Goal: Task Accomplishment & Management: Complete application form

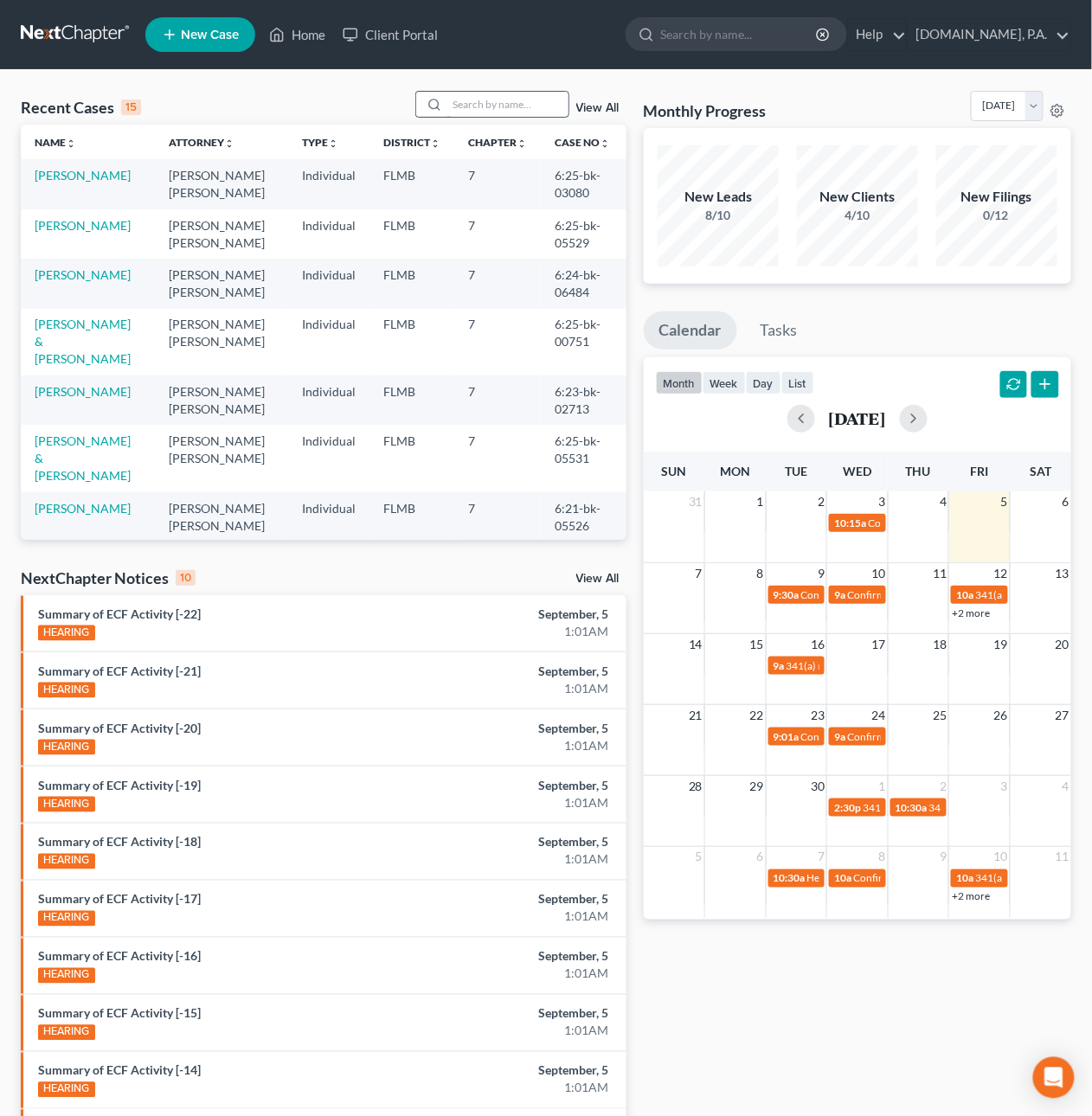
click at [488, 106] on input "search" at bounding box center [508, 104] width 121 height 25
type input "Eck"
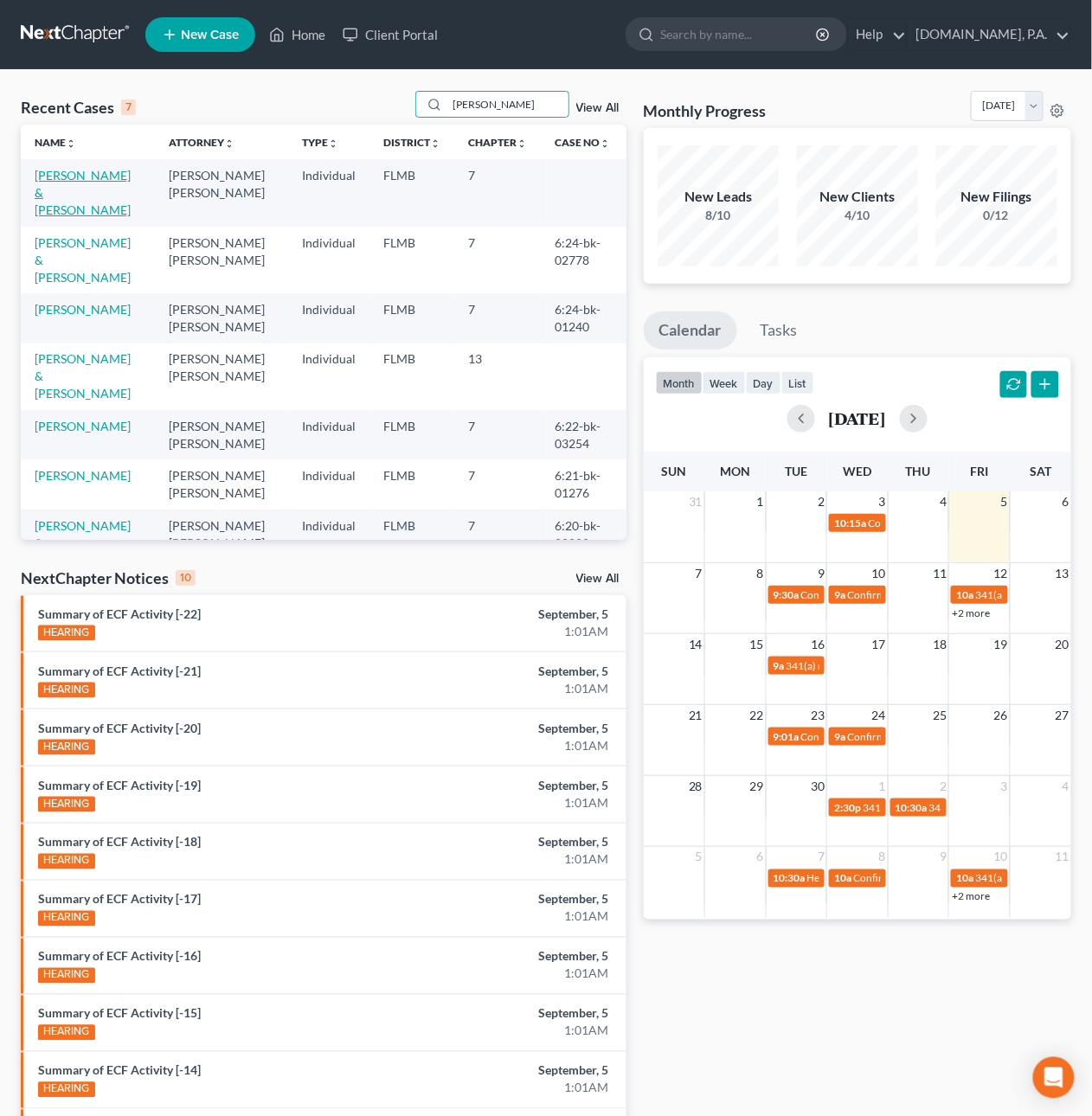
click at [93, 196] on link "[PERSON_NAME] & [PERSON_NAME]" at bounding box center [82, 192] width 96 height 49
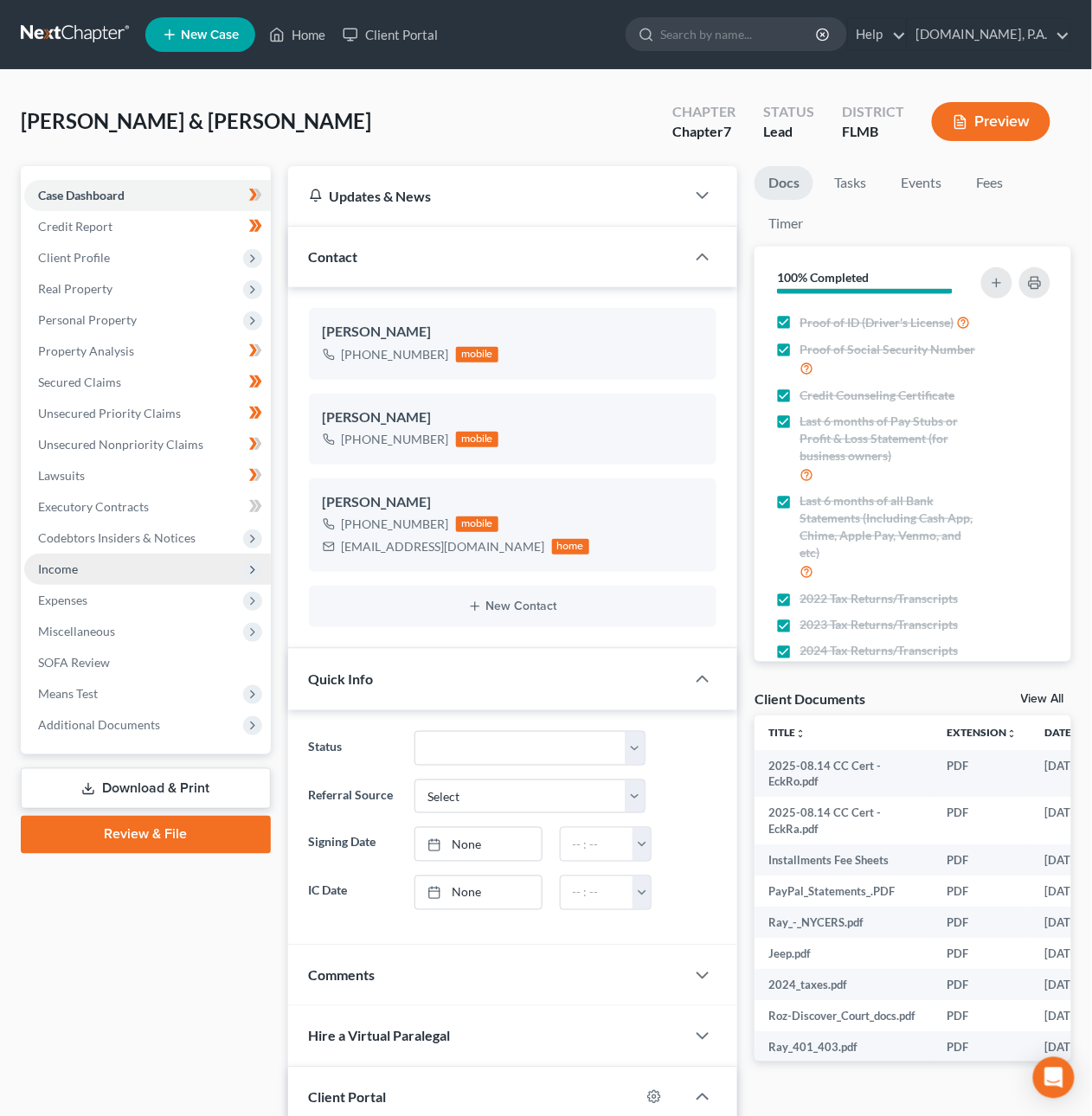
click at [53, 567] on span "Income" at bounding box center [58, 569] width 40 height 14
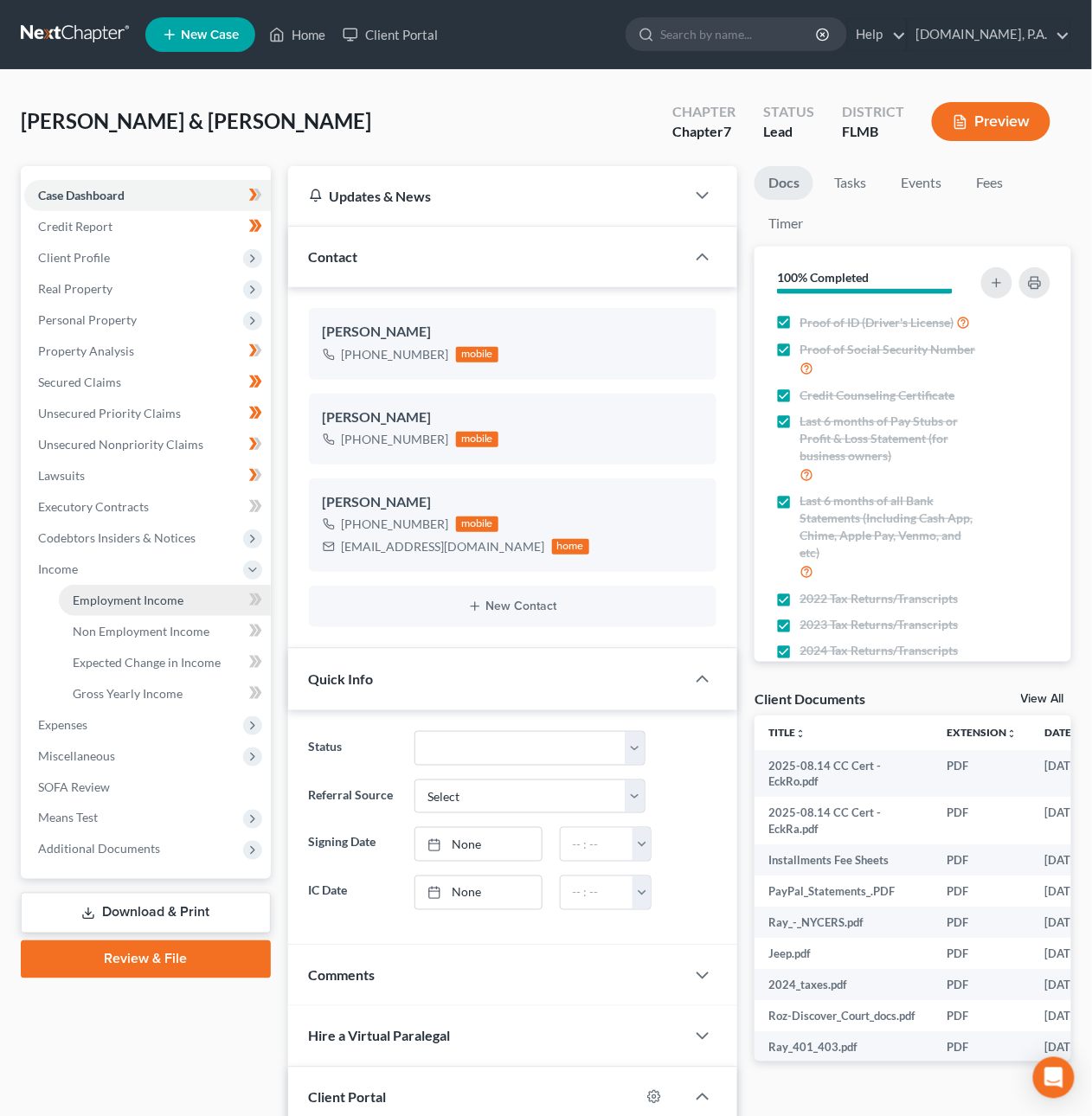
click at [78, 603] on span "Employment Income" at bounding box center [128, 600] width 111 height 14
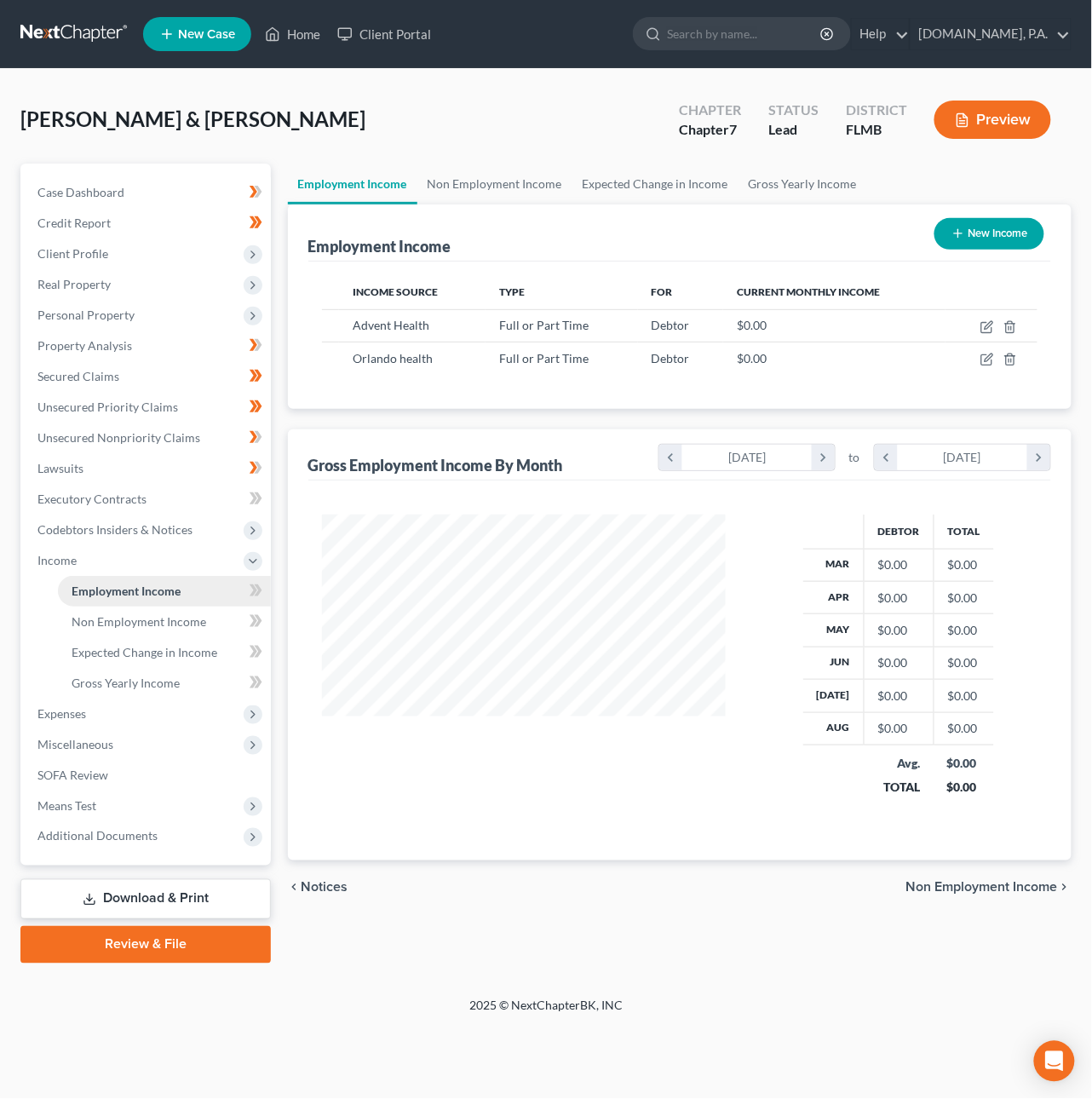
scroll to position [308, 438]
click at [84, 281] on span "Real Property" at bounding box center [74, 284] width 73 height 14
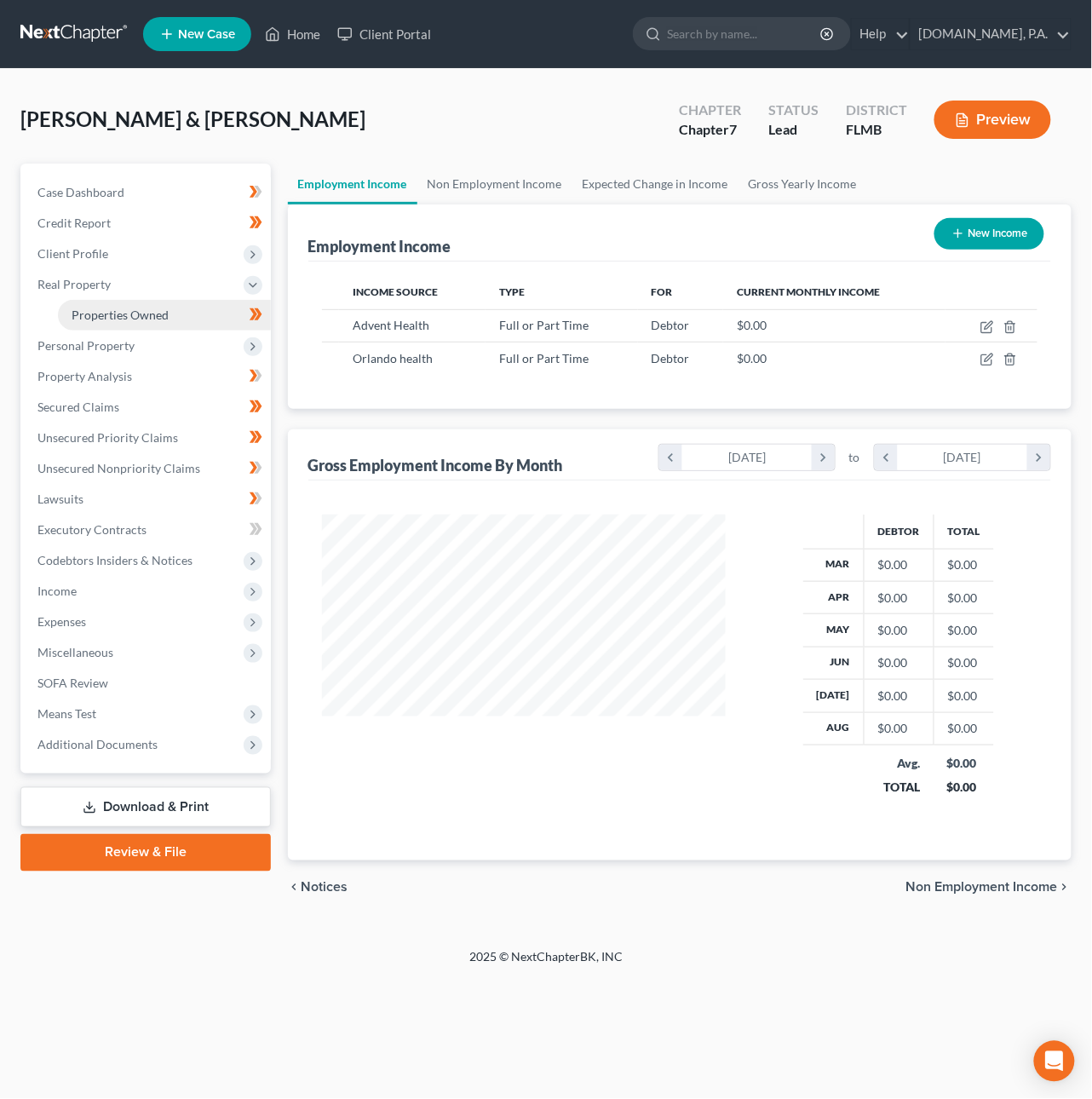
click at [105, 309] on span "Properties Owned" at bounding box center [120, 315] width 97 height 14
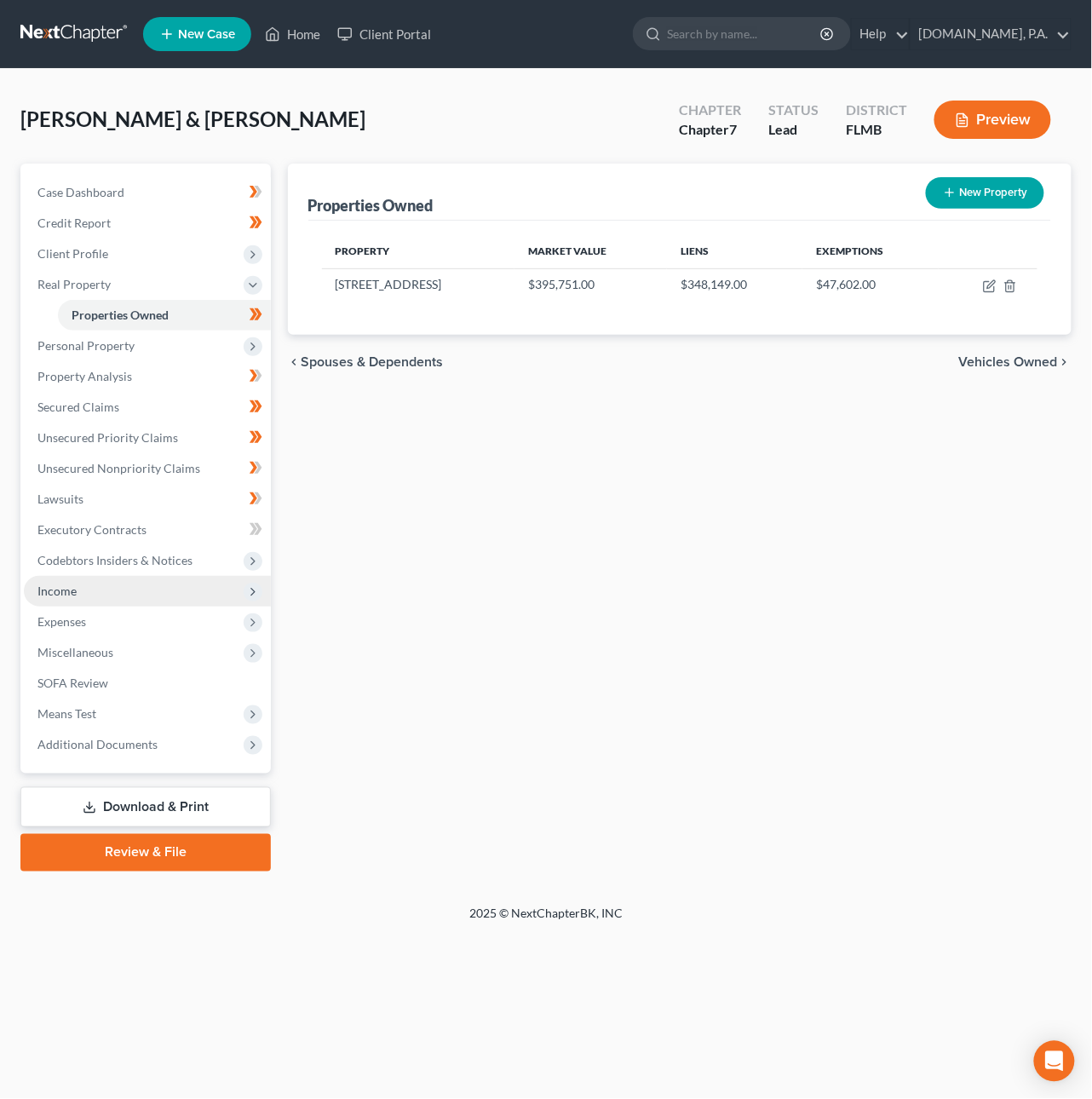
click at [106, 595] on span "Income" at bounding box center [147, 591] width 247 height 30
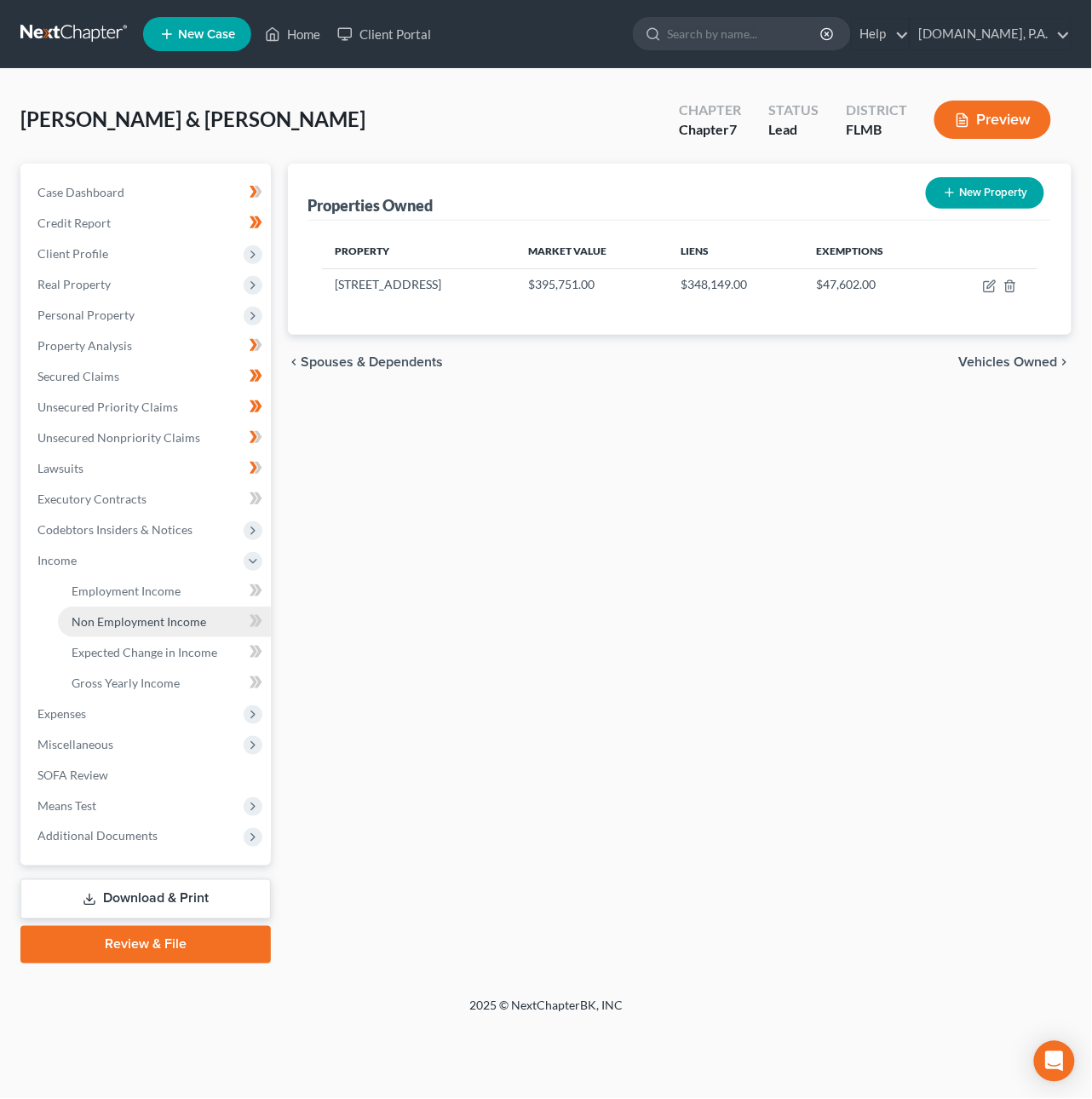
click at [110, 625] on span "Non Employment Income" at bounding box center [138, 622] width 135 height 14
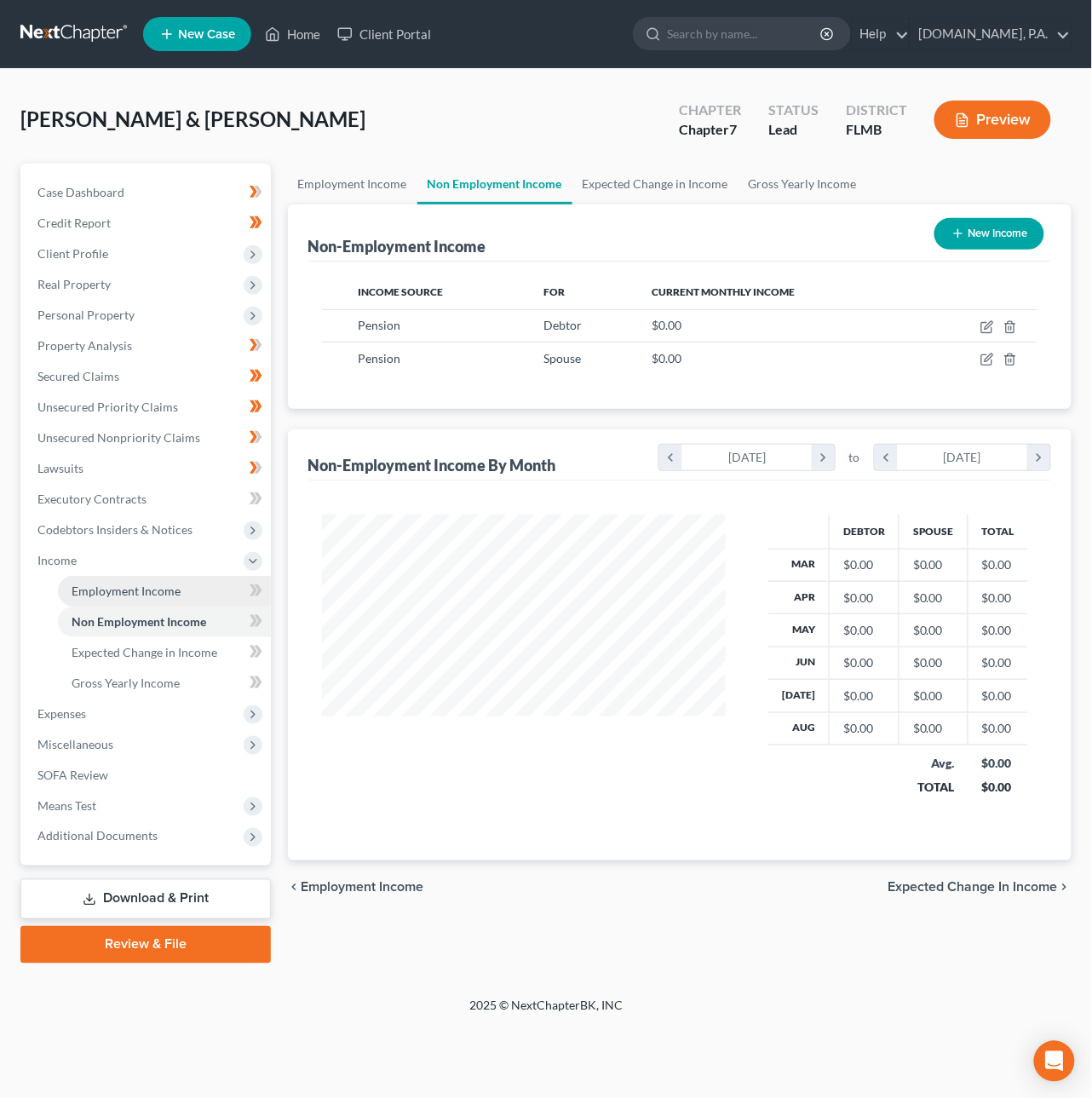
scroll to position [308, 438]
click at [102, 591] on span "Employment Income" at bounding box center [126, 591] width 109 height 14
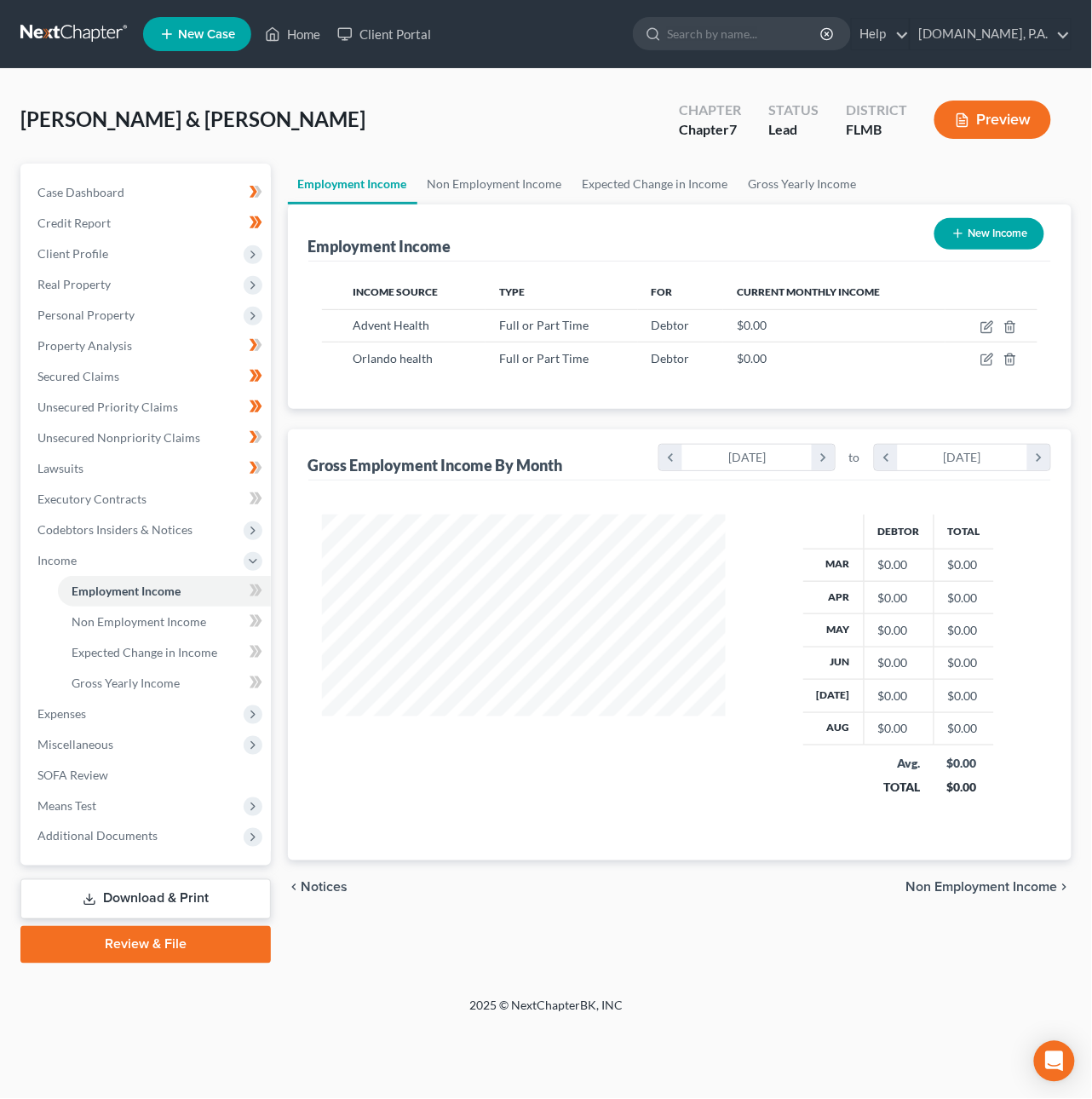
scroll to position [308, 438]
click at [991, 327] on icon "button" at bounding box center [987, 326] width 13 height 13
select select "0"
select select "9"
select select "2"
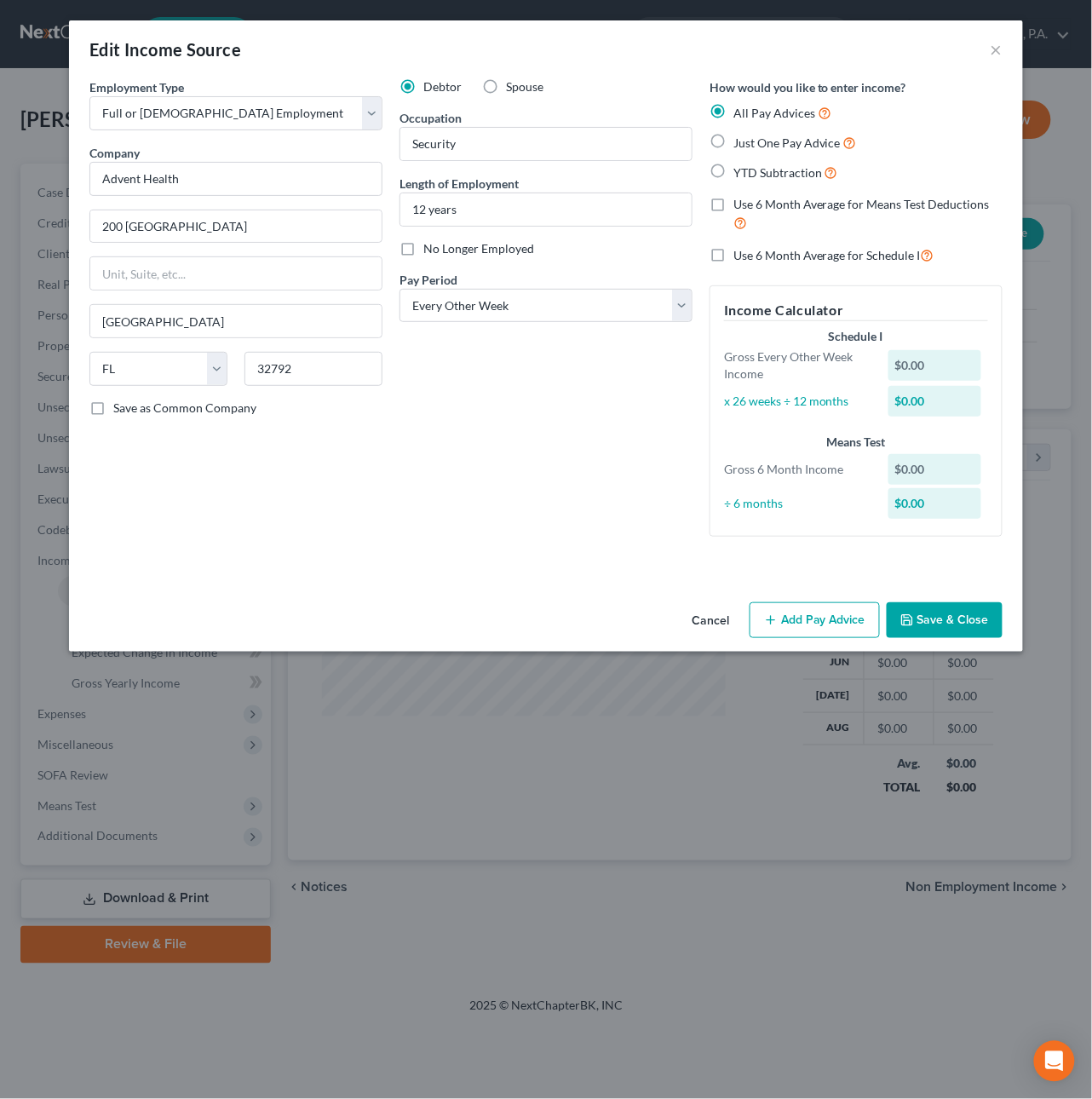
click at [733, 140] on label "Just One Pay Advice" at bounding box center [795, 143] width 123 height 20
click at [740, 140] on input "Just One Pay Advice" at bounding box center [746, 138] width 11 height 11
radio input "true"
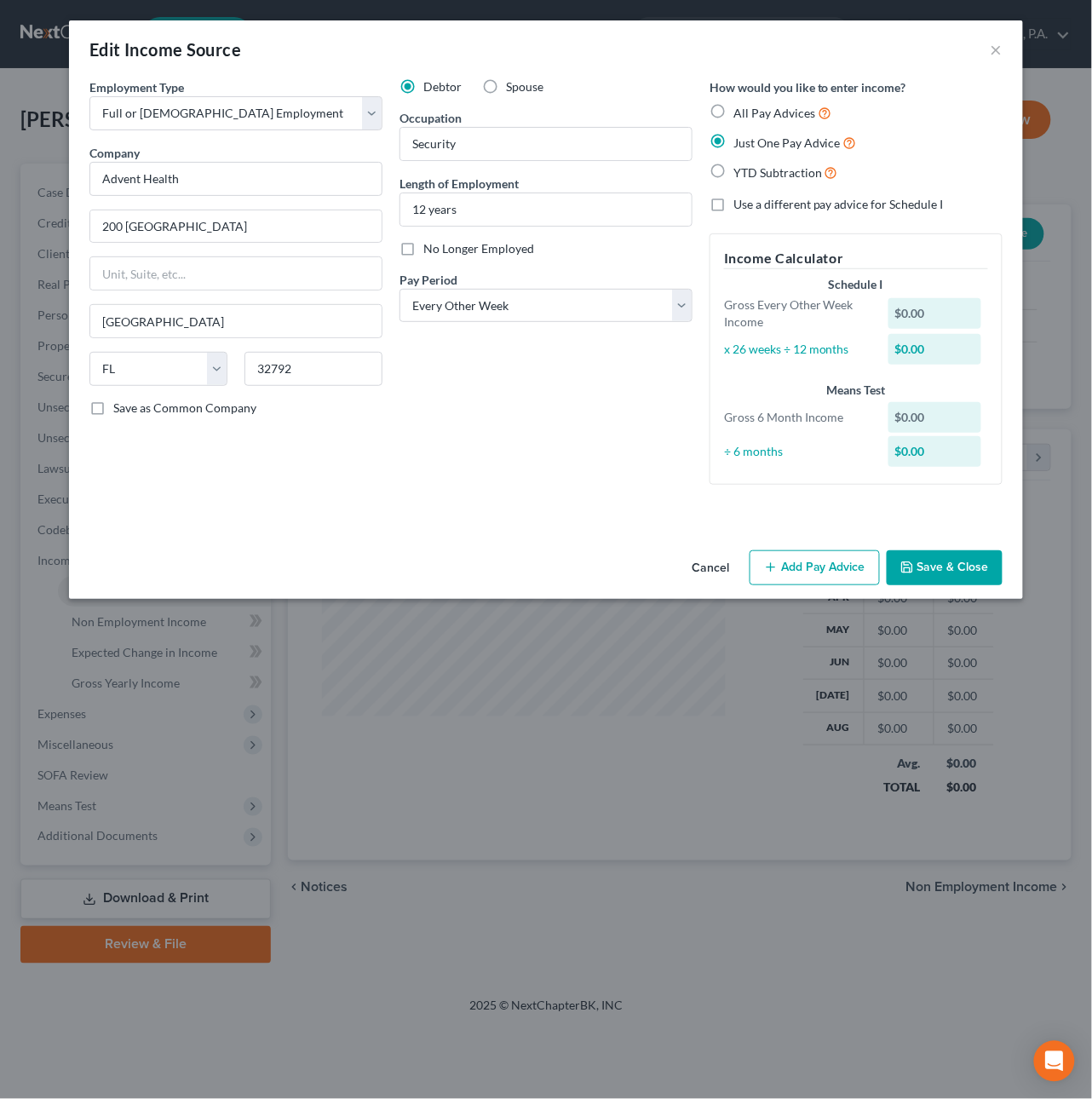
click at [793, 566] on button "Add Pay Advice" at bounding box center [815, 568] width 130 height 36
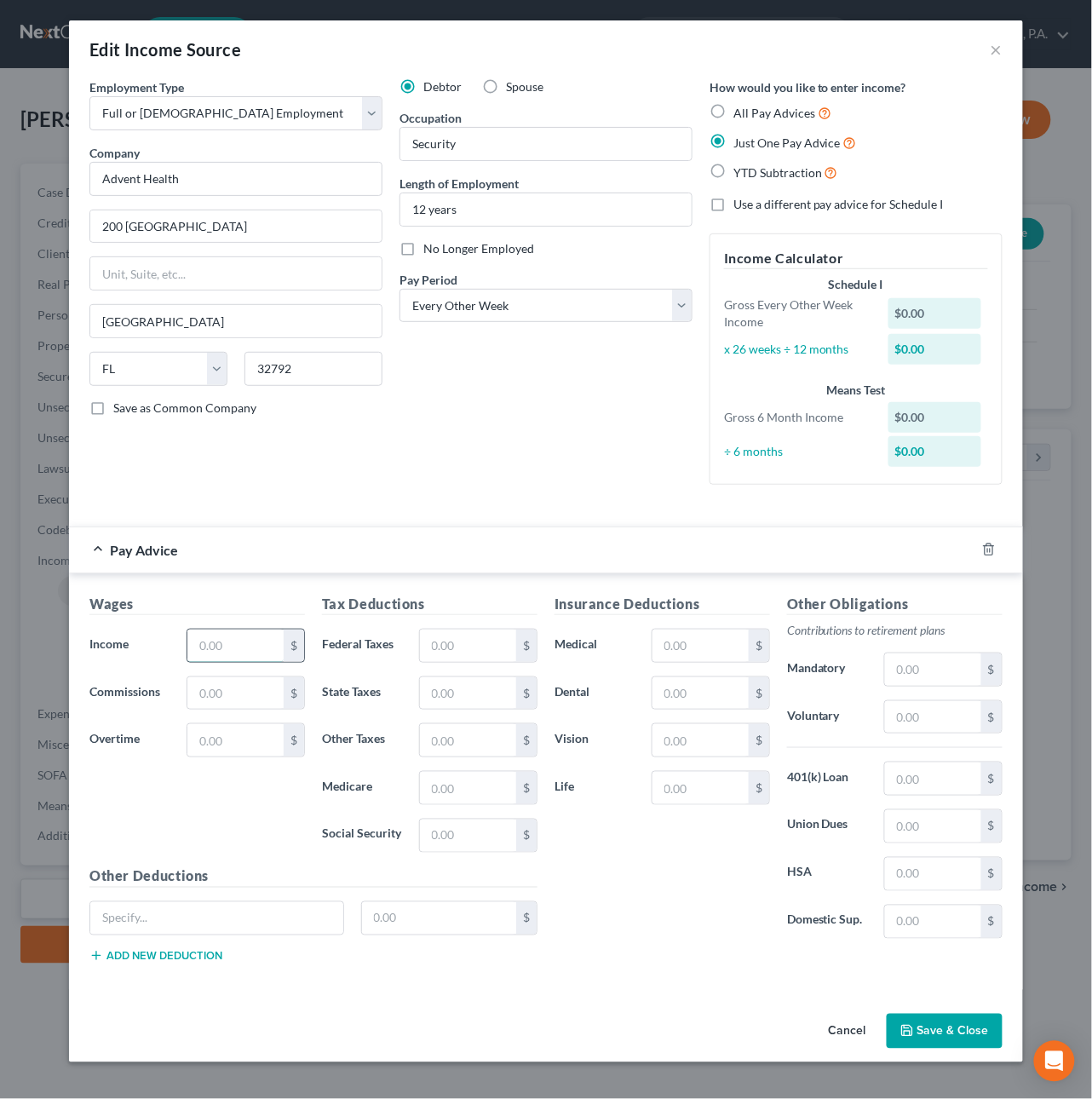
click at [219, 647] on input "text" at bounding box center [236, 646] width 96 height 32
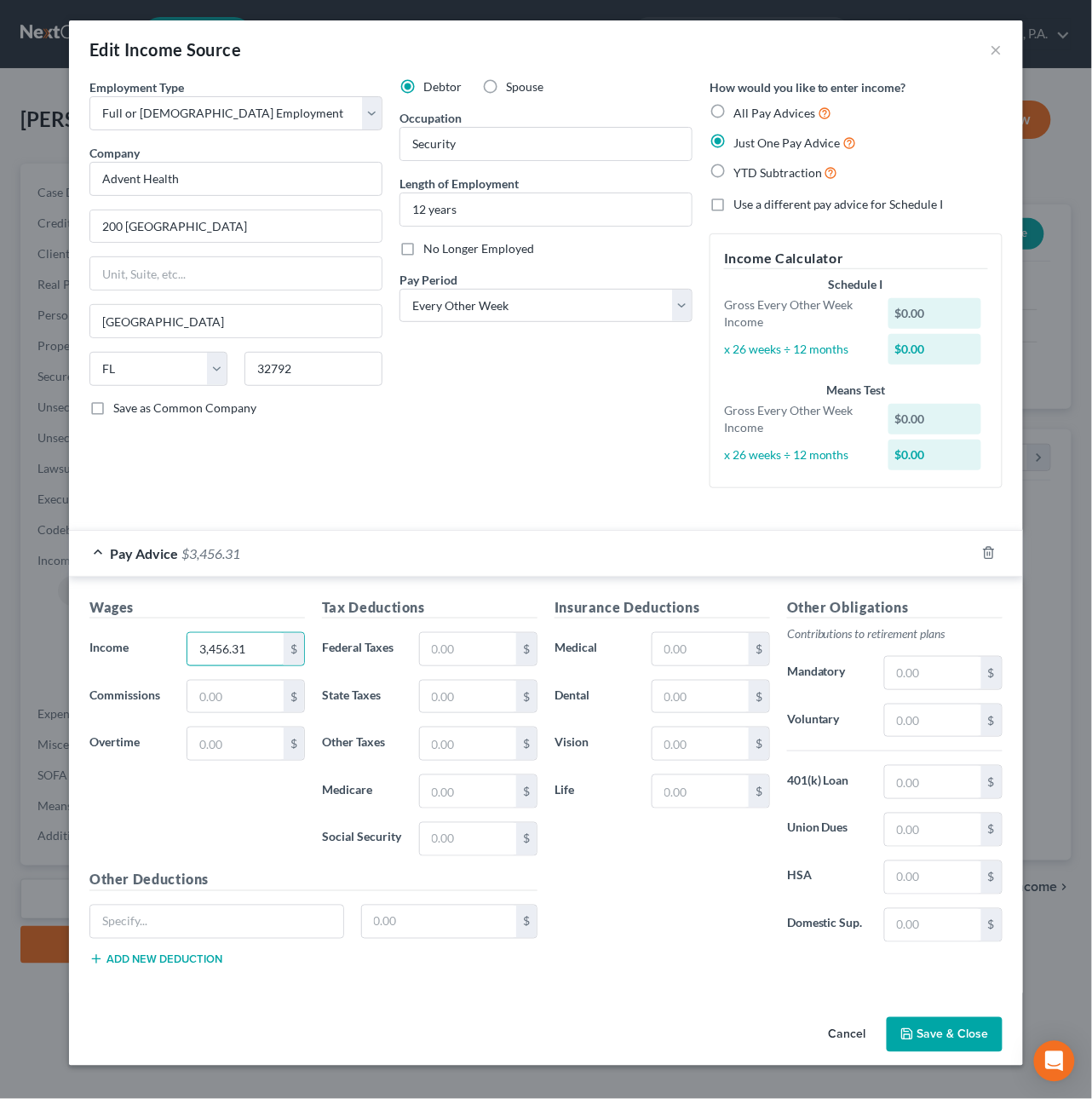
type input "3,456.31"
click at [971, 1031] on button "Save & Close" at bounding box center [945, 1035] width 116 height 36
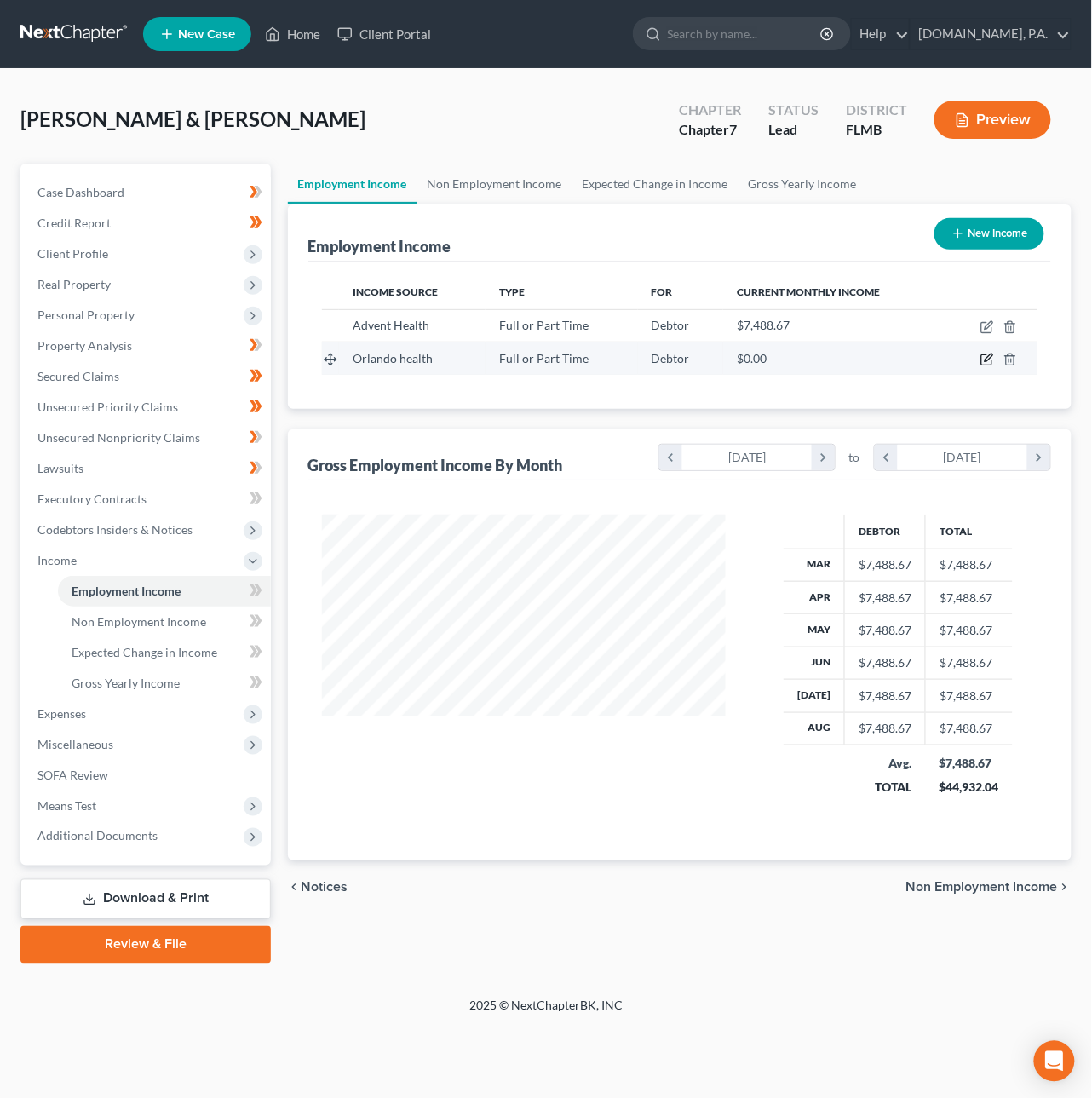
click at [985, 358] on icon "button" at bounding box center [987, 359] width 13 height 13
select select "0"
select select "9"
select select "2"
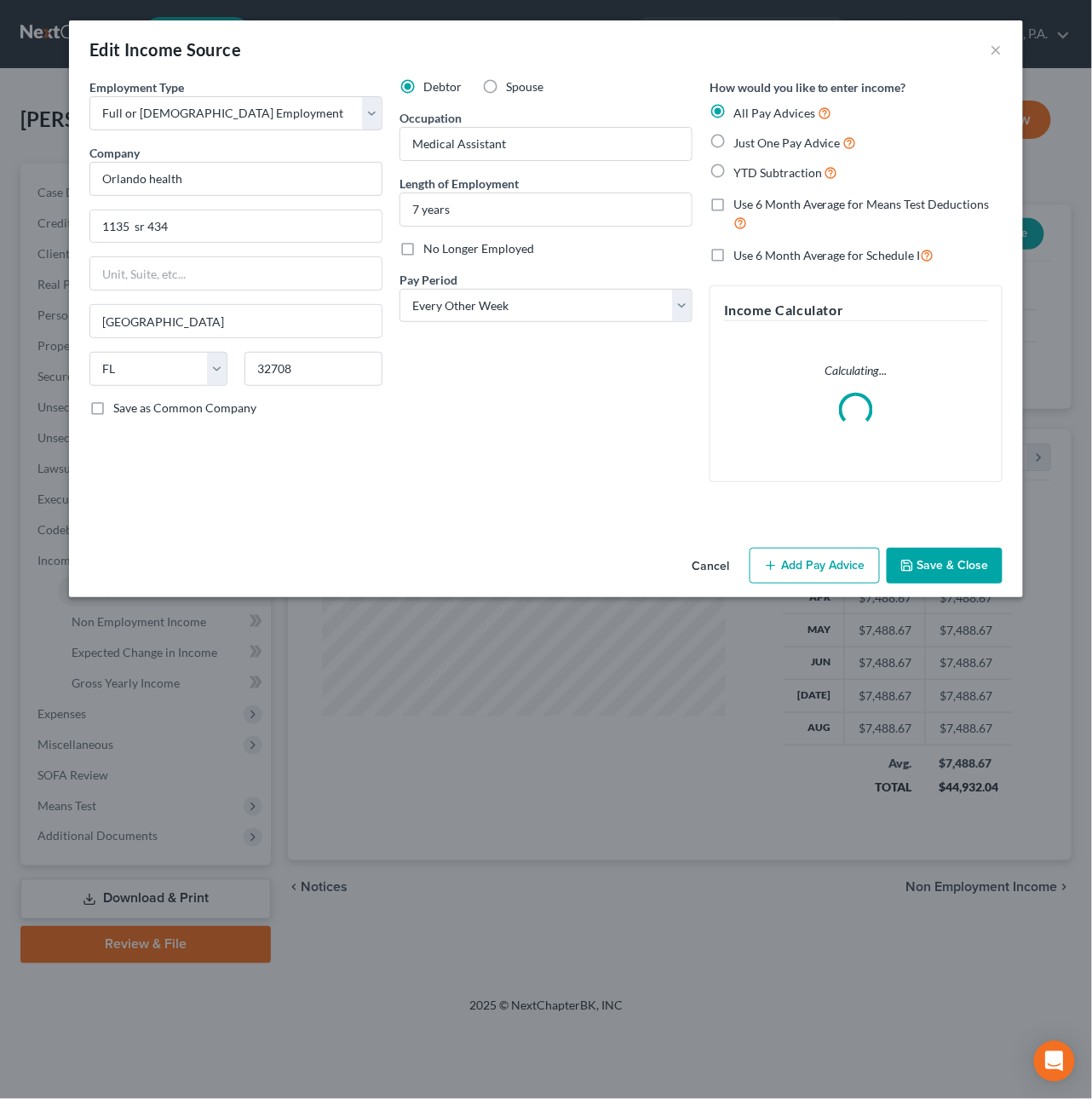
click at [722, 556] on button "Cancel" at bounding box center [710, 566] width 65 height 34
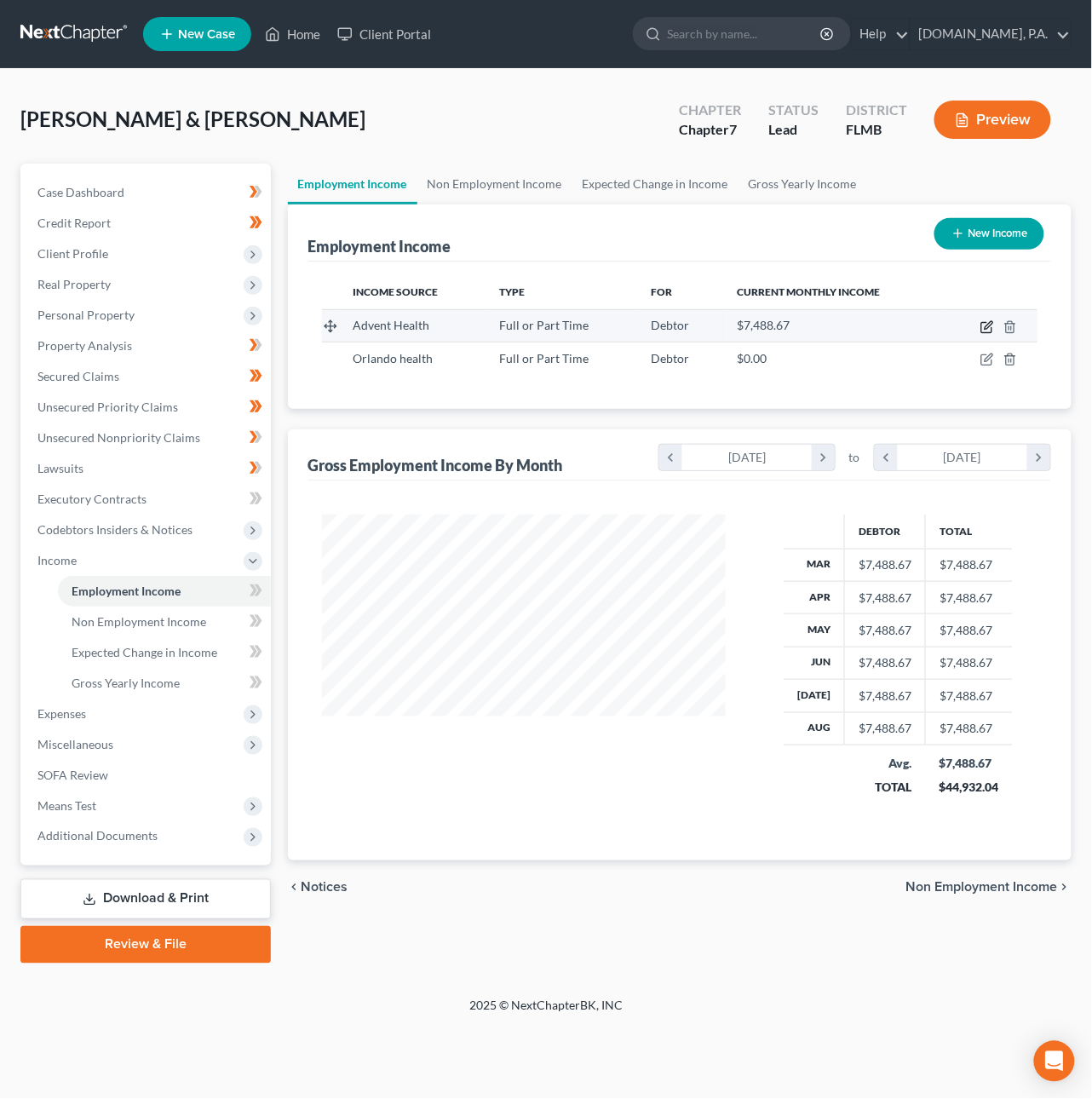
click at [987, 324] on icon "button" at bounding box center [987, 326] width 13 height 13
select select "0"
select select "9"
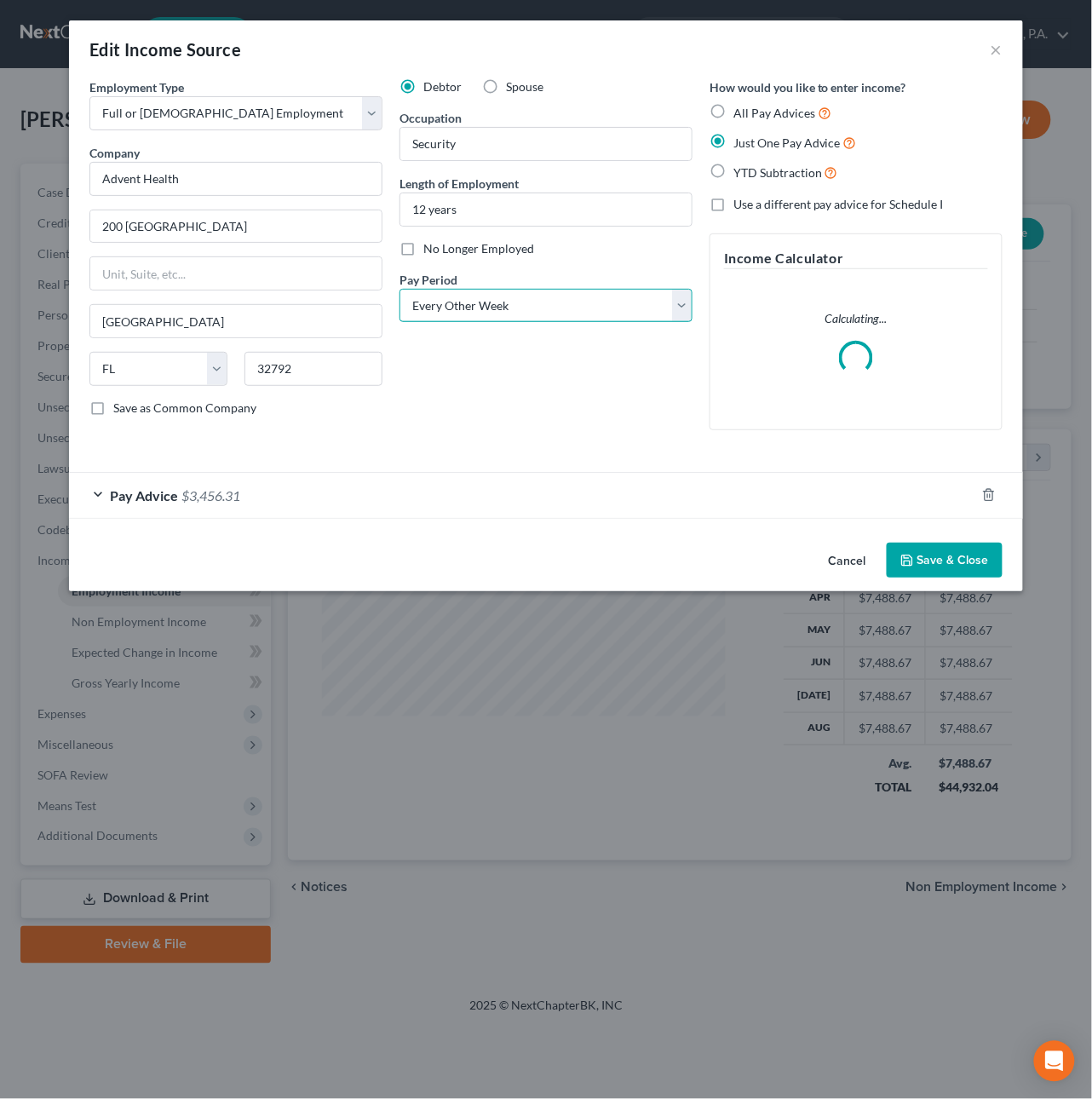
click at [578, 311] on select "Select Monthly Twice Monthly Every Other Week Weekly" at bounding box center [546, 306] width 294 height 34
select select "0"
click at [400, 289] on select "Select Monthly Twice Monthly Every Other Week Weekly" at bounding box center [546, 306] width 294 height 34
click at [963, 556] on button "Save & Close" at bounding box center [945, 560] width 116 height 36
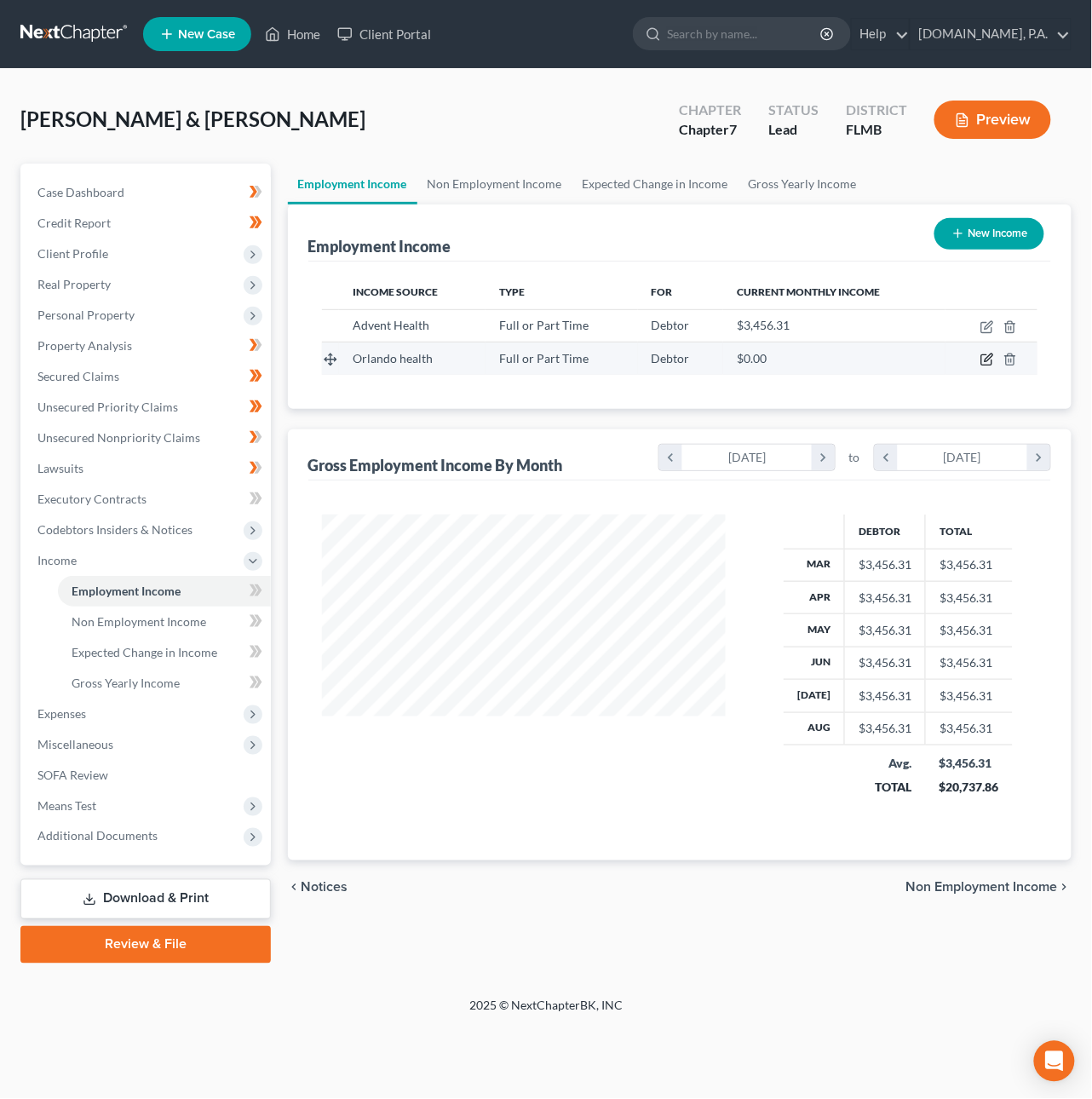
click at [985, 366] on icon "button" at bounding box center [987, 359] width 13 height 13
select select "0"
select select "9"
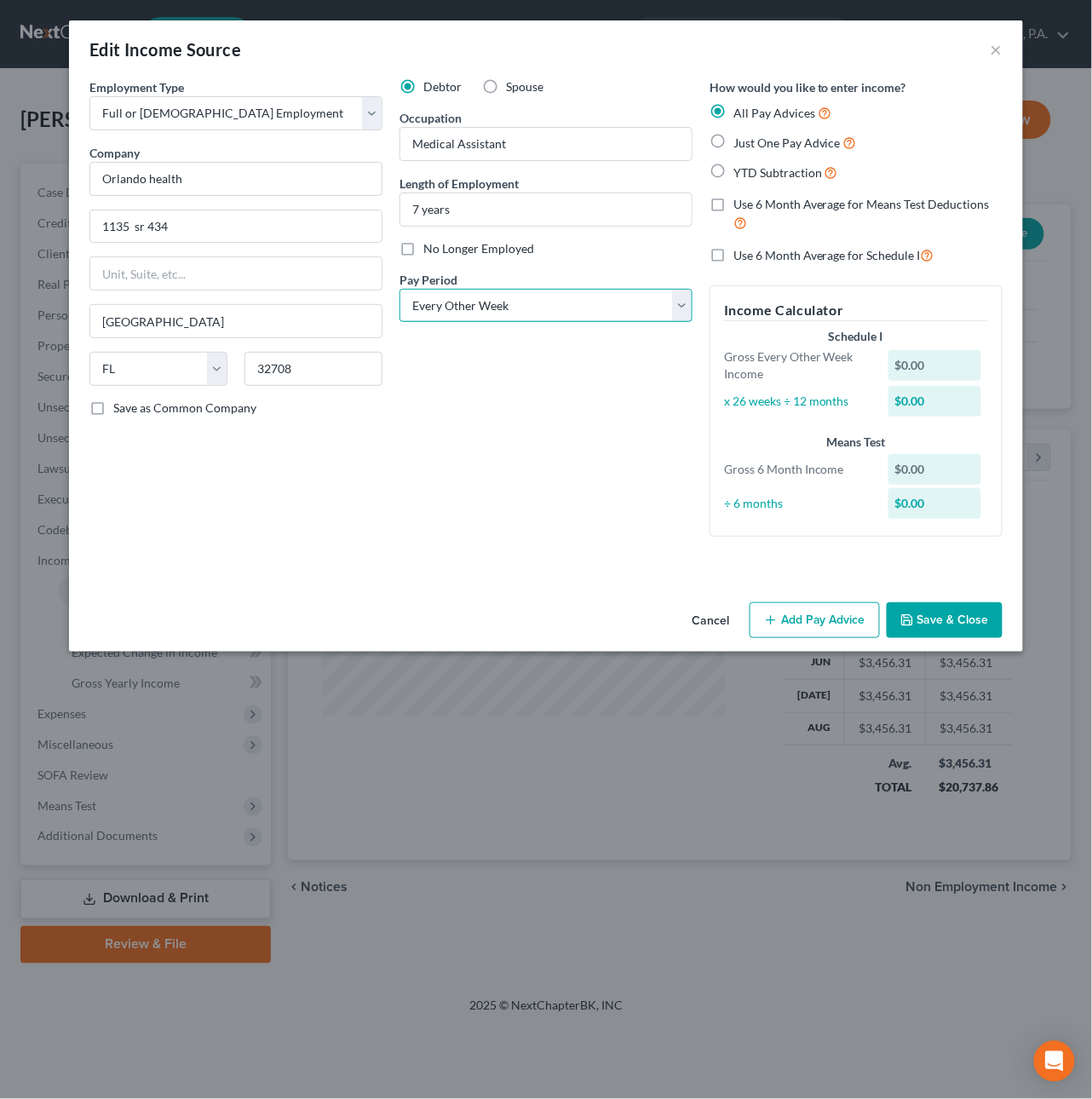
click at [504, 305] on select "Select Monthly Twice Monthly Every Other Week Weekly" at bounding box center [546, 306] width 294 height 34
select select "0"
click at [400, 289] on select "Select Monthly Twice Monthly Every Other Week Weekly" at bounding box center [546, 306] width 294 height 34
drag, startPoint x: 856, startPoint y: 616, endPoint x: 798, endPoint y: 410, distance: 214.0
click at [854, 616] on button "Add Pay Advice" at bounding box center [815, 620] width 130 height 36
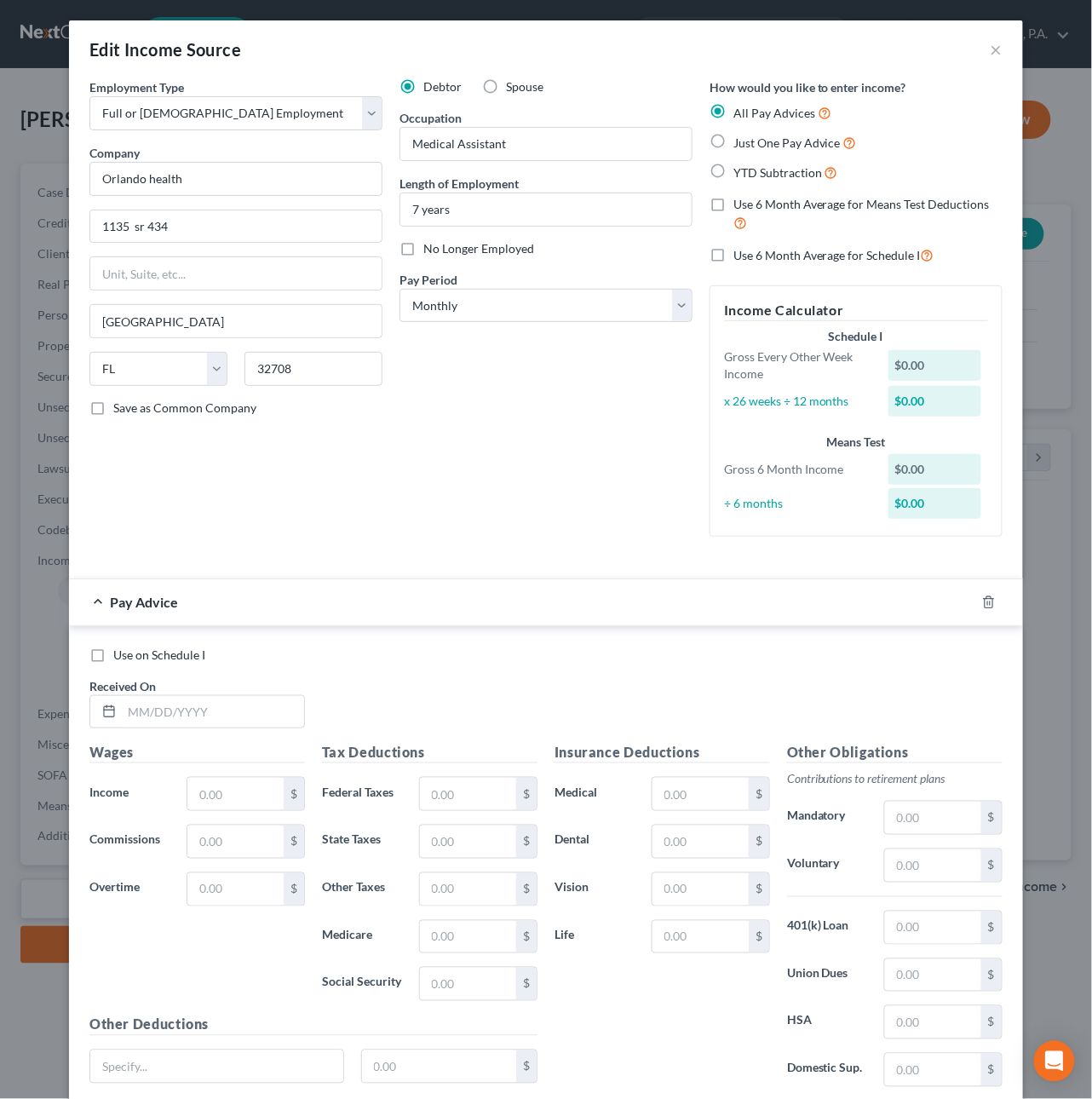
drag, startPoint x: 714, startPoint y: 139, endPoint x: 652, endPoint y: 228, distance: 108.5
click at [733, 139] on label "Just One Pay Advice" at bounding box center [795, 143] width 123 height 20
click at [740, 139] on input "Just One Pay Advice" at bounding box center [746, 138] width 11 height 11
radio input "true"
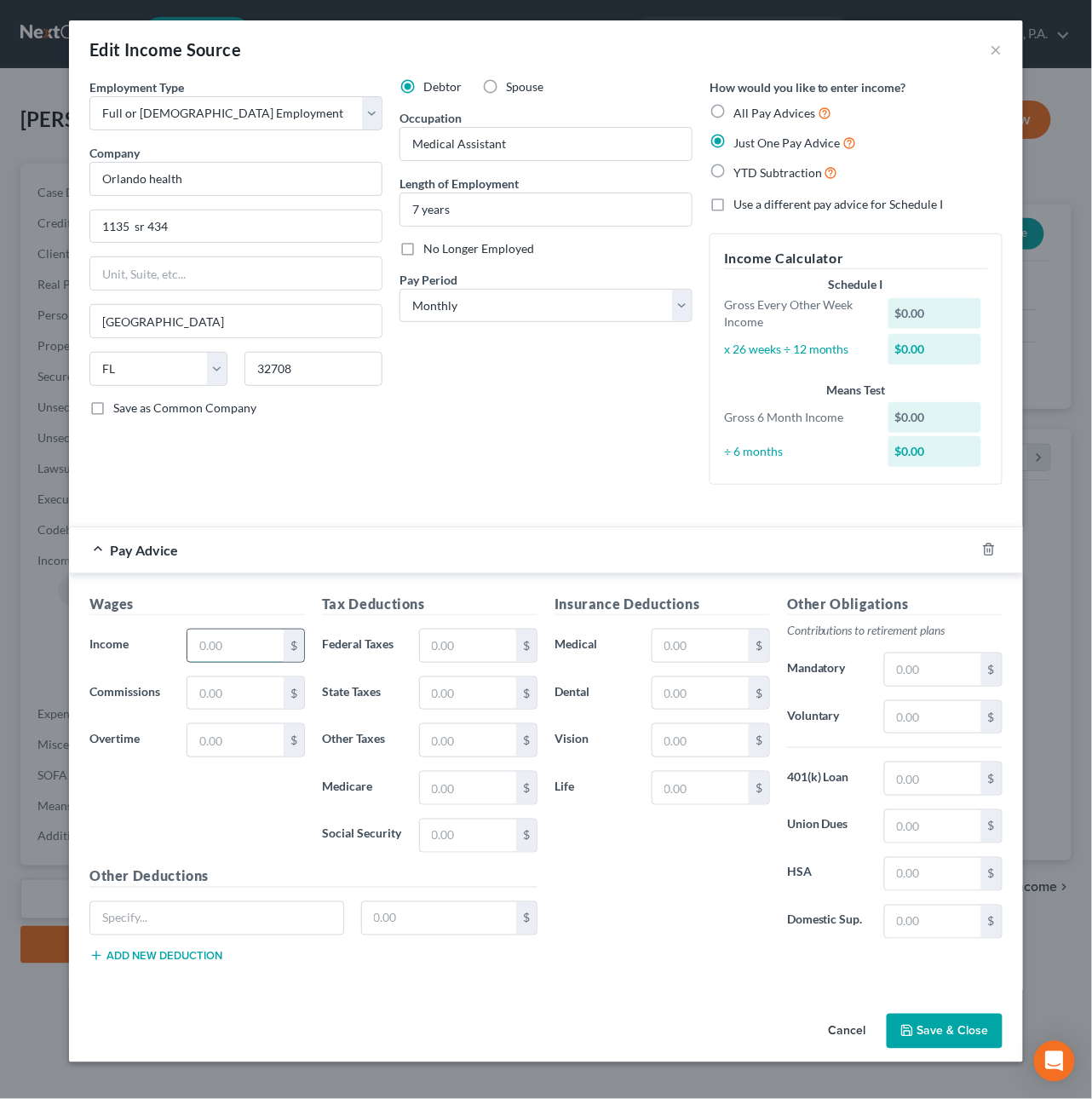
click at [241, 644] on input "text" at bounding box center [236, 646] width 96 height 32
type input "4,225.67"
click at [968, 1037] on button "Save & Close" at bounding box center [945, 1031] width 116 height 36
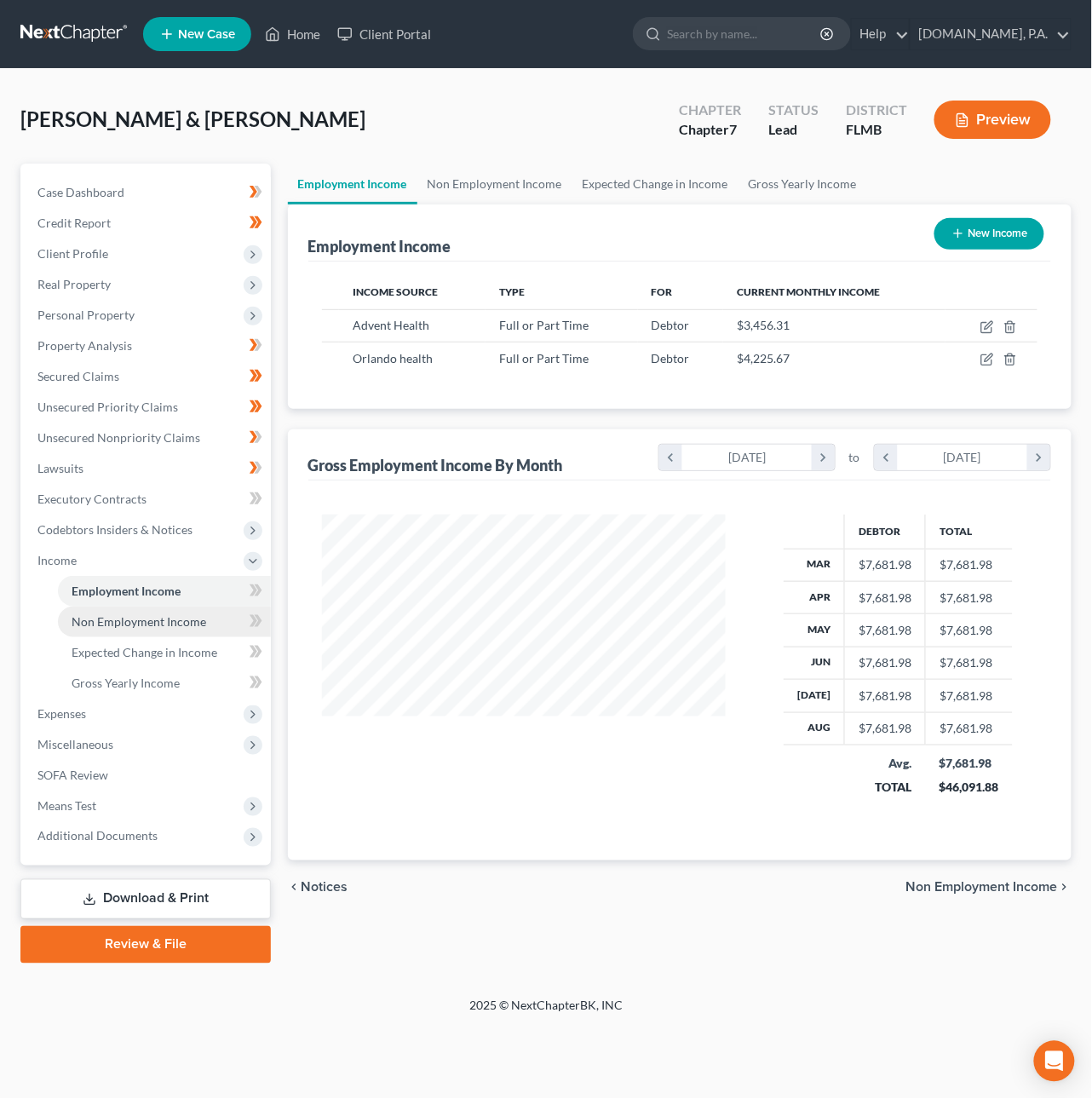
click at [156, 624] on span "Non Employment Income" at bounding box center [138, 622] width 135 height 14
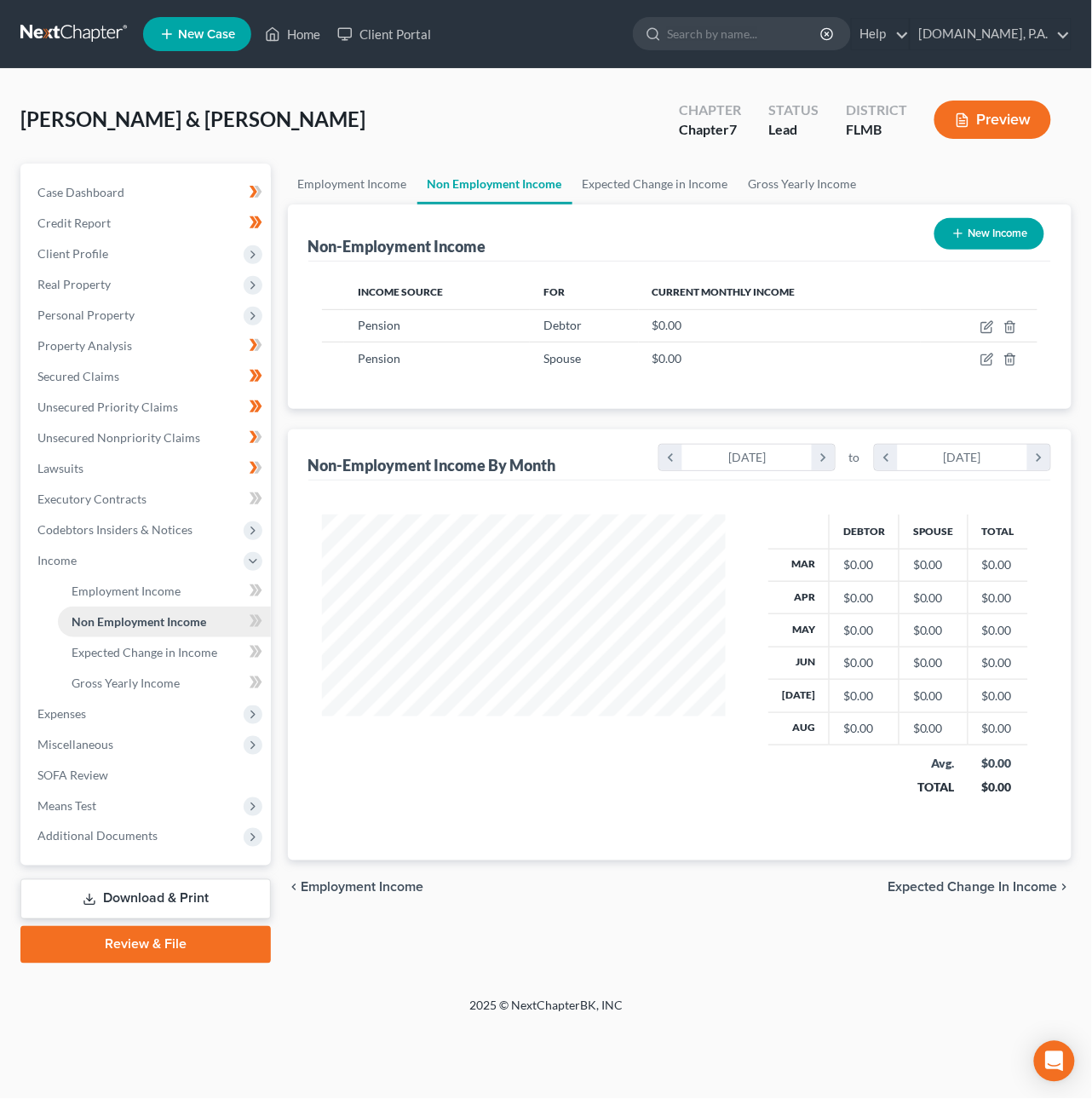
scroll to position [308, 438]
click at [989, 326] on icon "button" at bounding box center [989, 325] width 8 height 8
select select "2"
select select "0"
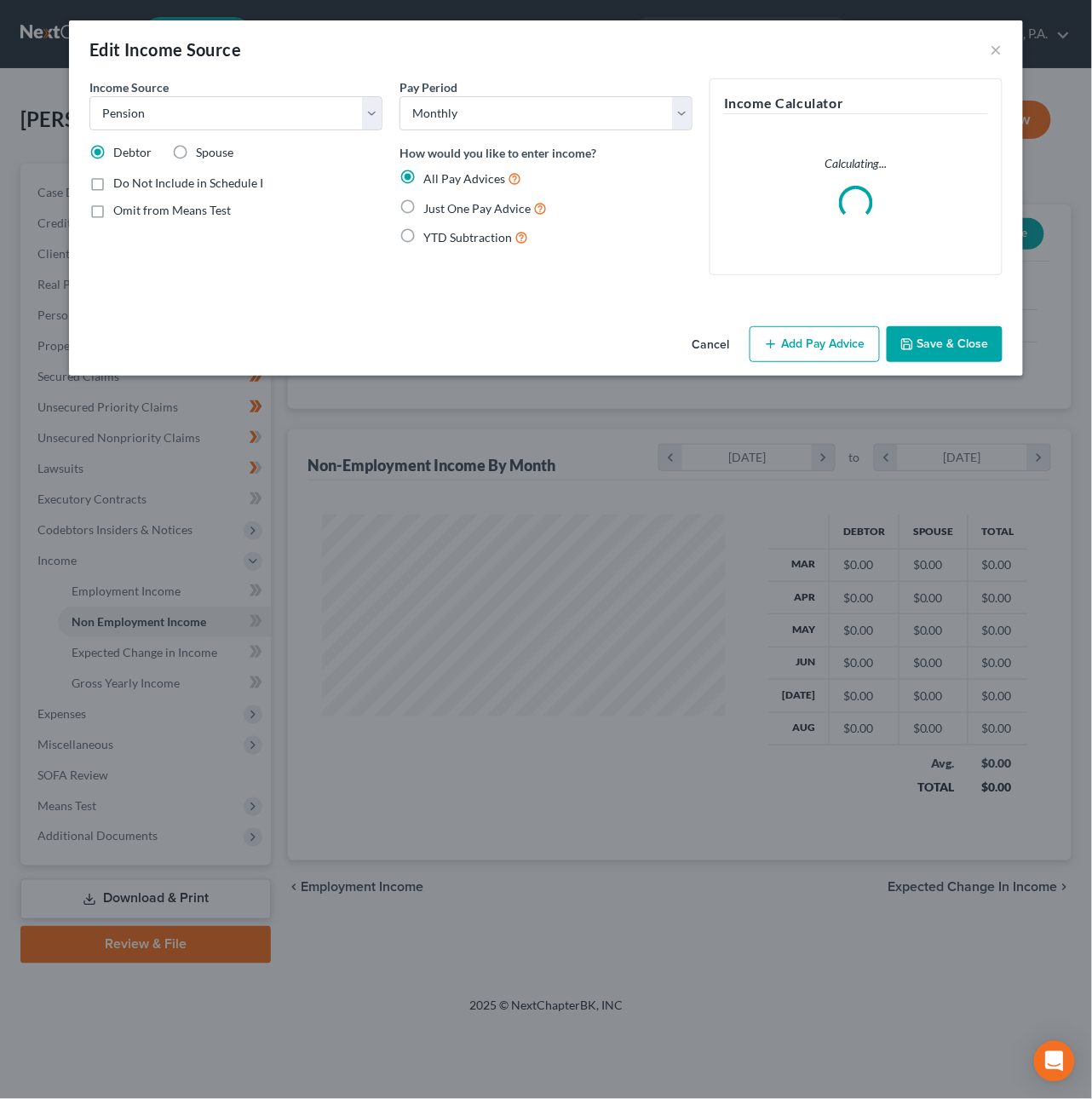
click at [424, 206] on label "Just One Pay Advice" at bounding box center [485, 209] width 123 height 20
click at [430, 206] on input "Just One Pay Advice" at bounding box center [435, 204] width 11 height 11
radio input "true"
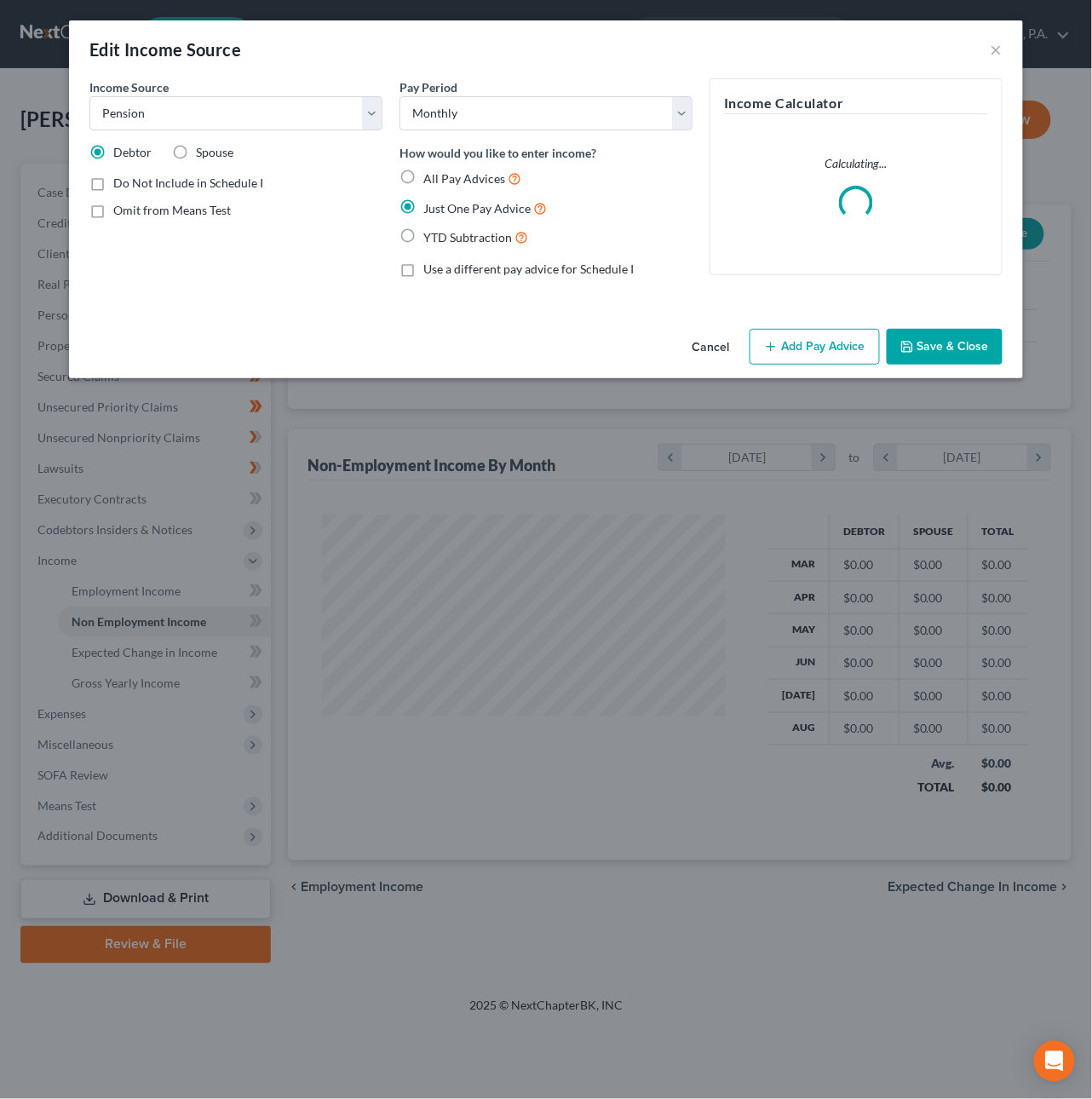
click at [790, 351] on button "Add Pay Advice" at bounding box center [815, 347] width 130 height 36
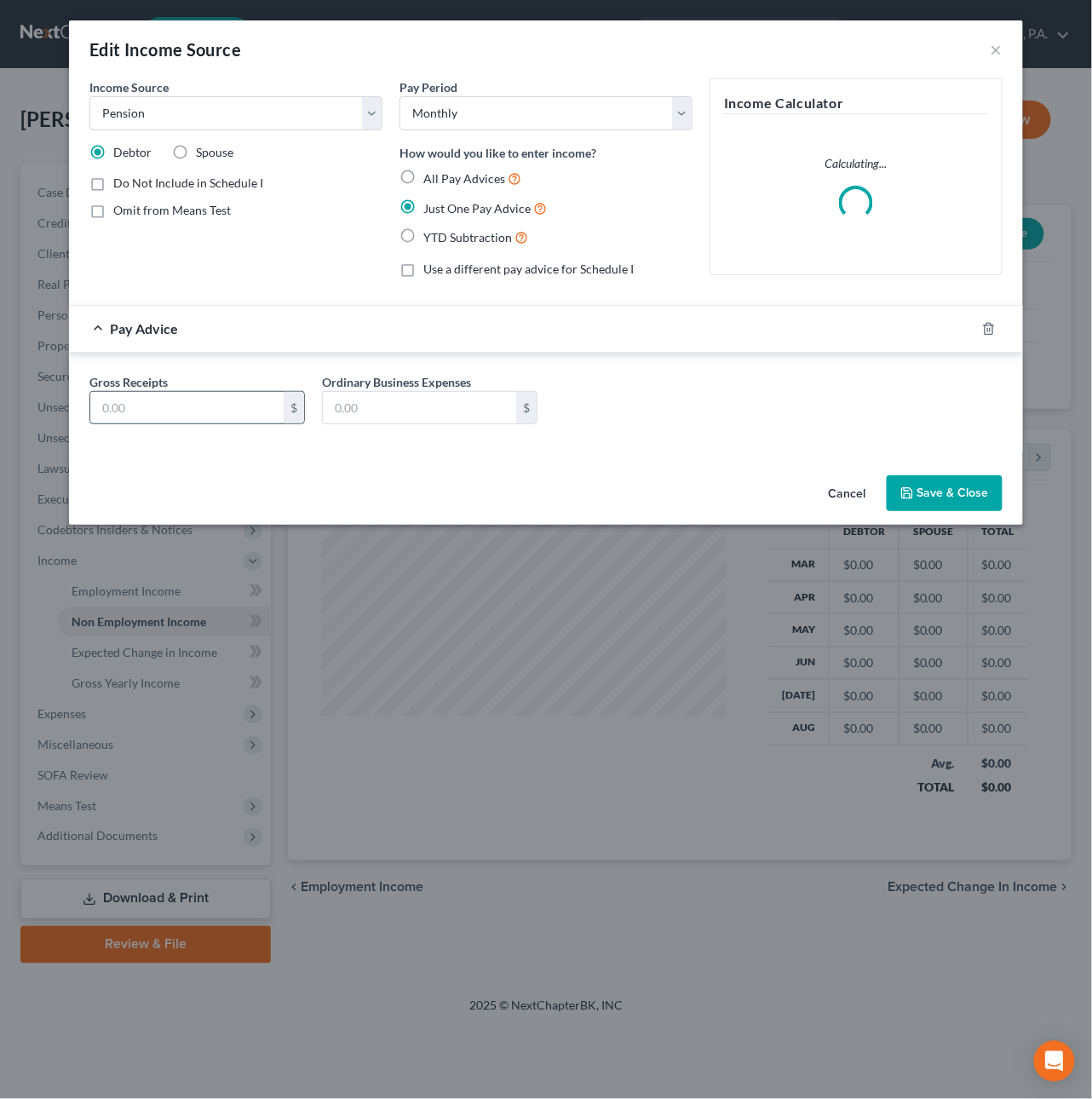
click at [208, 402] on input "text" at bounding box center [186, 408] width 194 height 32
type input "1,406.92"
click at [966, 501] on button "Save & Close" at bounding box center [945, 493] width 116 height 36
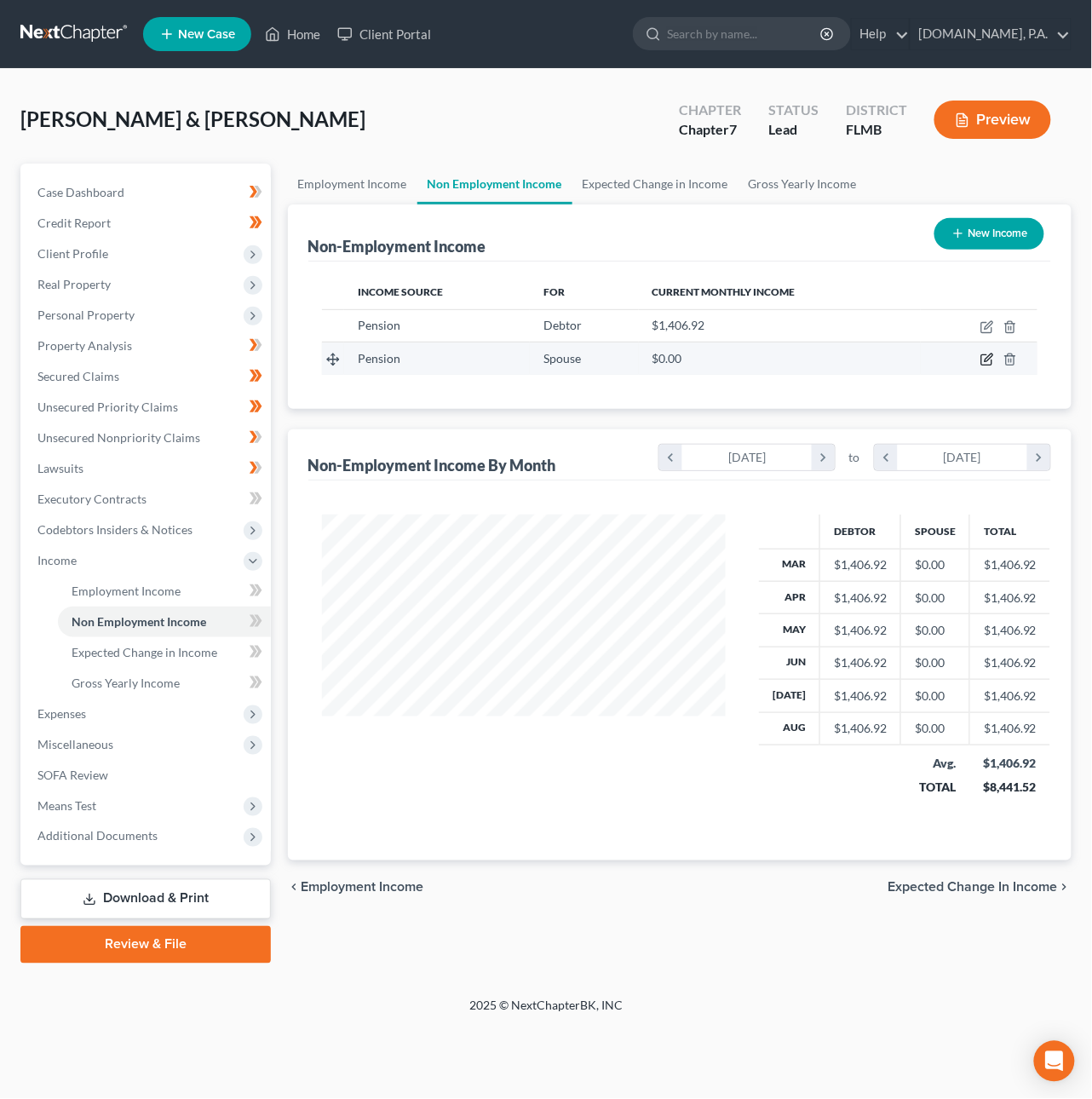
click at [985, 359] on icon "button" at bounding box center [987, 359] width 13 height 13
select select "2"
select select "0"
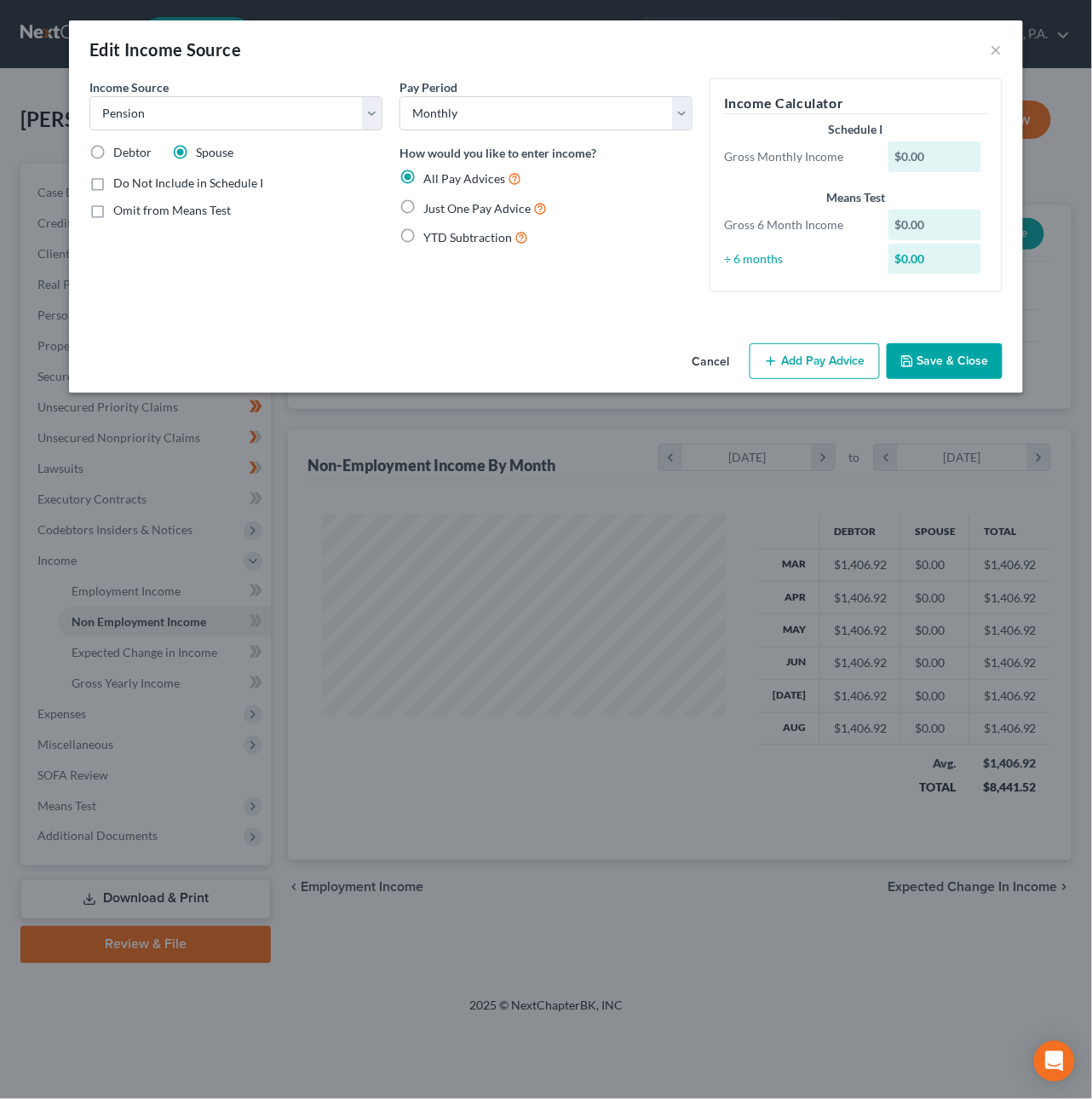
click at [424, 203] on label "Just One Pay Advice" at bounding box center [485, 209] width 123 height 20
click at [430, 203] on input "Just One Pay Advice" at bounding box center [435, 204] width 11 height 11
radio input "true"
click at [807, 369] on button "Add Pay Advice" at bounding box center [815, 361] width 130 height 36
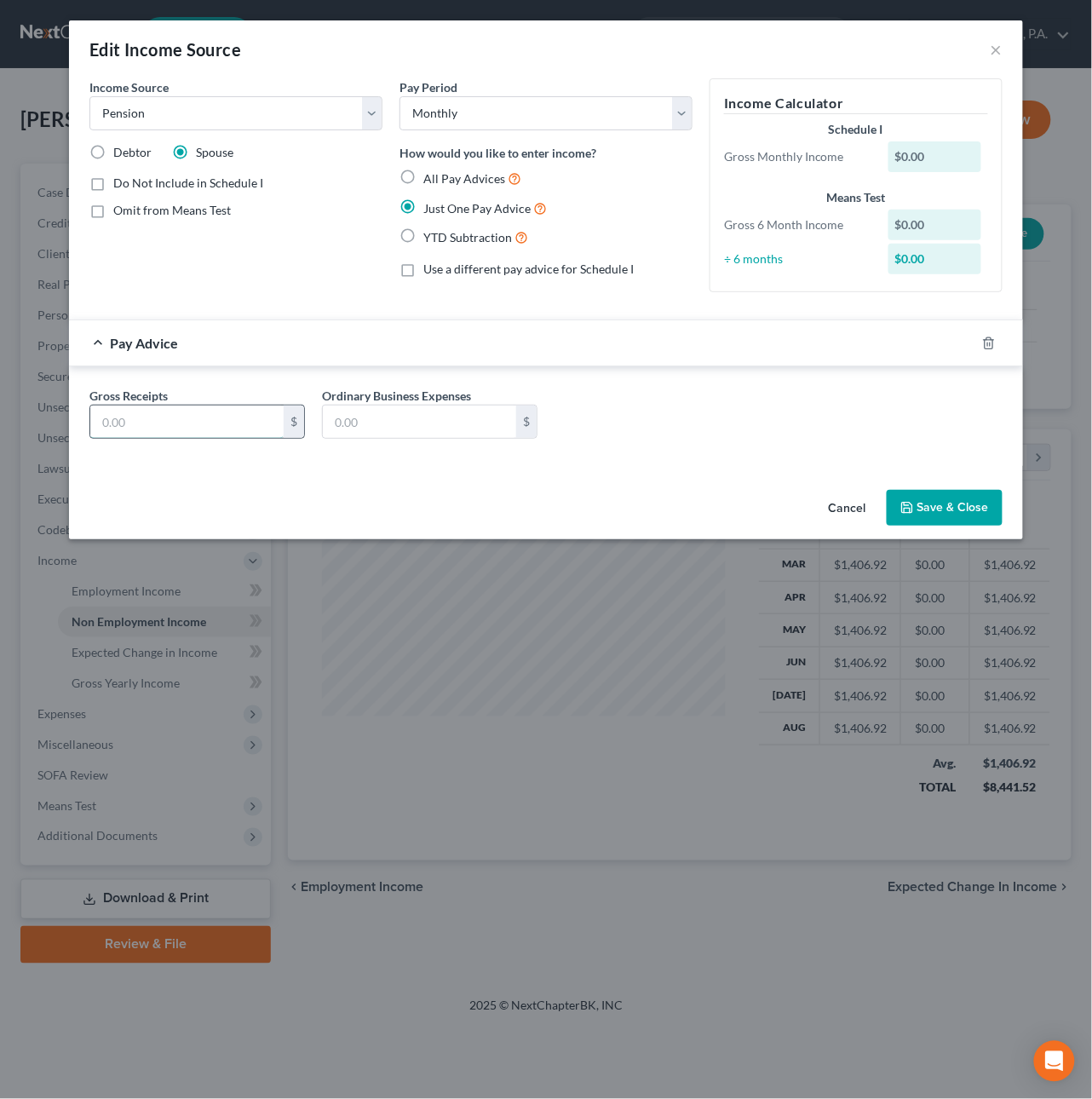
click at [138, 413] on input "text" at bounding box center [186, 422] width 194 height 32
type input "4,158.81"
click at [918, 498] on button "Save & Close" at bounding box center [945, 508] width 116 height 36
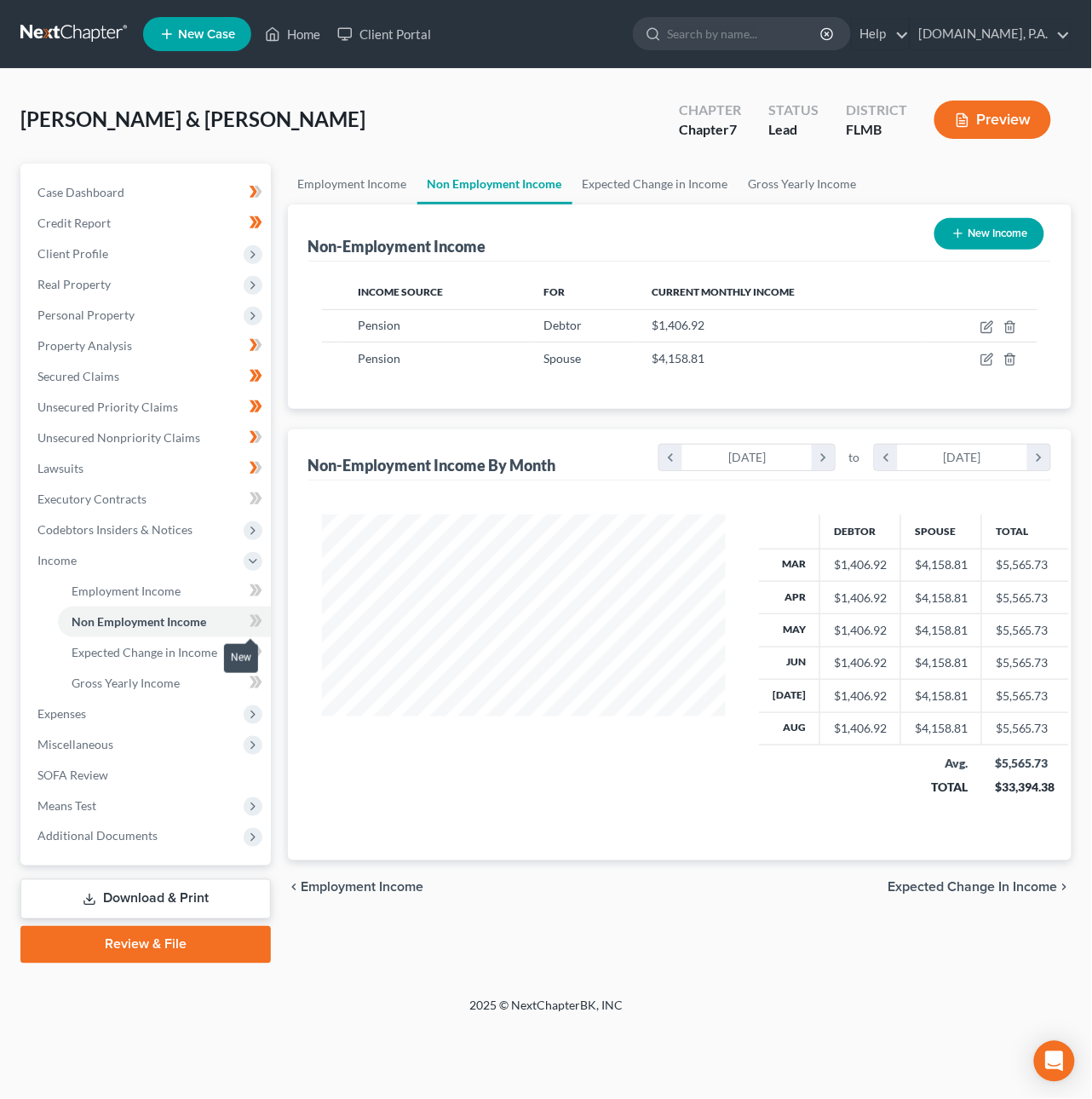
click at [266, 625] on span at bounding box center [255, 624] width 29 height 26
click at [81, 805] on span "Means Test" at bounding box center [67, 806] width 59 height 14
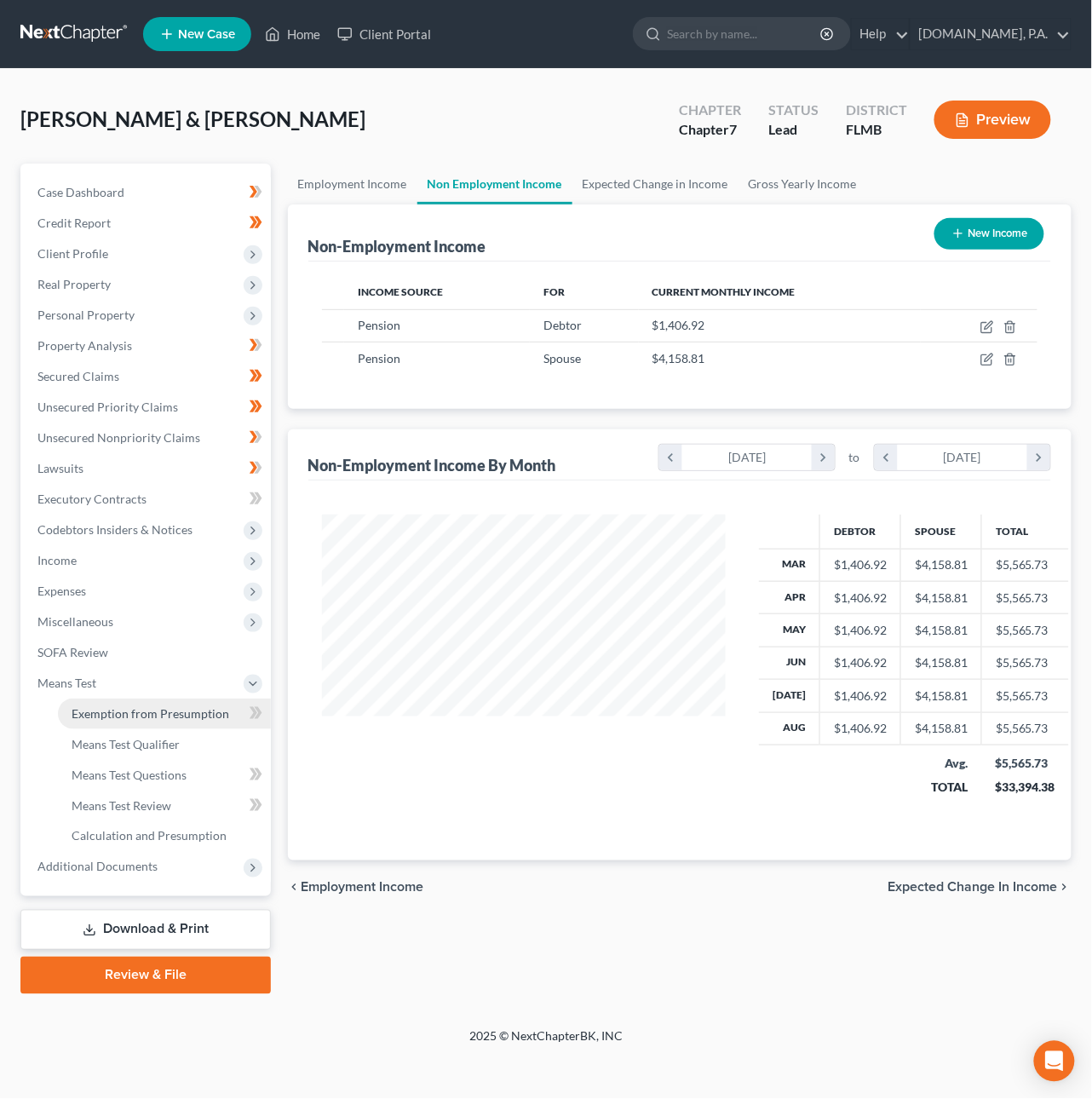
click at [123, 712] on span "Exemption from Presumption" at bounding box center [150, 714] width 158 height 14
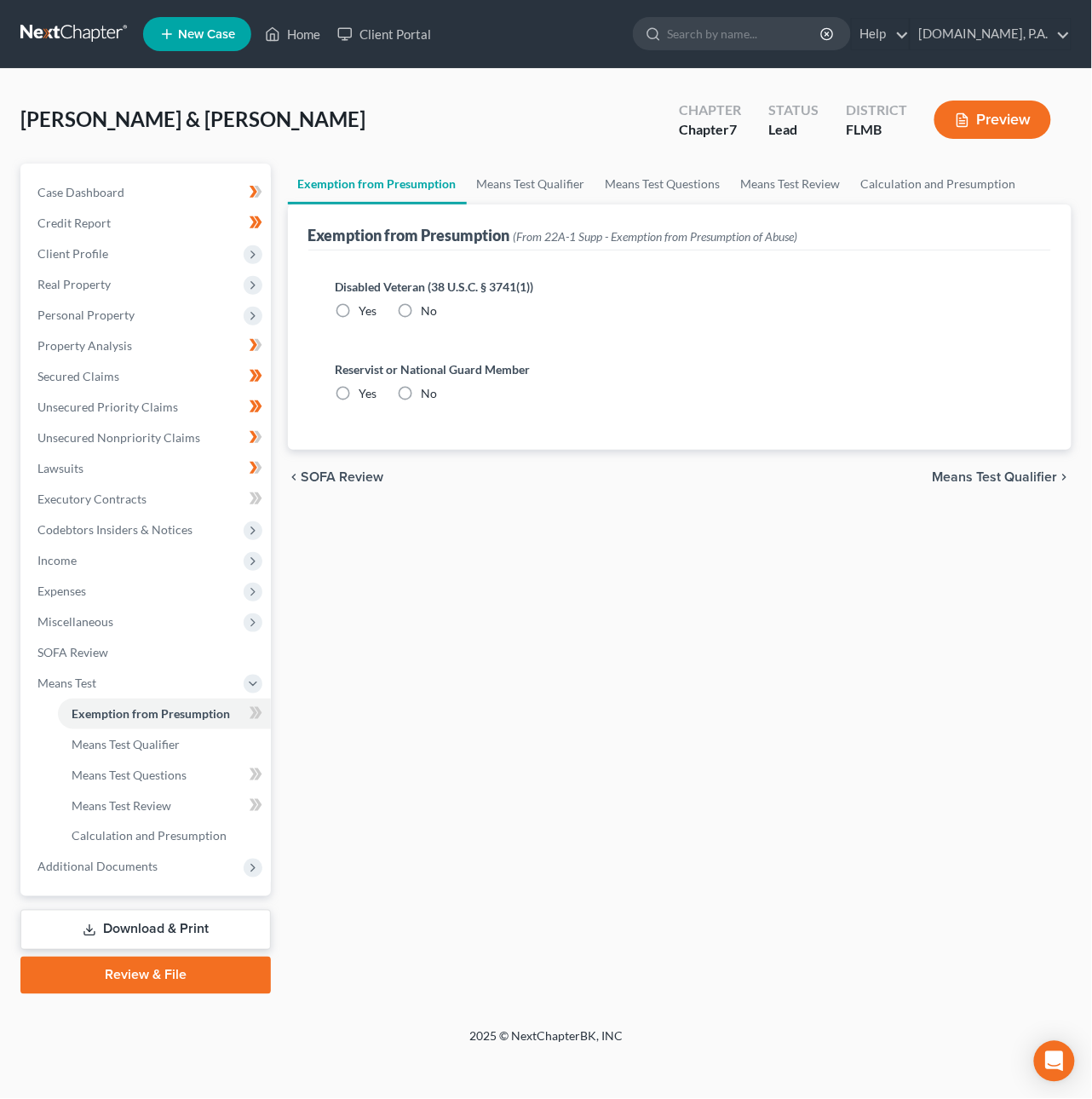
click at [422, 312] on label "No" at bounding box center [430, 310] width 16 height 17
click at [428, 312] on input "No" at bounding box center [434, 308] width 11 height 11
radio input "true"
click at [422, 389] on label "No" at bounding box center [430, 393] width 16 height 17
click at [428, 389] on input "No" at bounding box center [434, 391] width 11 height 11
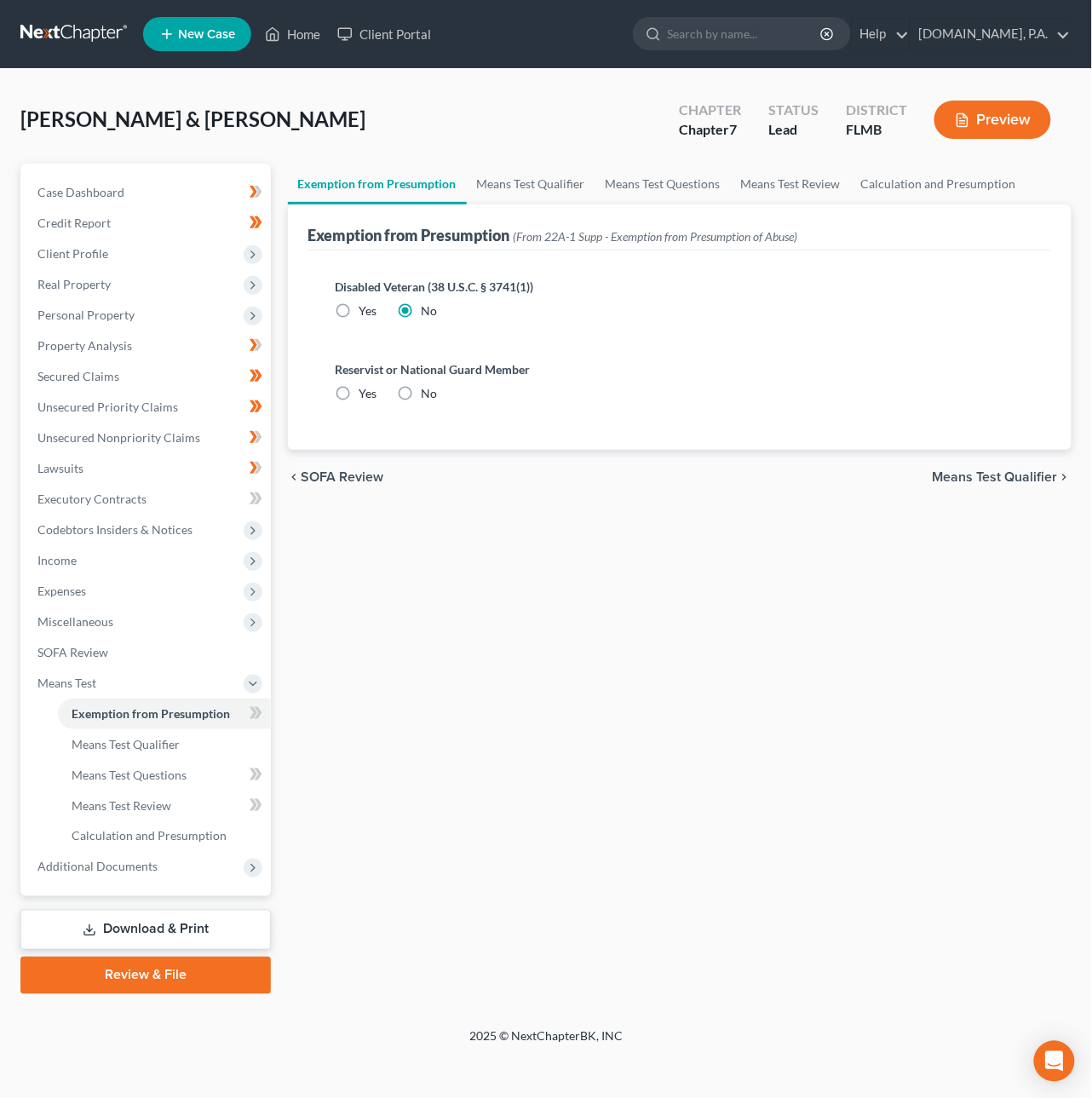
radio input "true"
click at [975, 470] on span "Means Test Qualifier" at bounding box center [996, 476] width 125 height 13
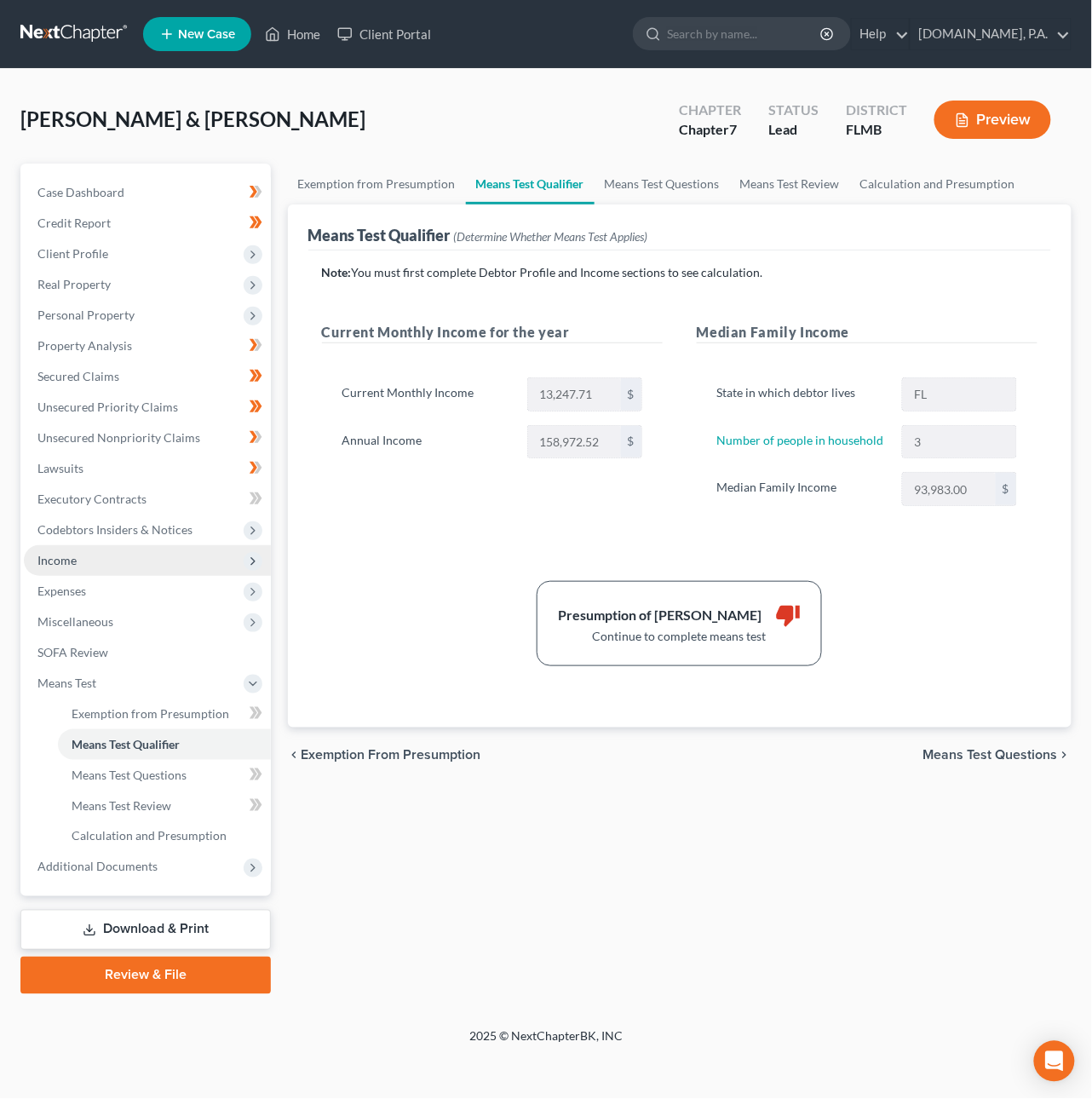
click at [71, 559] on span "Income" at bounding box center [57, 560] width 39 height 14
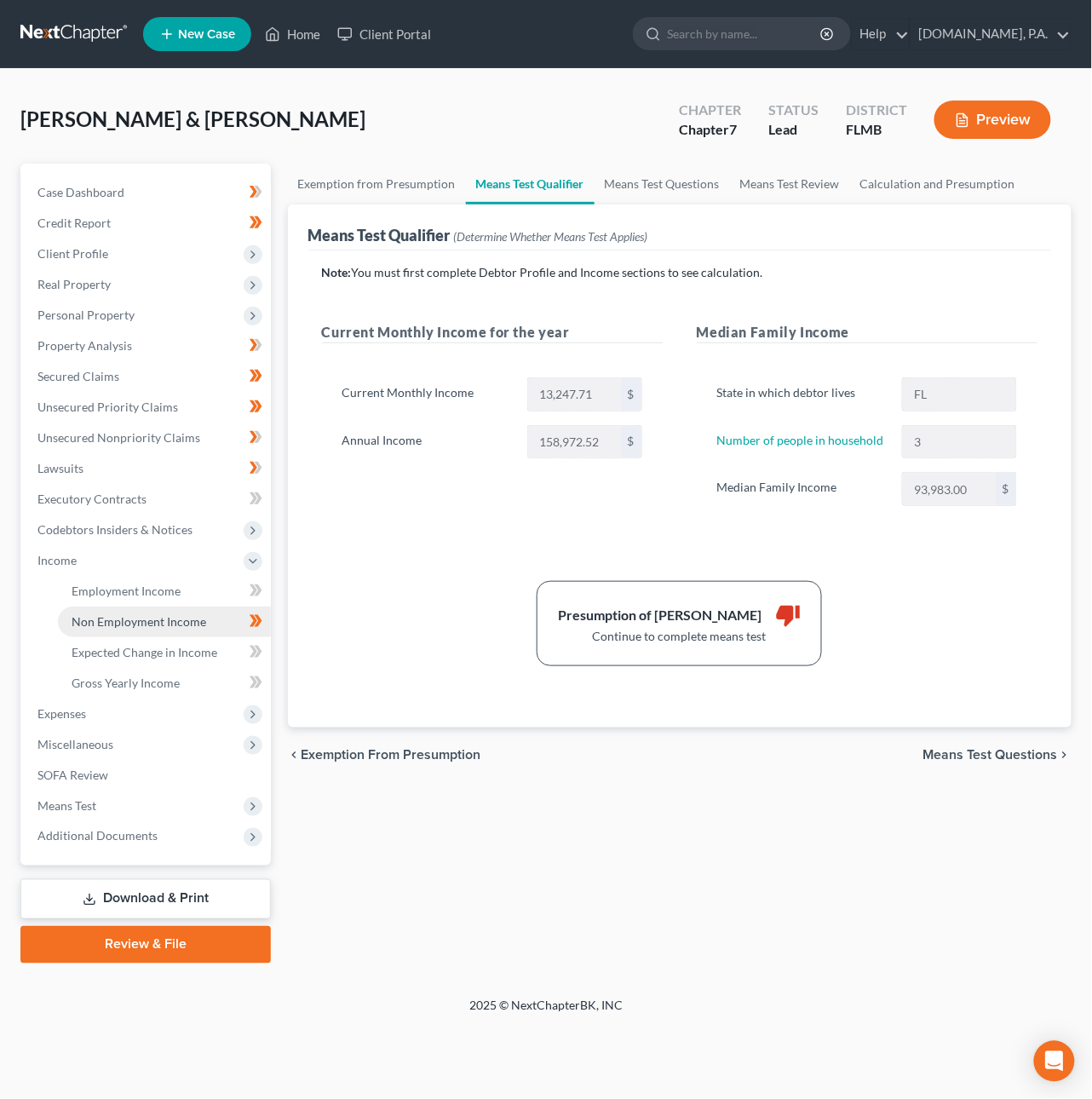
click at [95, 622] on span "Non Employment Income" at bounding box center [138, 622] width 135 height 14
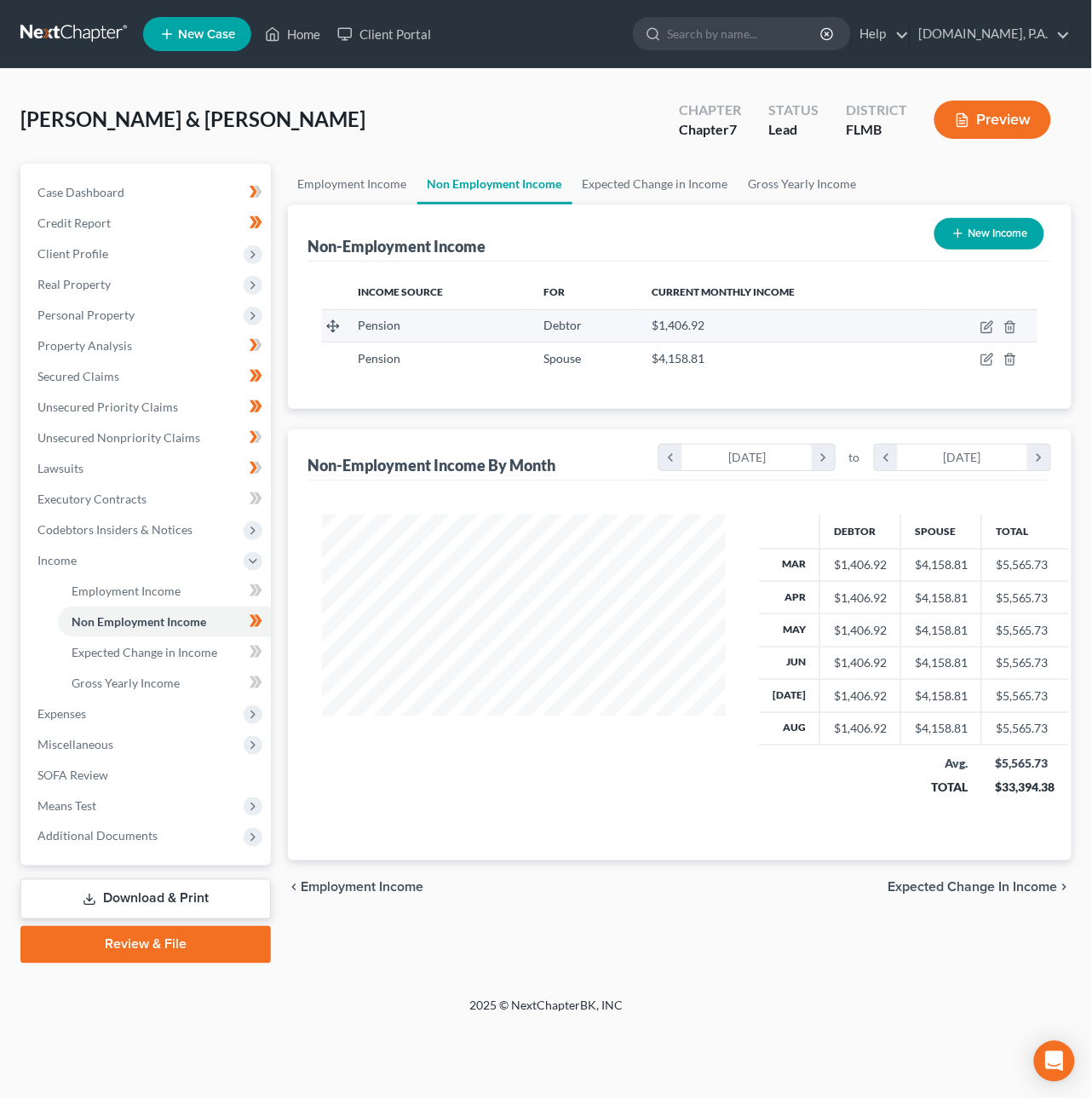
scroll to position [308, 438]
click at [992, 330] on icon "button" at bounding box center [987, 326] width 13 height 13
select select "2"
select select "0"
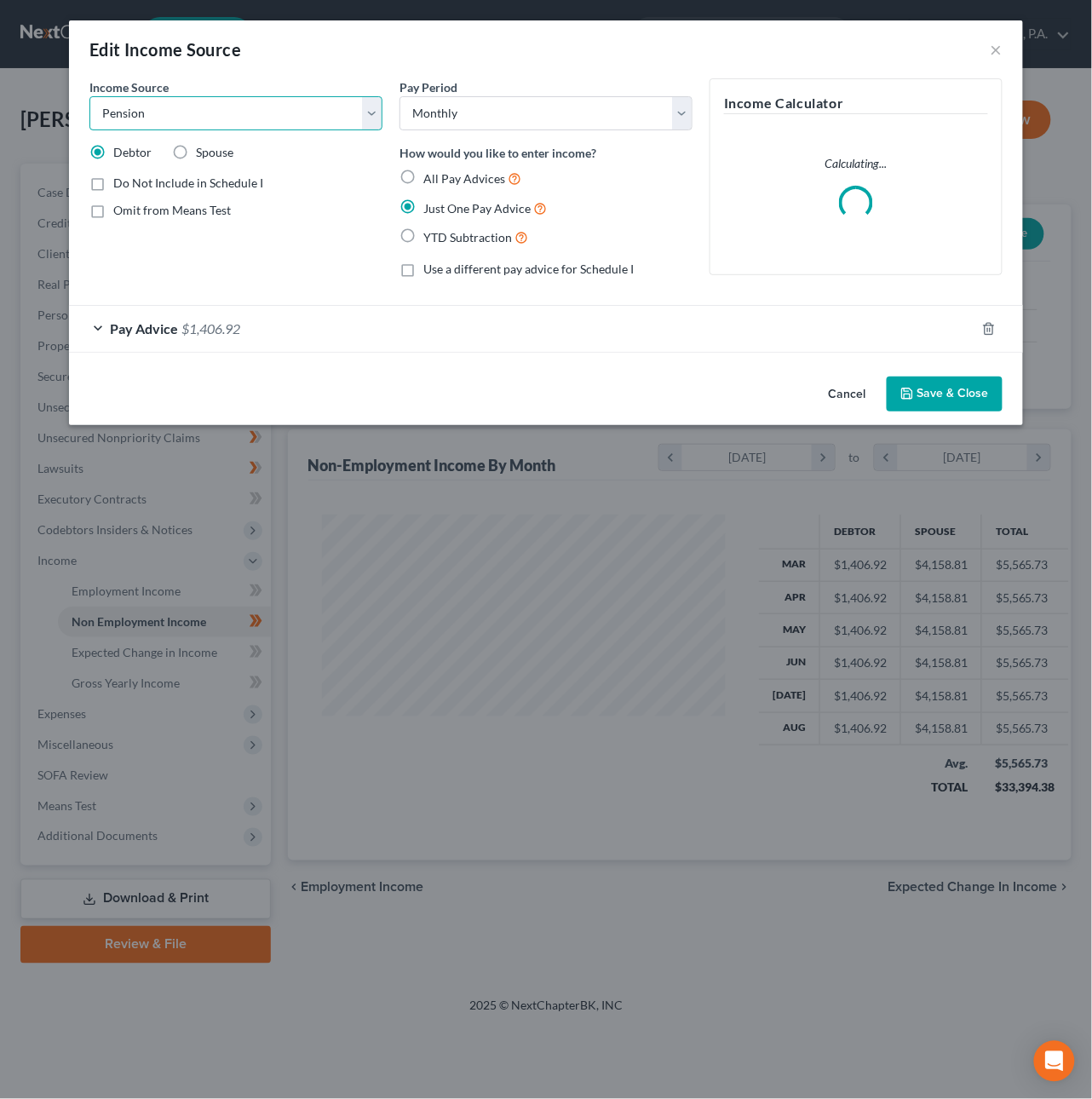
click at [217, 111] on select "Select Unemployment Disability (from employer) Pension Retirement Social Securi…" at bounding box center [236, 113] width 294 height 34
click at [89, 96] on select "Select Unemployment Disability (from employer) Pension Retirement Social Securi…" at bounding box center [236, 113] width 294 height 34
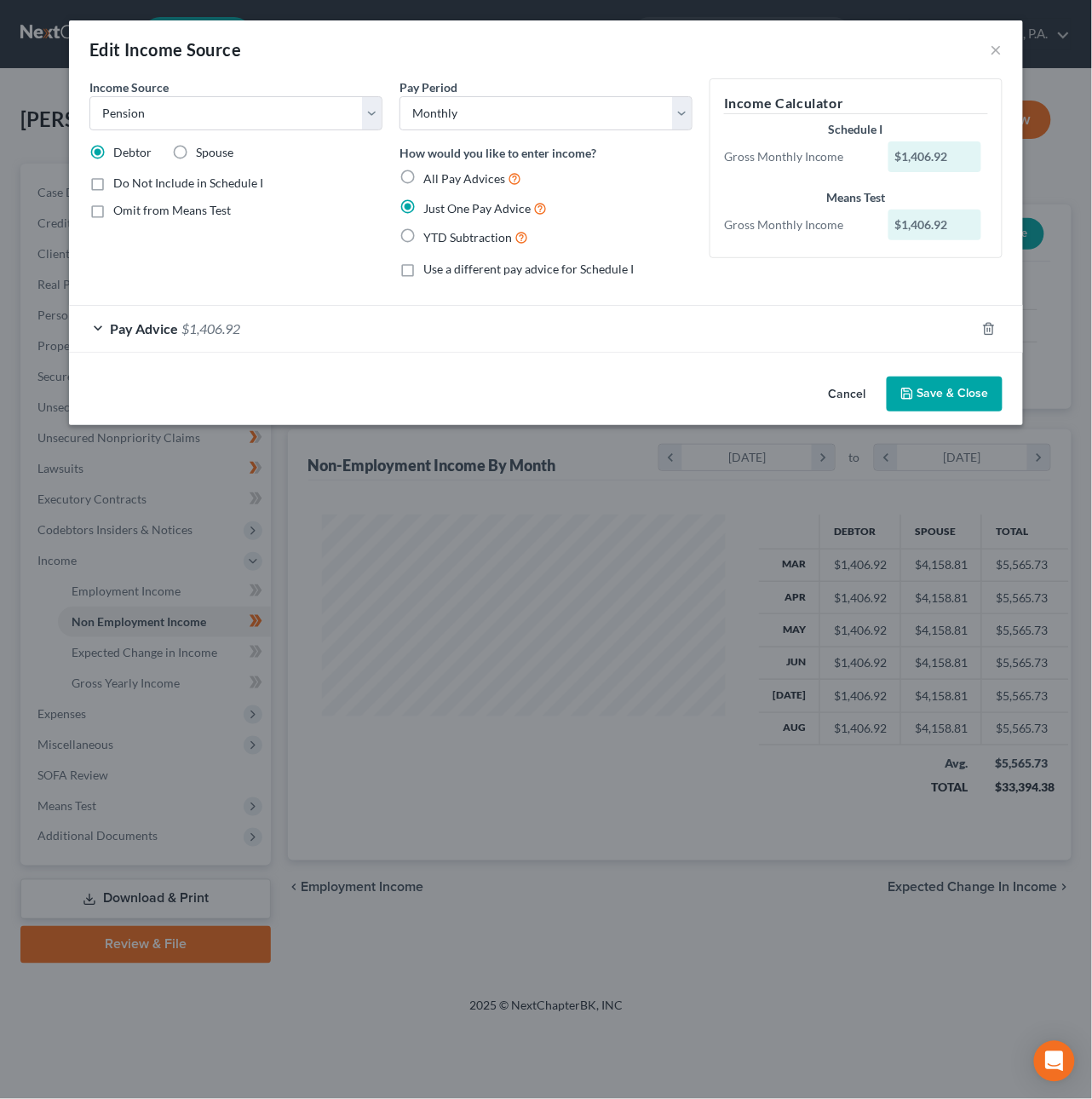
click at [919, 394] on button "Save & Close" at bounding box center [945, 394] width 116 height 36
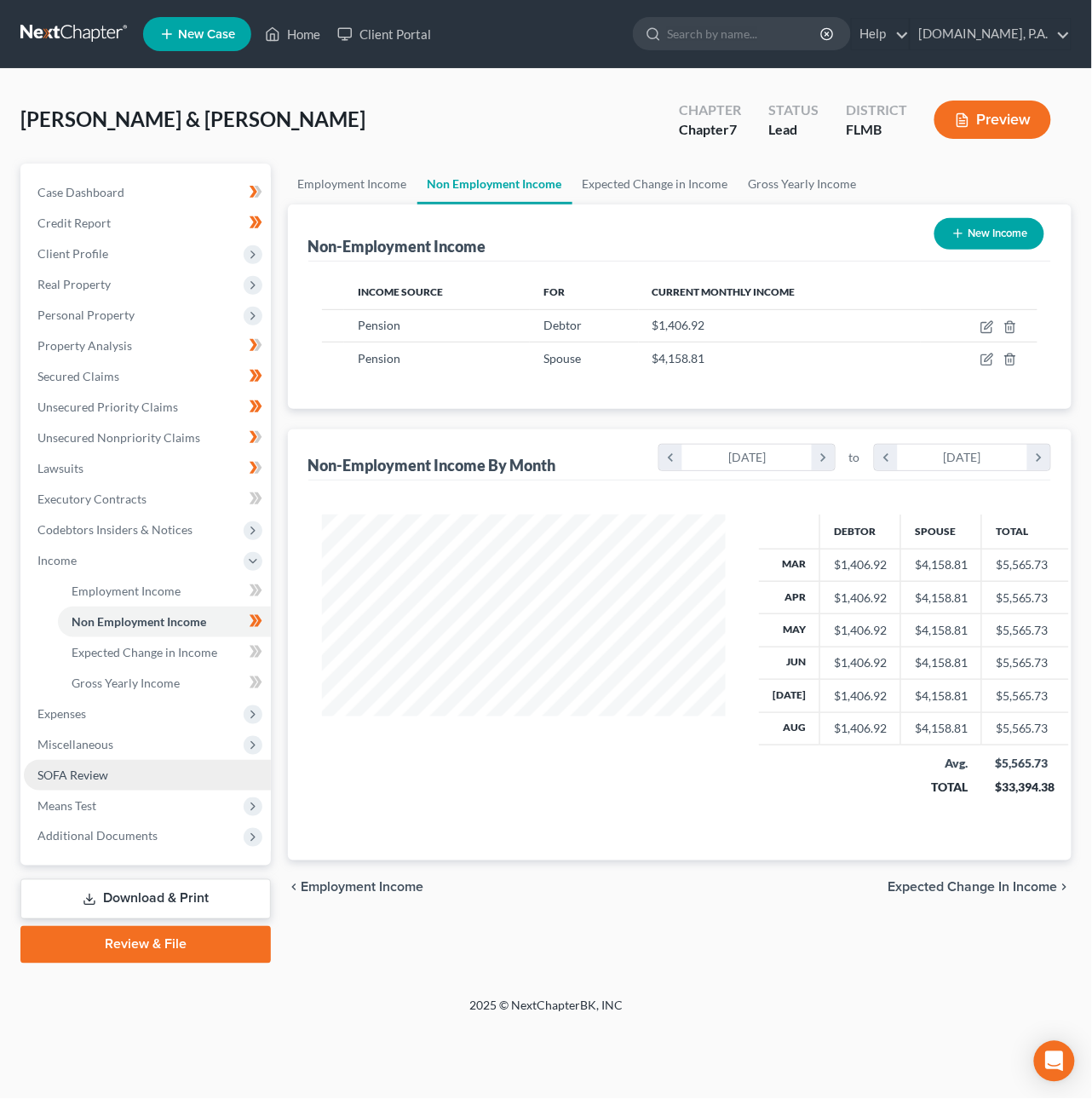
click at [78, 769] on span "SOFA Review" at bounding box center [72, 774] width 70 height 14
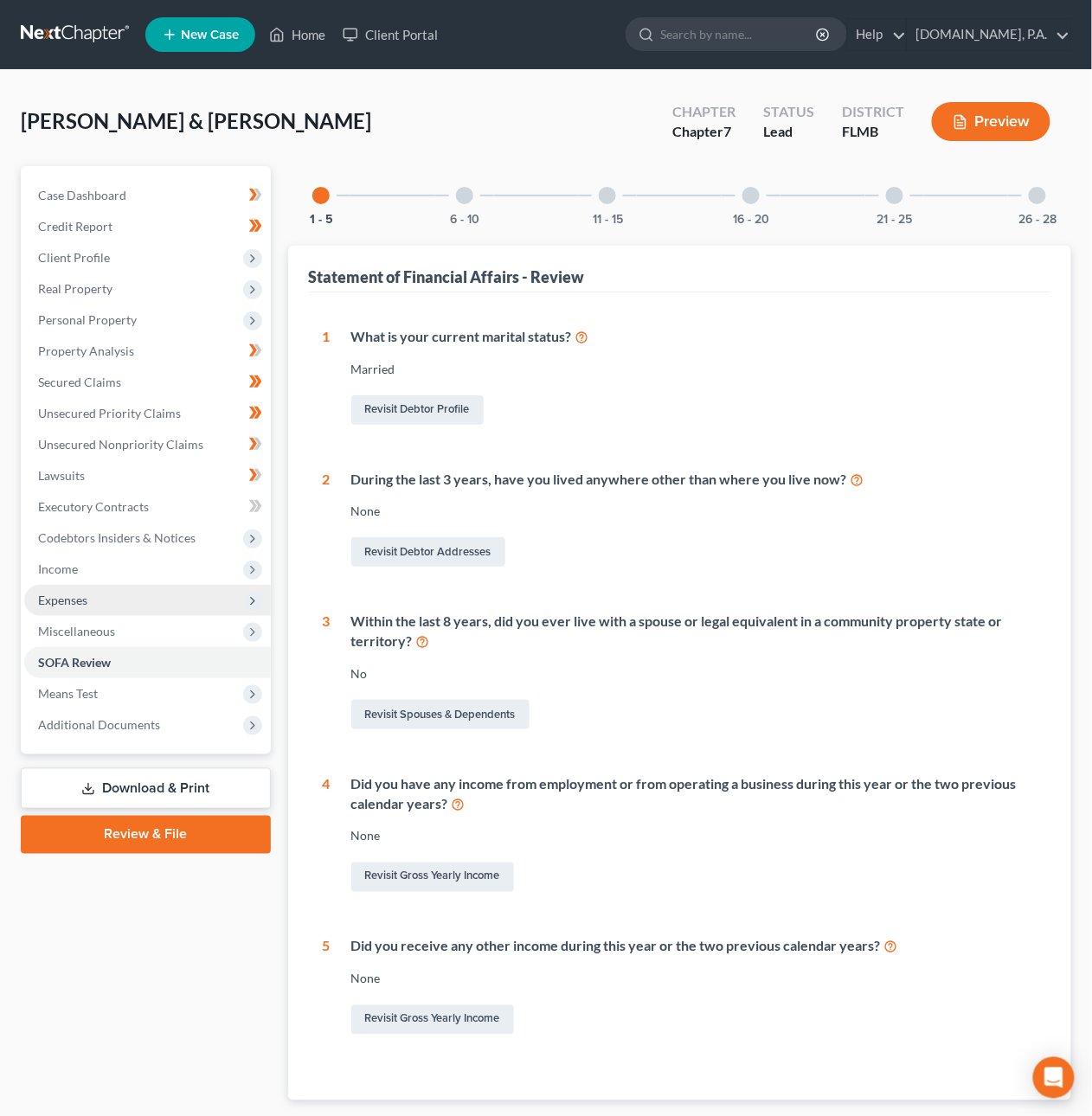
click at [54, 594] on span "Expenses" at bounding box center [63, 600] width 49 height 14
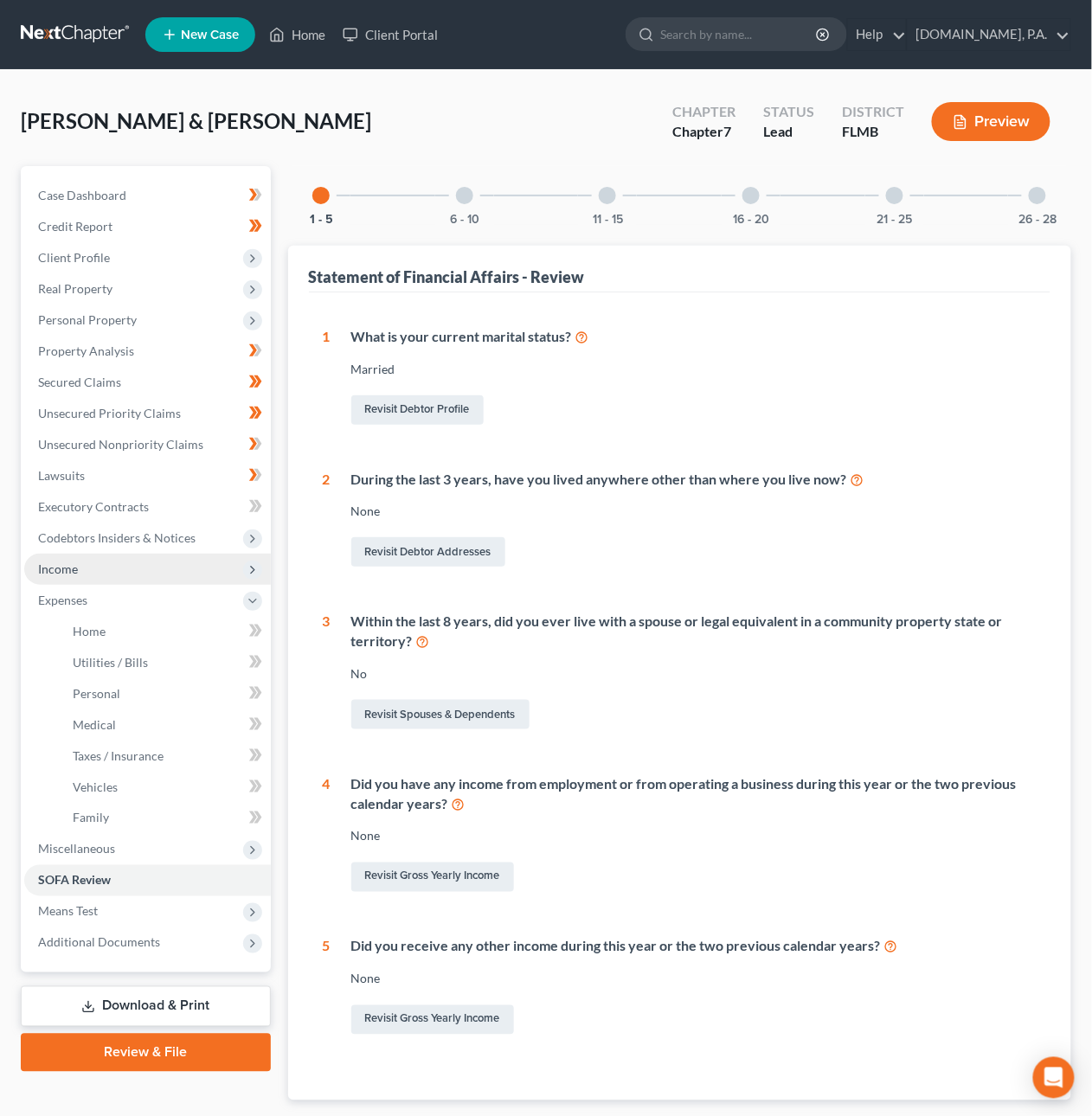
click at [76, 573] on span "Income" at bounding box center [58, 569] width 40 height 14
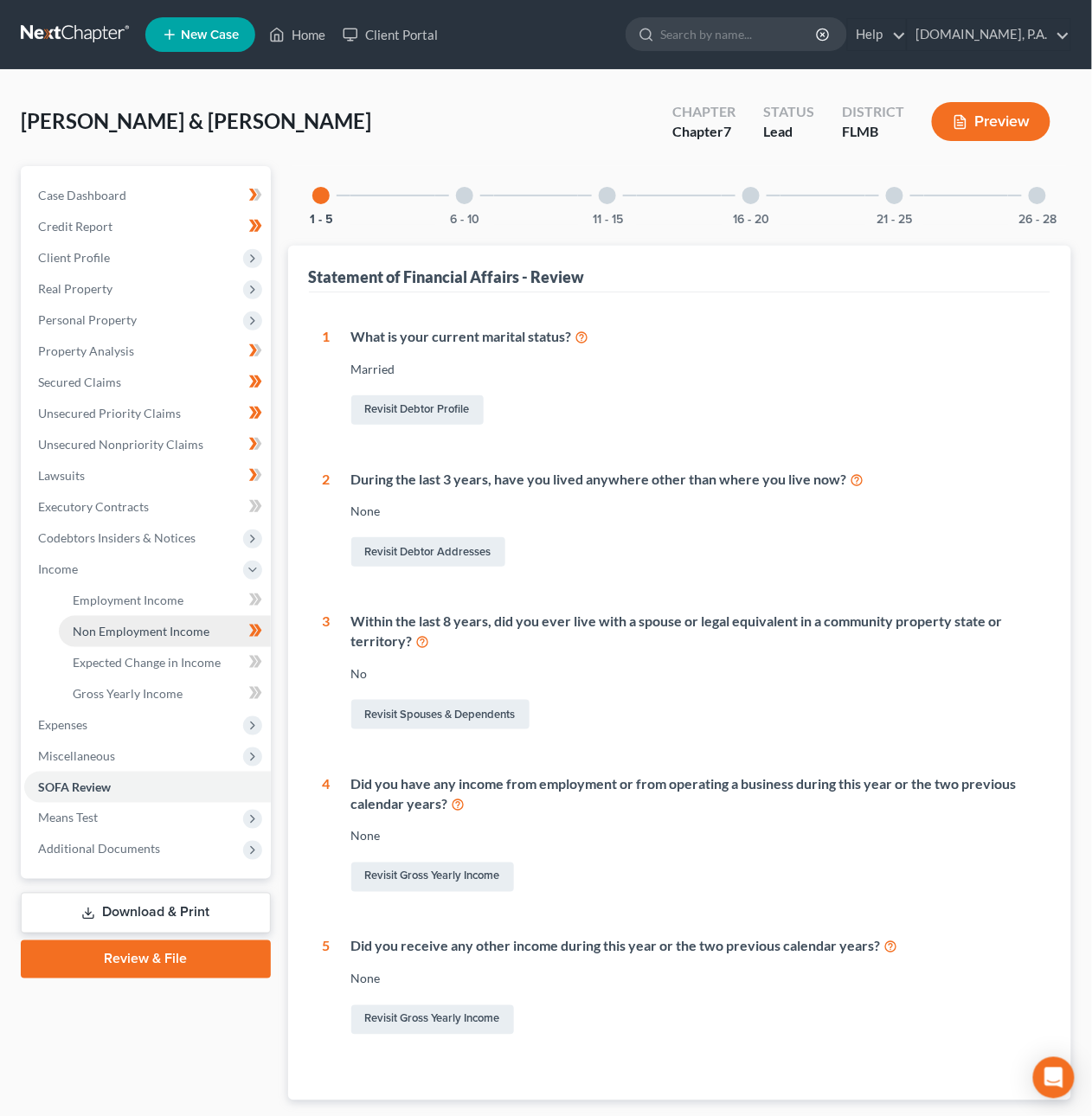
click at [104, 629] on span "Non Employment Income" at bounding box center [140, 631] width 137 height 14
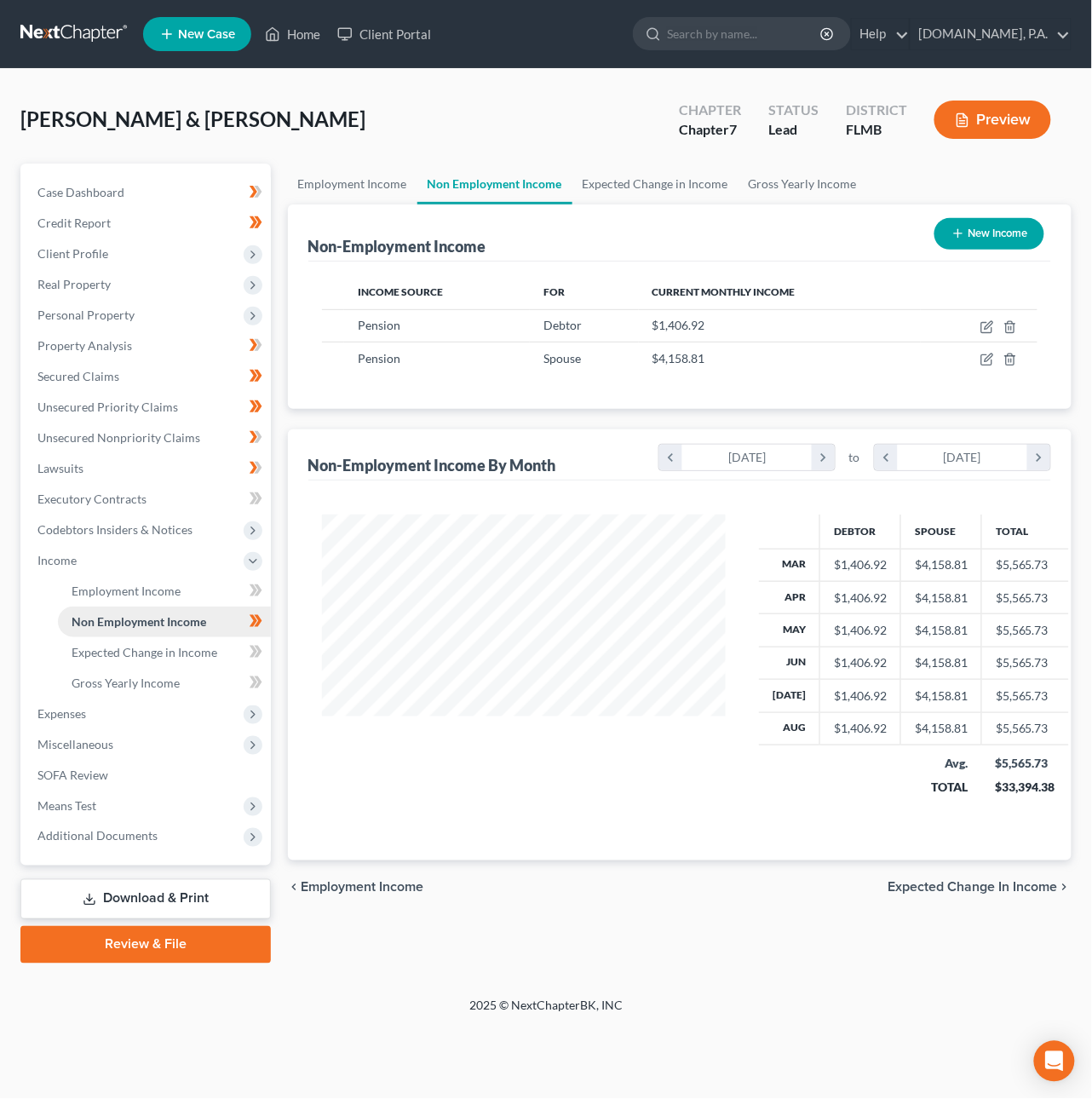
scroll to position [308, 438]
click at [981, 322] on icon "button" at bounding box center [987, 326] width 13 height 13
select select "2"
select select "0"
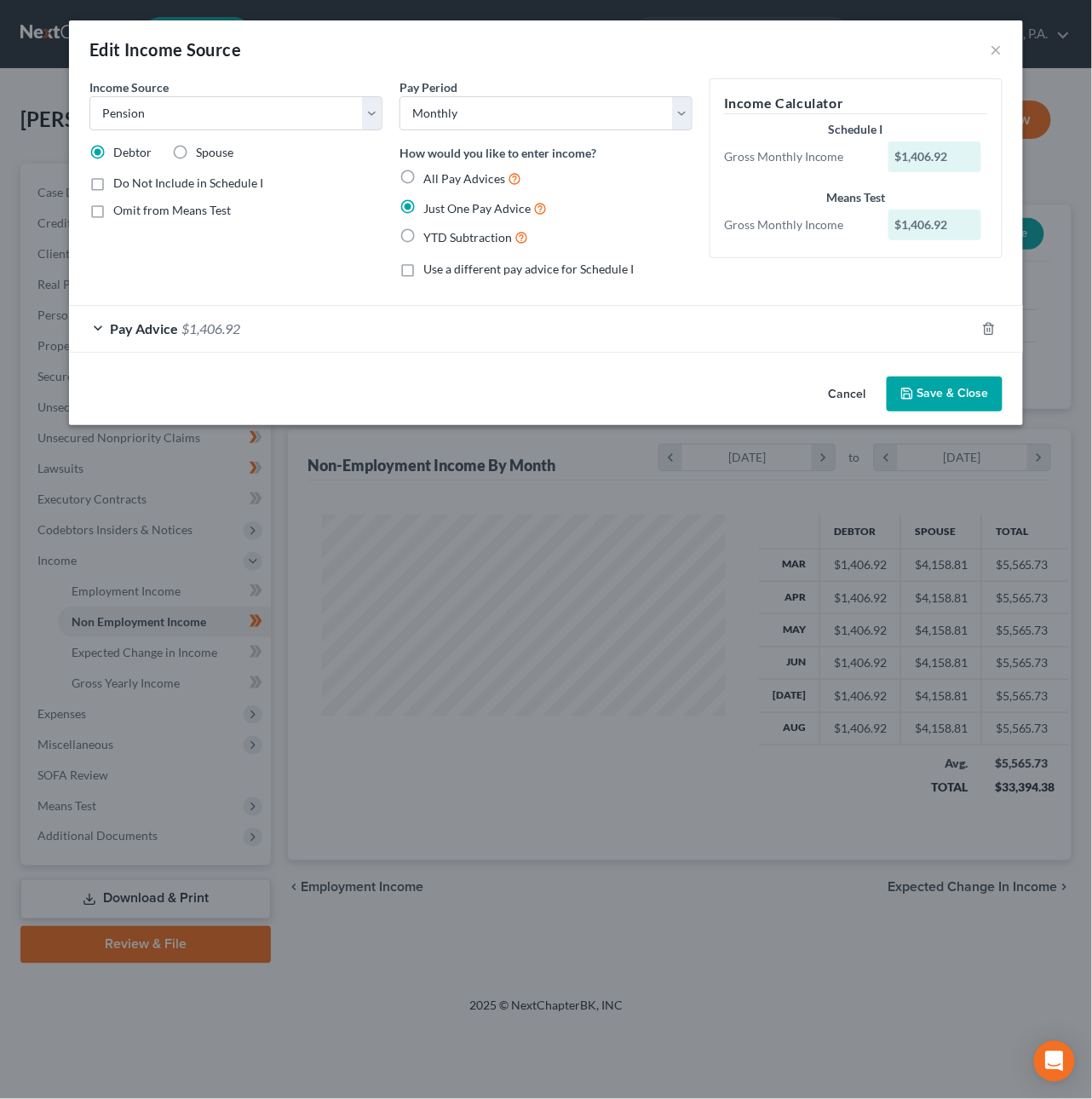
click at [913, 399] on icon "button" at bounding box center [906, 392] width 10 height 10
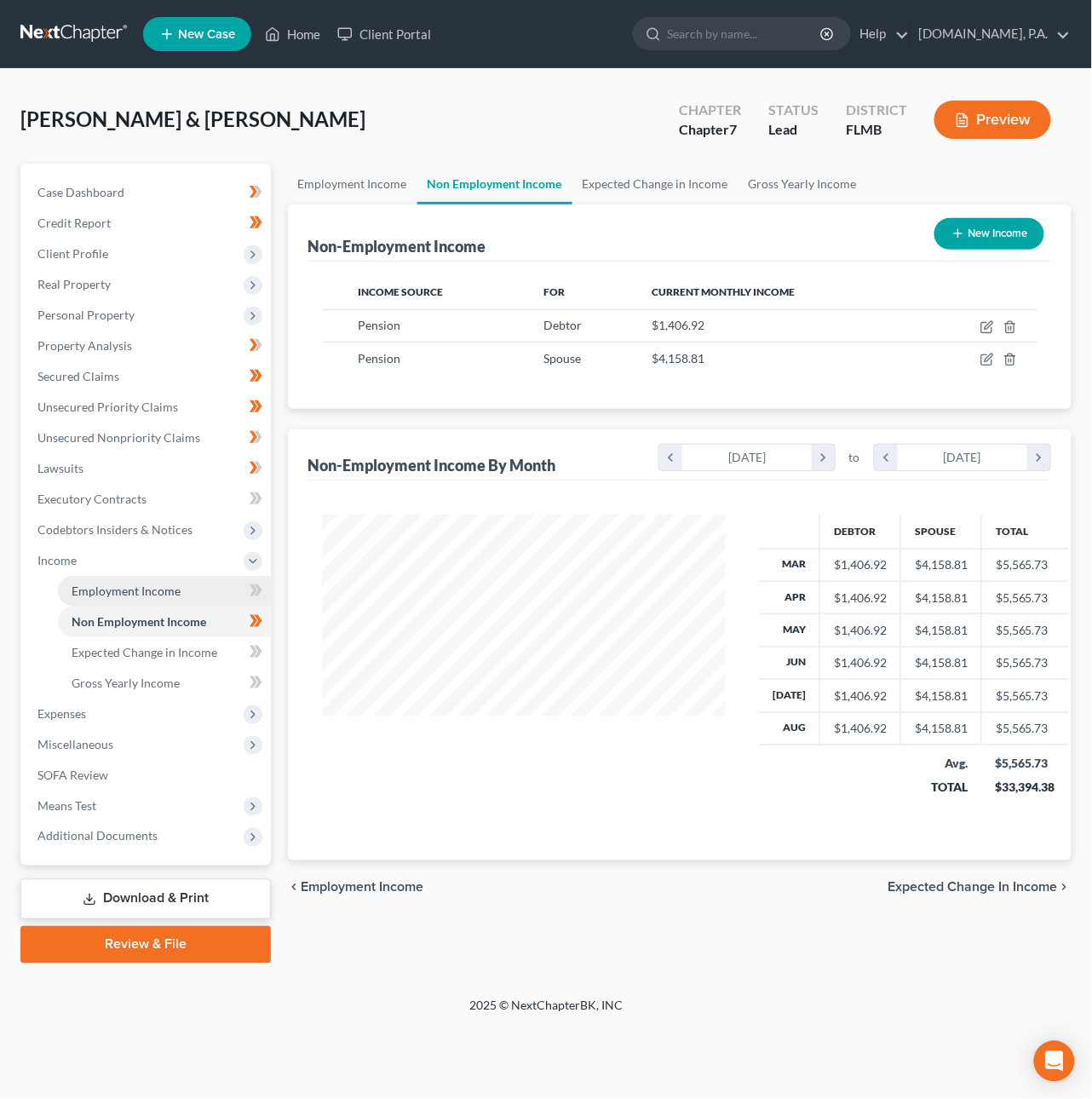
click at [154, 584] on span "Employment Income" at bounding box center [126, 591] width 109 height 14
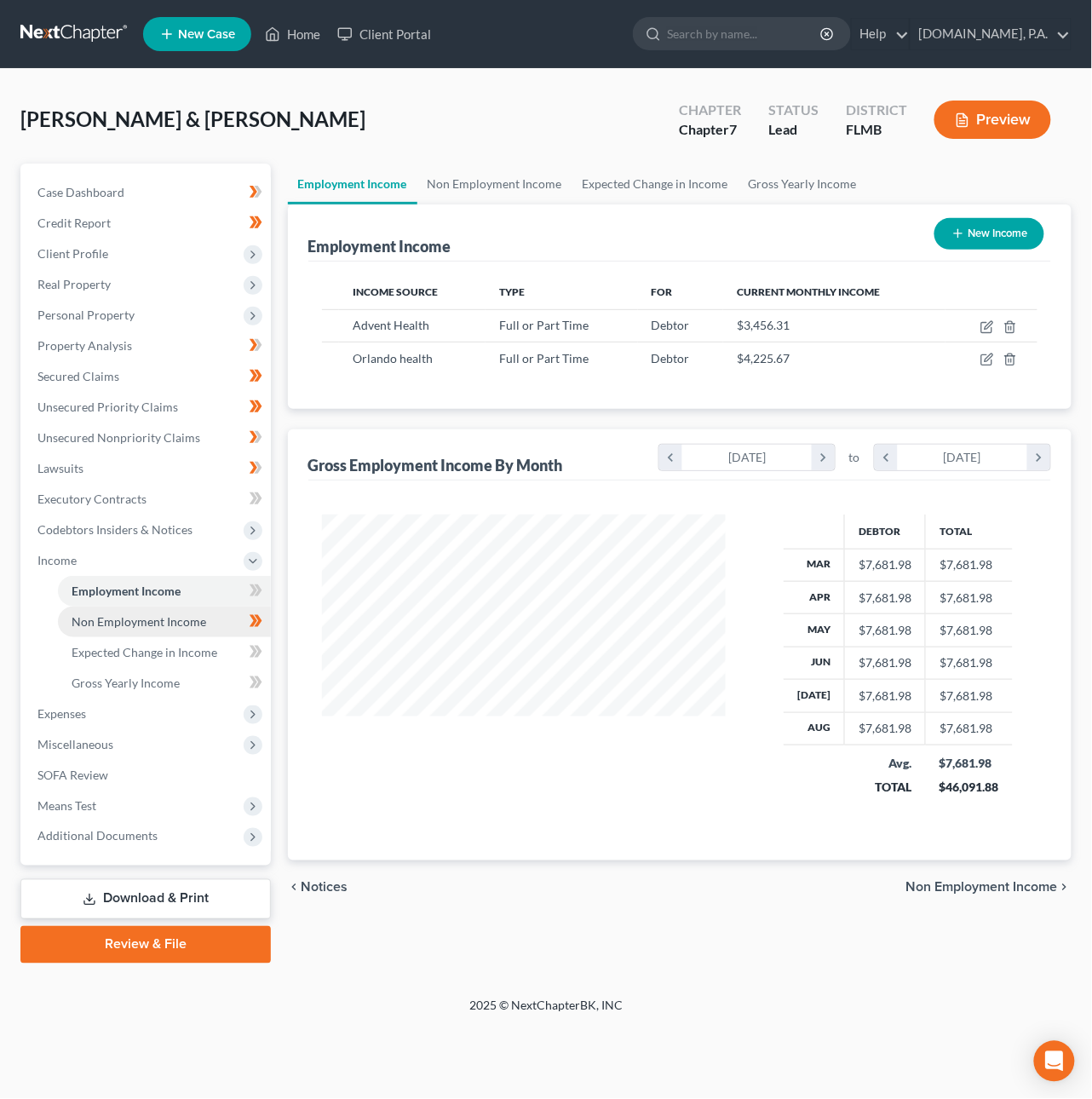
scroll to position [308, 438]
click at [260, 616] on icon at bounding box center [256, 622] width 12 height 21
click at [260, 617] on icon at bounding box center [258, 621] width 8 height 12
click at [162, 592] on span "Employment Income" at bounding box center [126, 591] width 109 height 14
click at [261, 590] on icon at bounding box center [258, 590] width 8 height 12
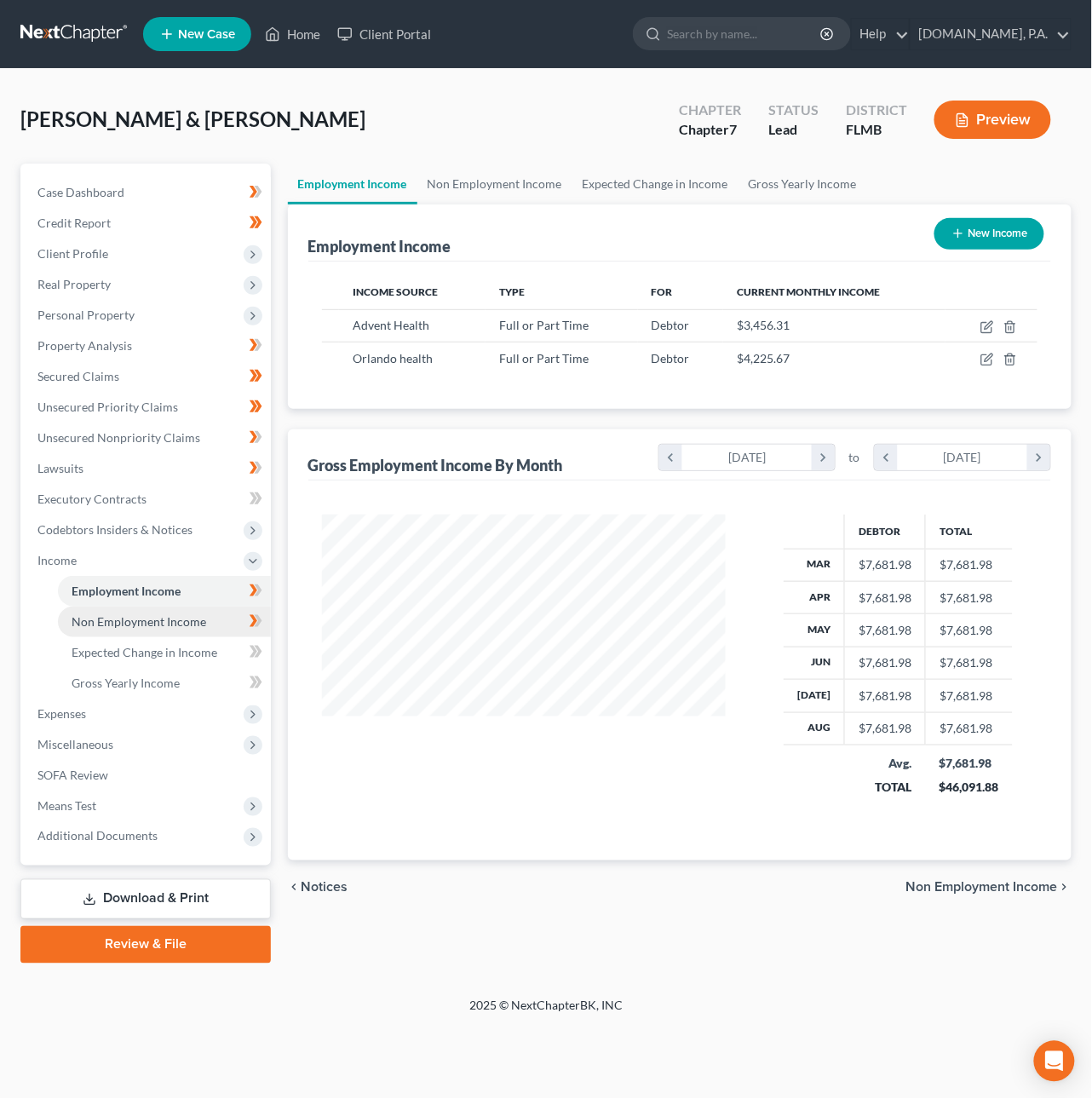
click at [159, 615] on span "Non Employment Income" at bounding box center [138, 622] width 135 height 14
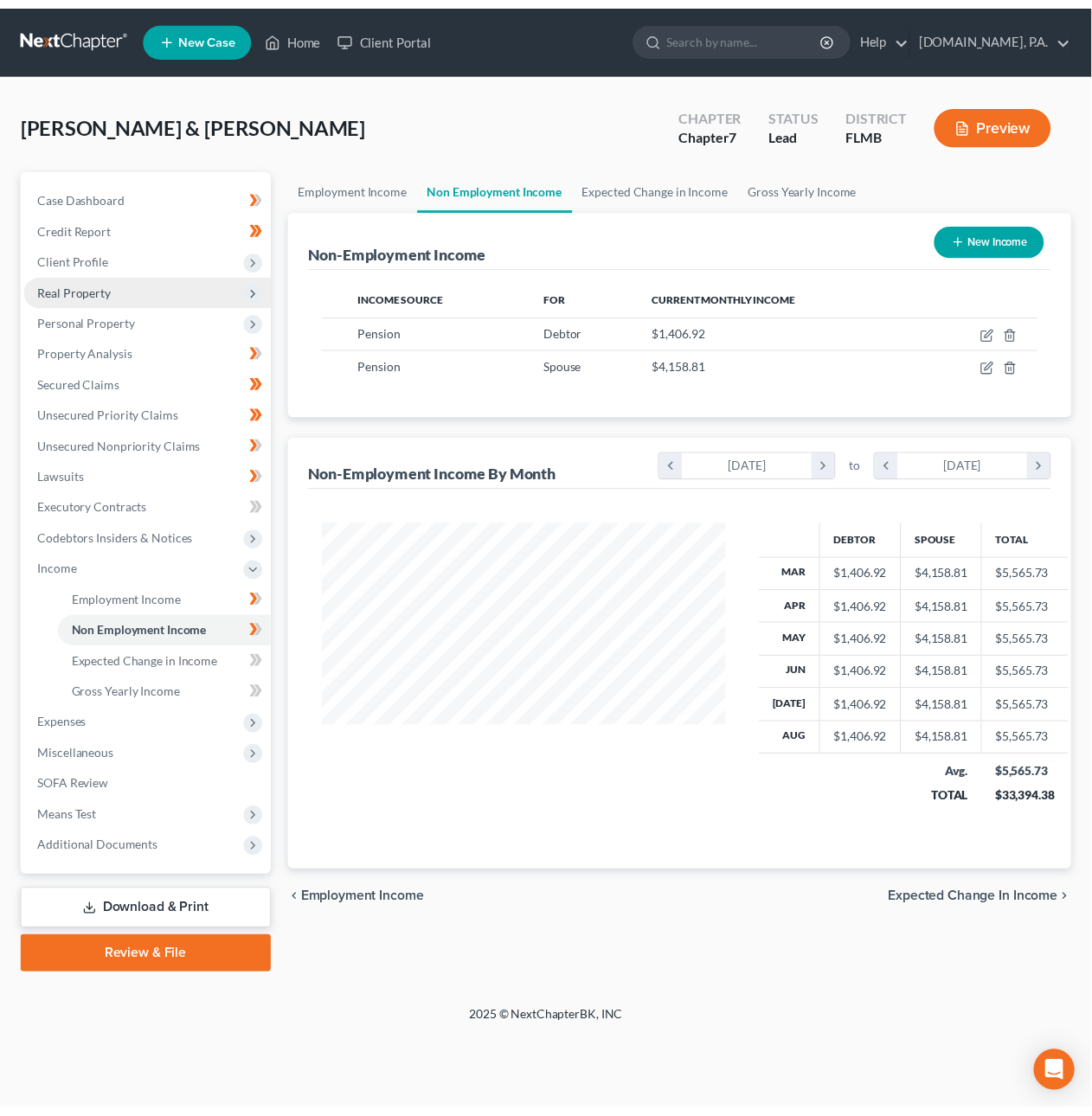
scroll to position [313, 445]
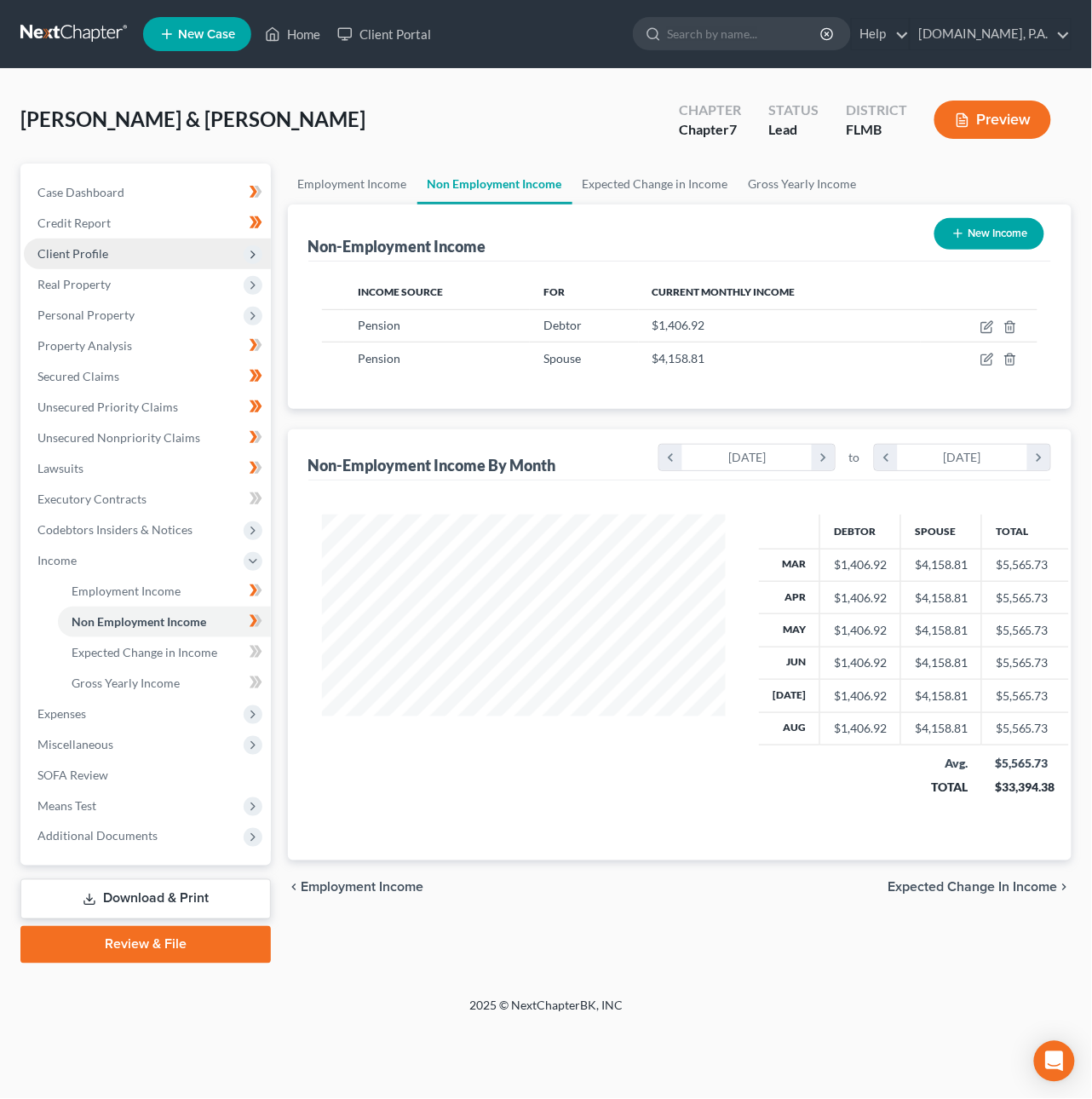
click at [91, 250] on span "Client Profile" at bounding box center [72, 253] width 70 height 14
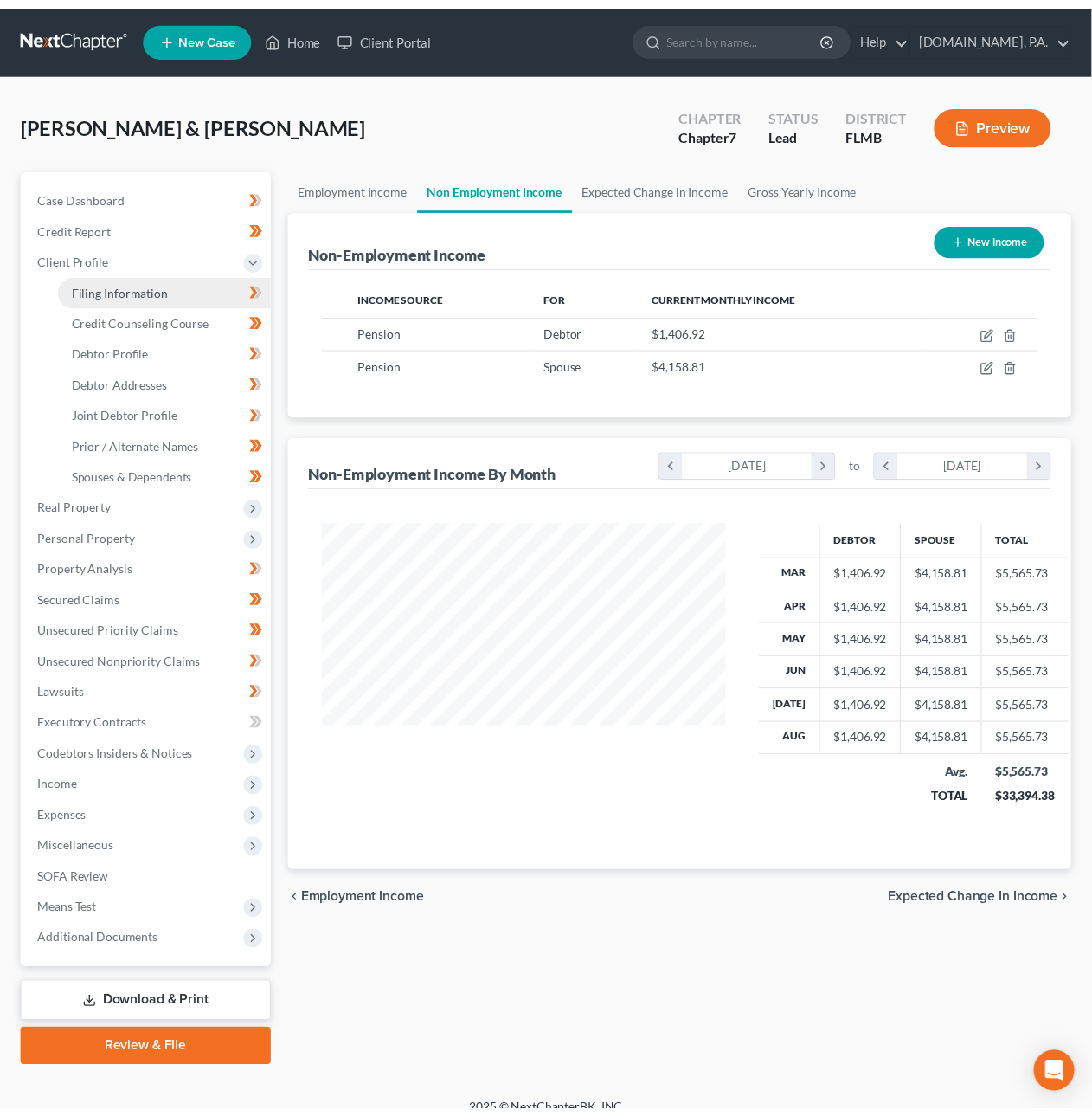
scroll to position [865478, 865012]
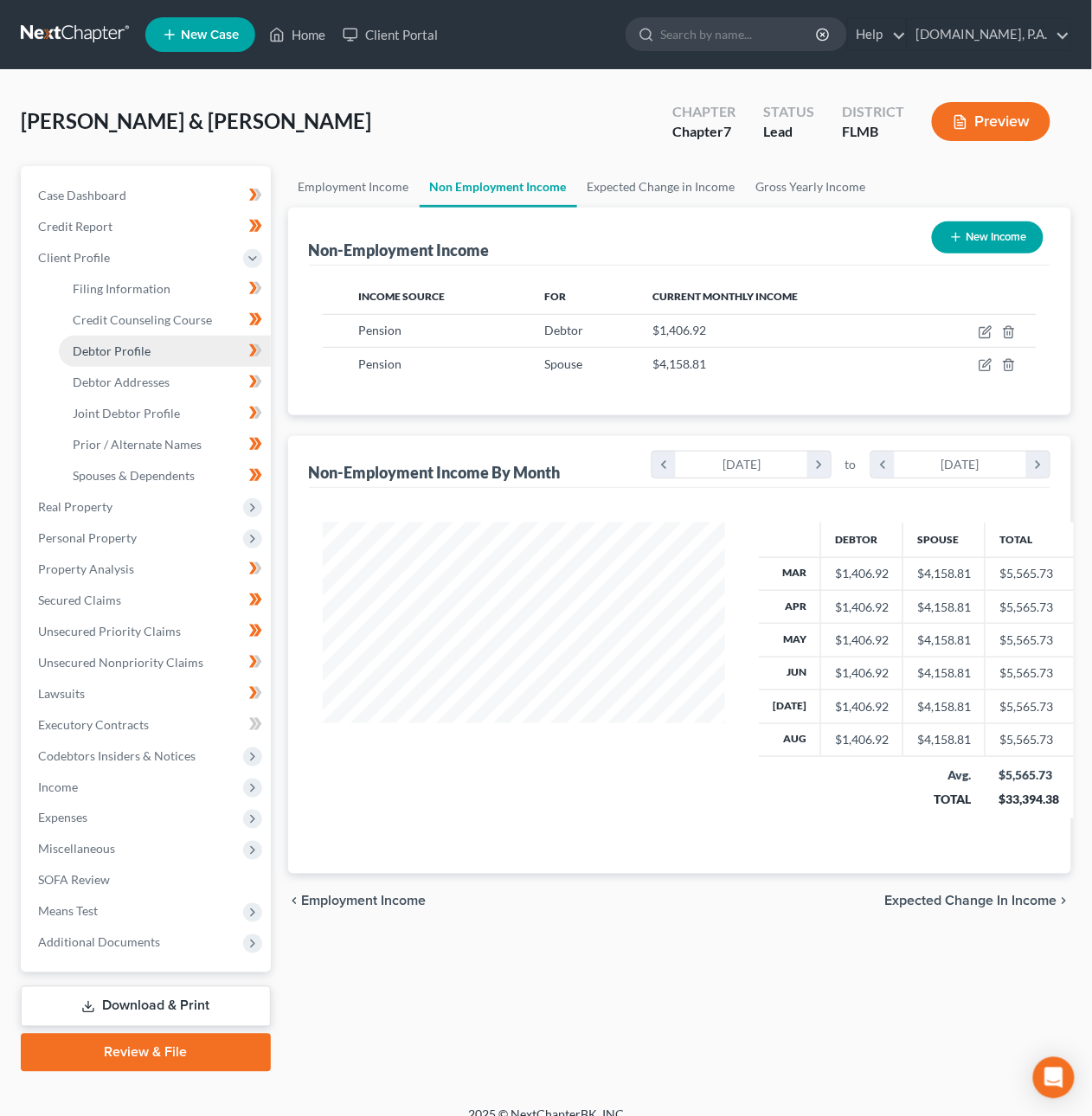
click at [125, 352] on span "Debtor Profile" at bounding box center [111, 351] width 78 height 14
select select "1"
select select "2"
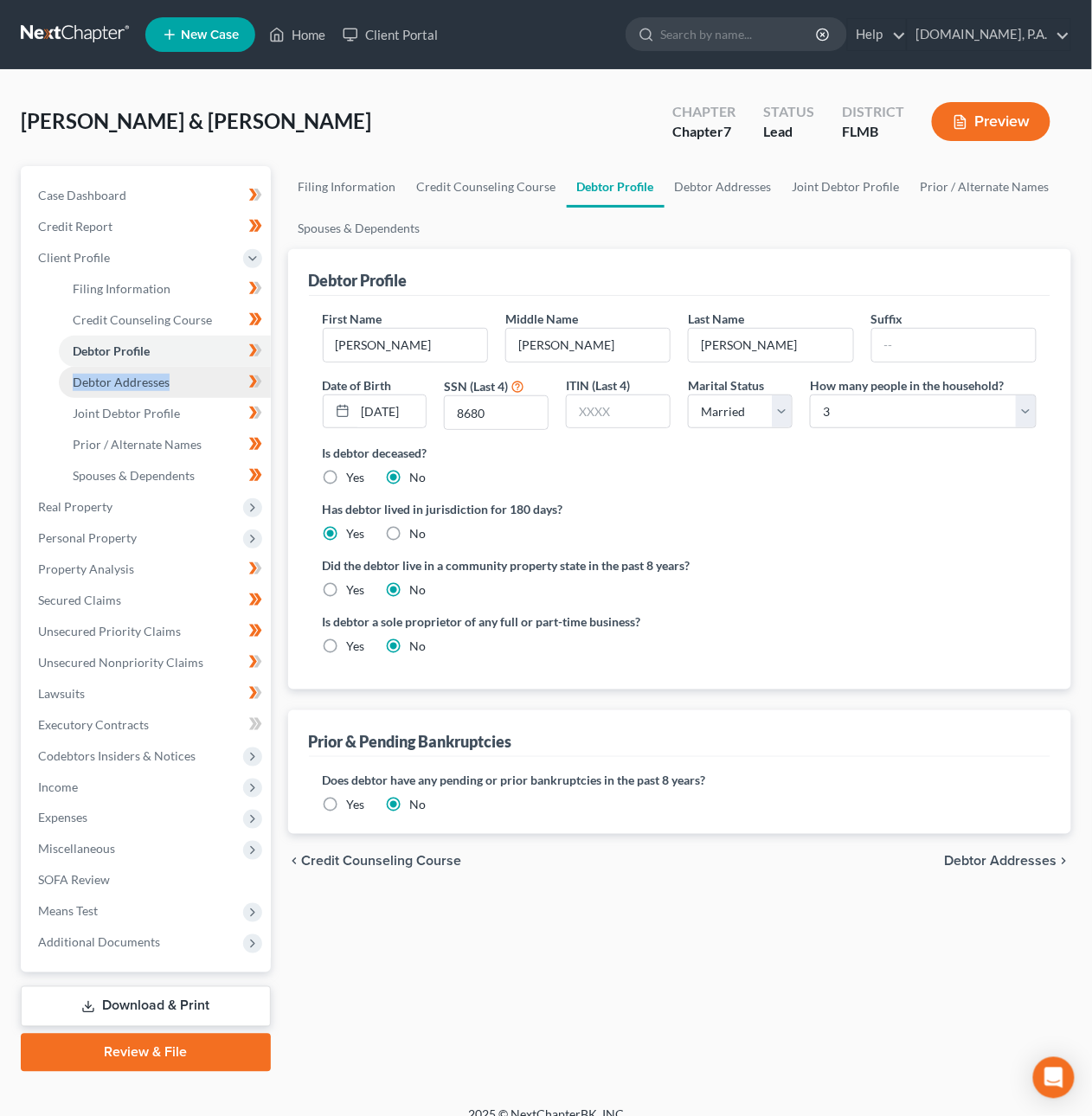
click at [126, 377] on span "Debtor Addresses" at bounding box center [121, 382] width 97 height 14
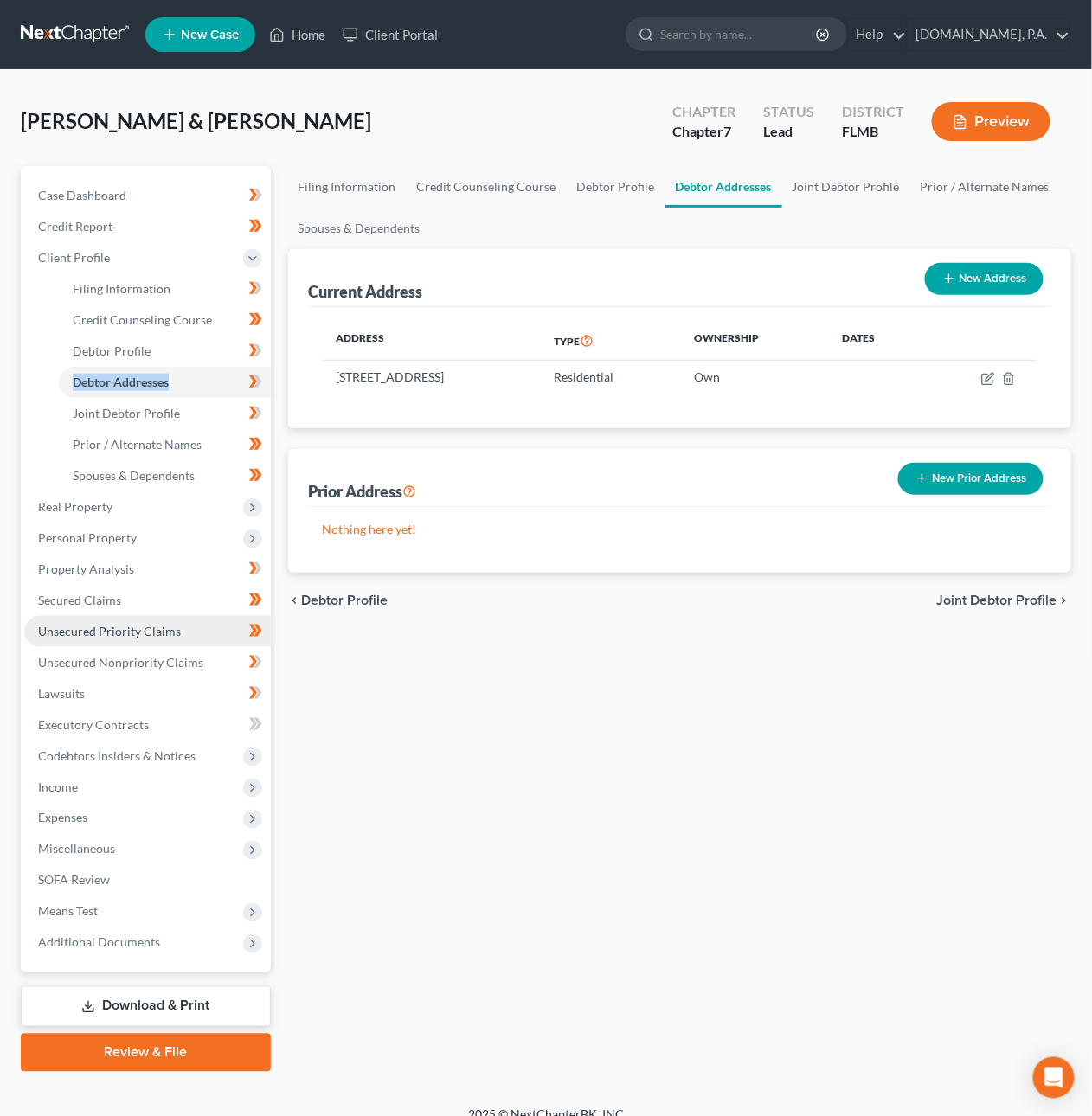
click at [133, 632] on span "Unsecured Priority Claims" at bounding box center [110, 631] width 143 height 14
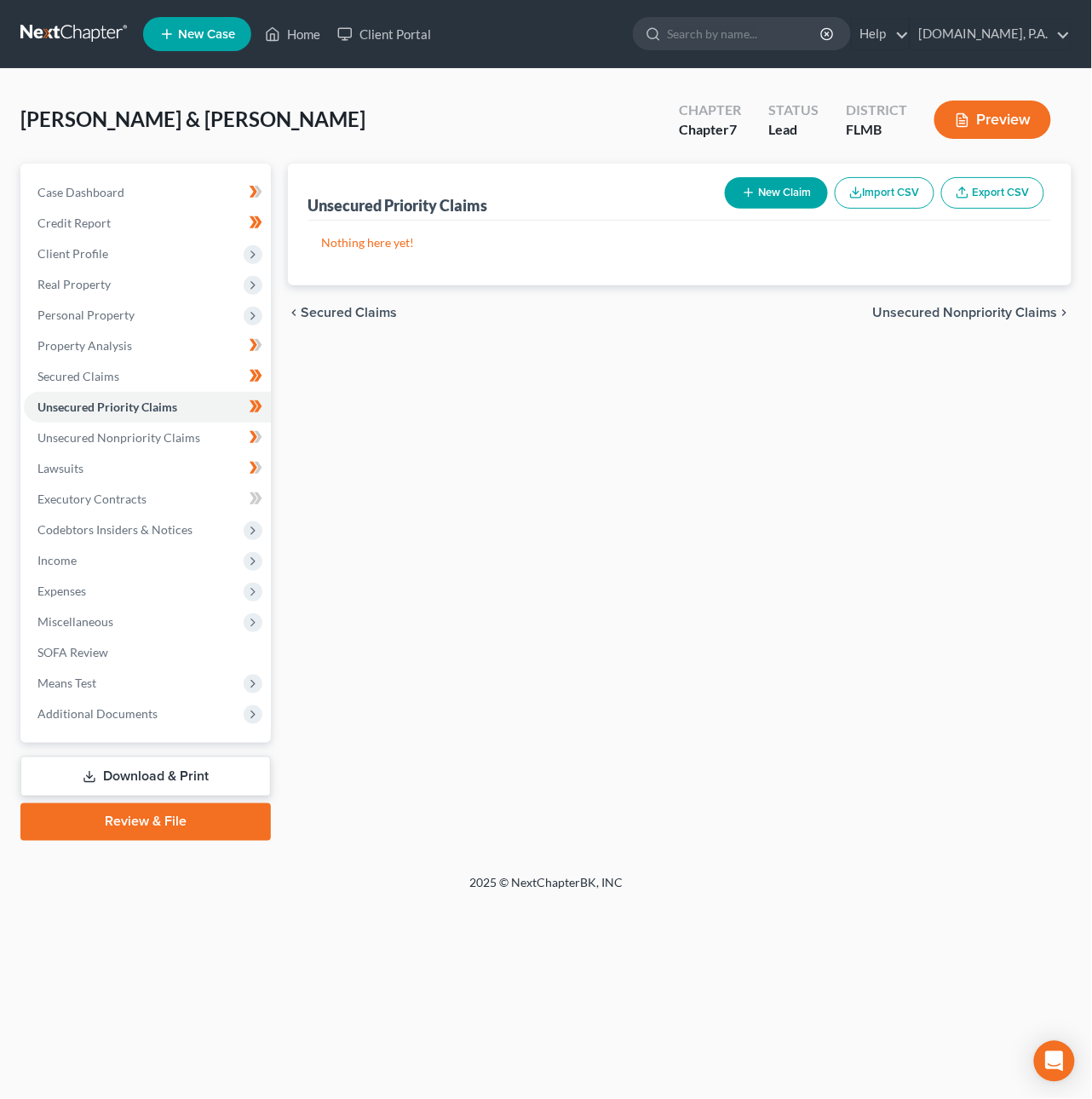
click at [758, 198] on button "New Claim" at bounding box center [777, 193] width 103 height 31
select select "2"
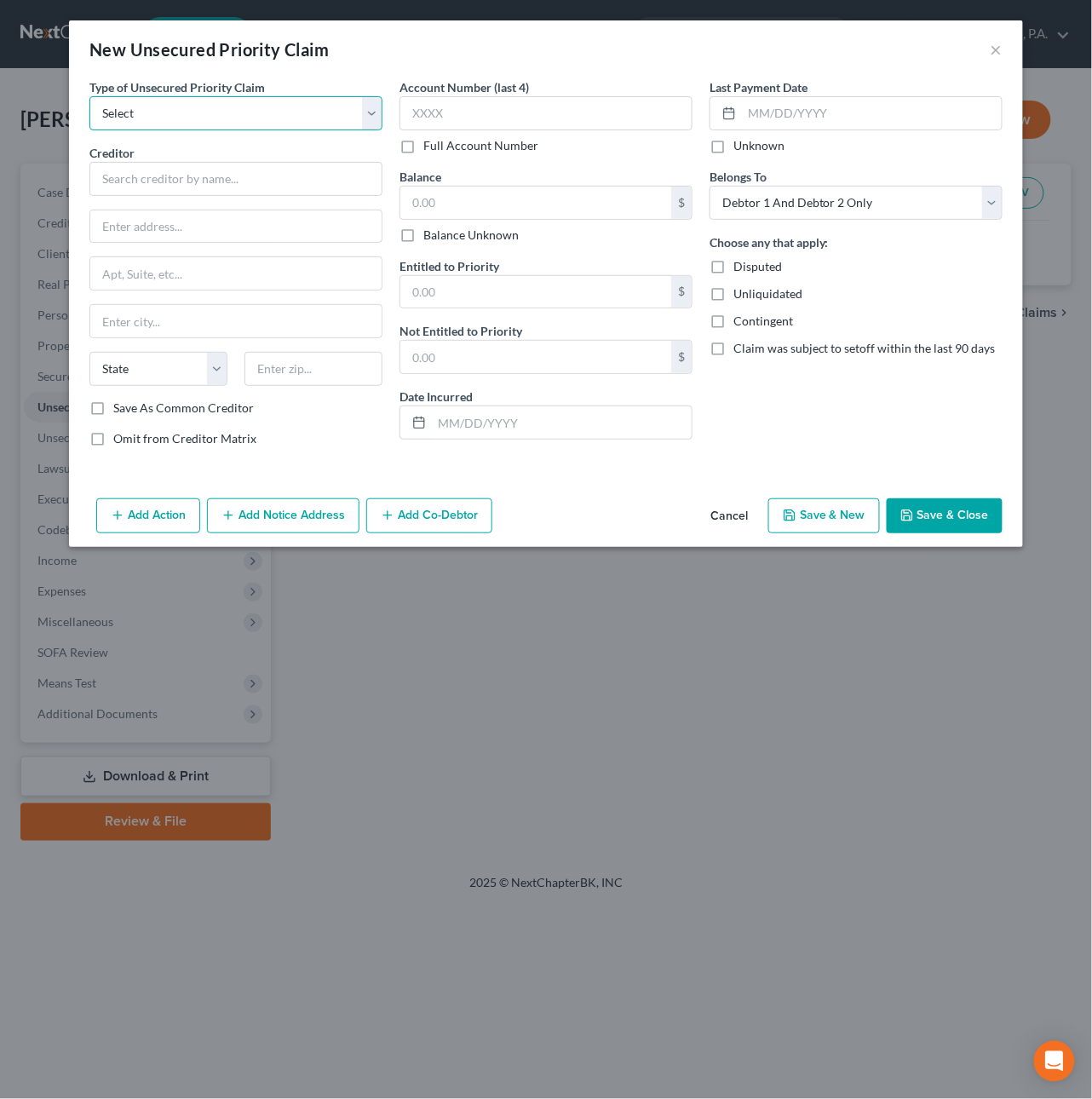
click at [175, 106] on select "Select Taxes & Other Government Units Domestic Support Obligations Extensions o…" at bounding box center [236, 113] width 294 height 34
select select "0"
click at [89, 96] on select "Select Taxes & Other Government Units Domestic Support Obligations Extensions o…" at bounding box center [236, 113] width 294 height 34
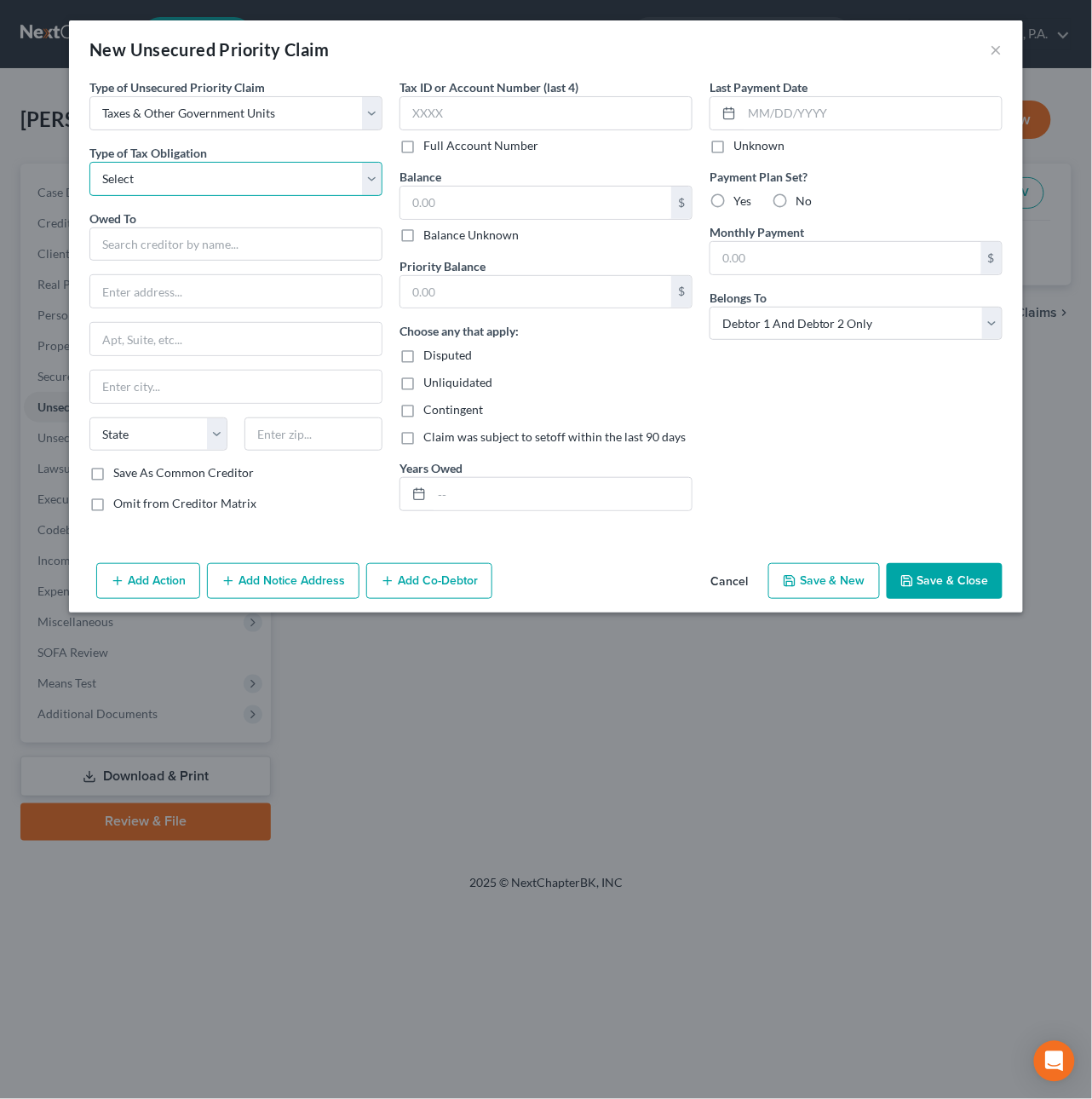
click at [161, 174] on select "Select Federal City State Franchise Tax Board Other" at bounding box center [236, 178] width 294 height 34
select select "0"
click at [89, 161] on select "Select Federal City State Franchise Tax Board Other" at bounding box center [236, 178] width 294 height 34
click at [166, 243] on input "text" at bounding box center [236, 244] width 294 height 34
click at [508, 204] on input "text" at bounding box center [536, 202] width 271 height 32
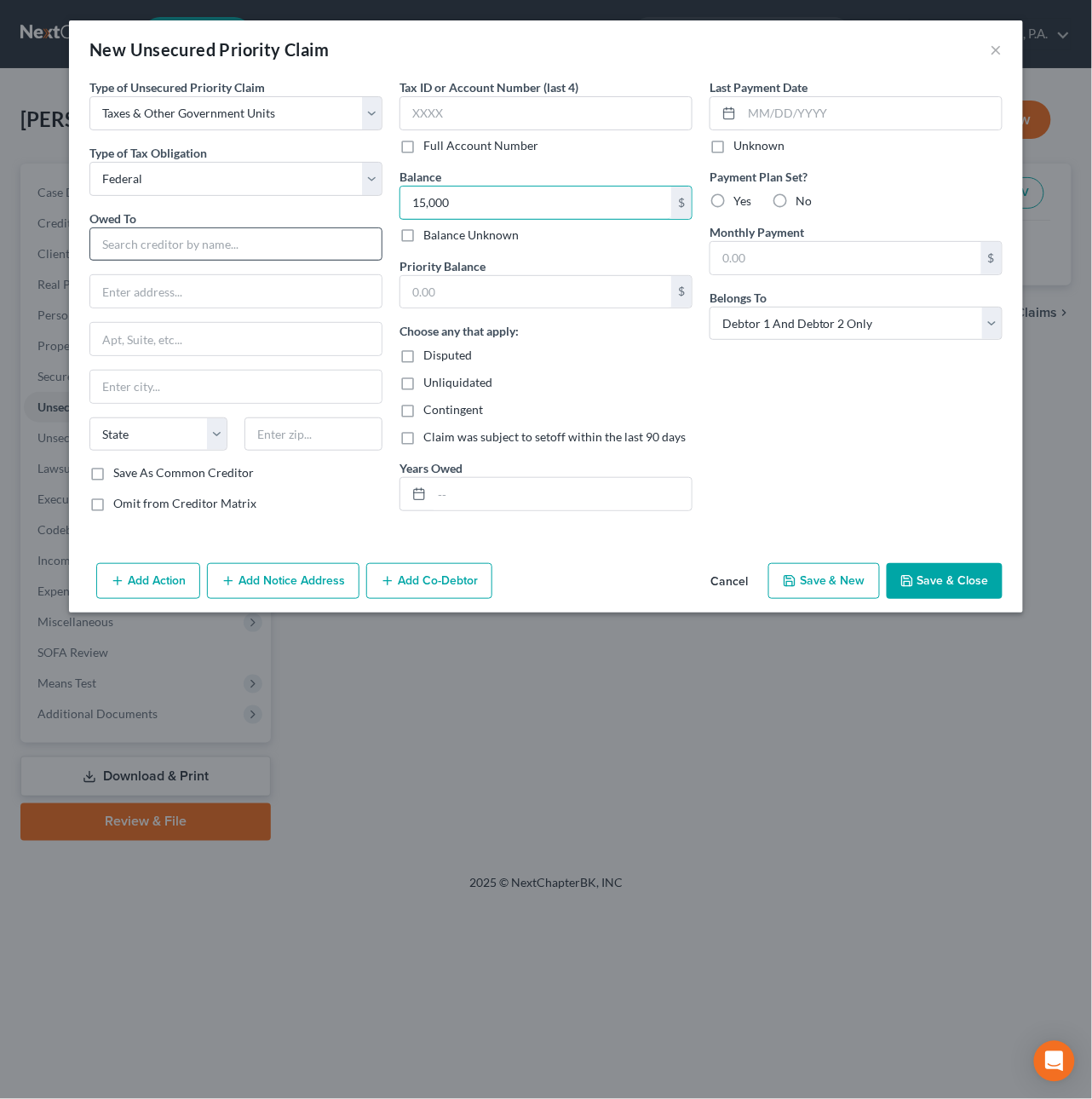
type input "15,000"
click at [236, 249] on input "text" at bounding box center [236, 244] width 294 height 34
type input "D"
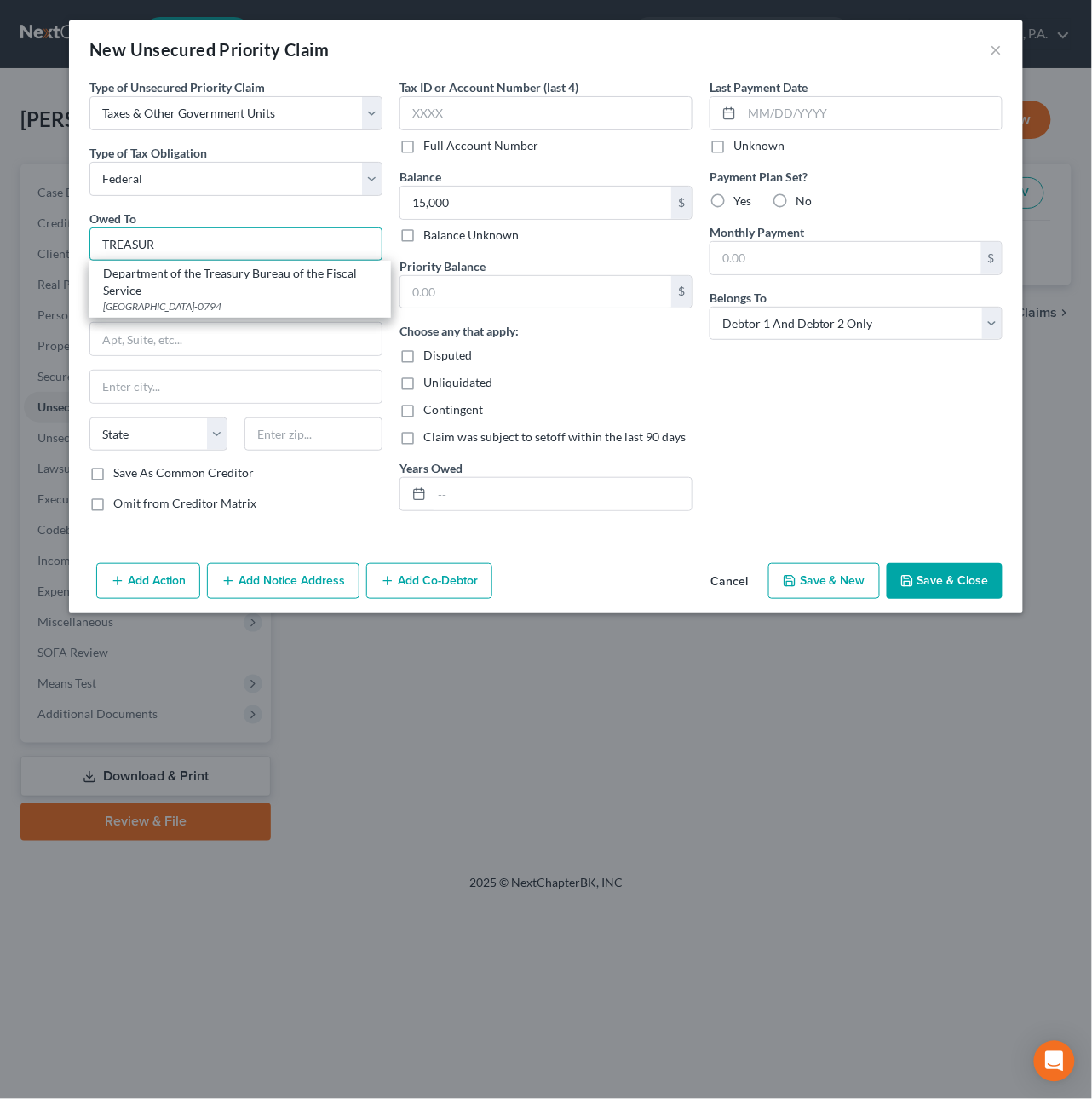
drag, startPoint x: 190, startPoint y: 251, endPoint x: 50, endPoint y: 239, distance: 140.5
click at [50, 239] on div "New Unsecured Priority Claim × Type of Unsecured Priority Claim * Select Taxes …" at bounding box center [546, 550] width 1092 height 1099
click at [202, 235] on input "INTERNAL REV" at bounding box center [236, 244] width 294 height 34
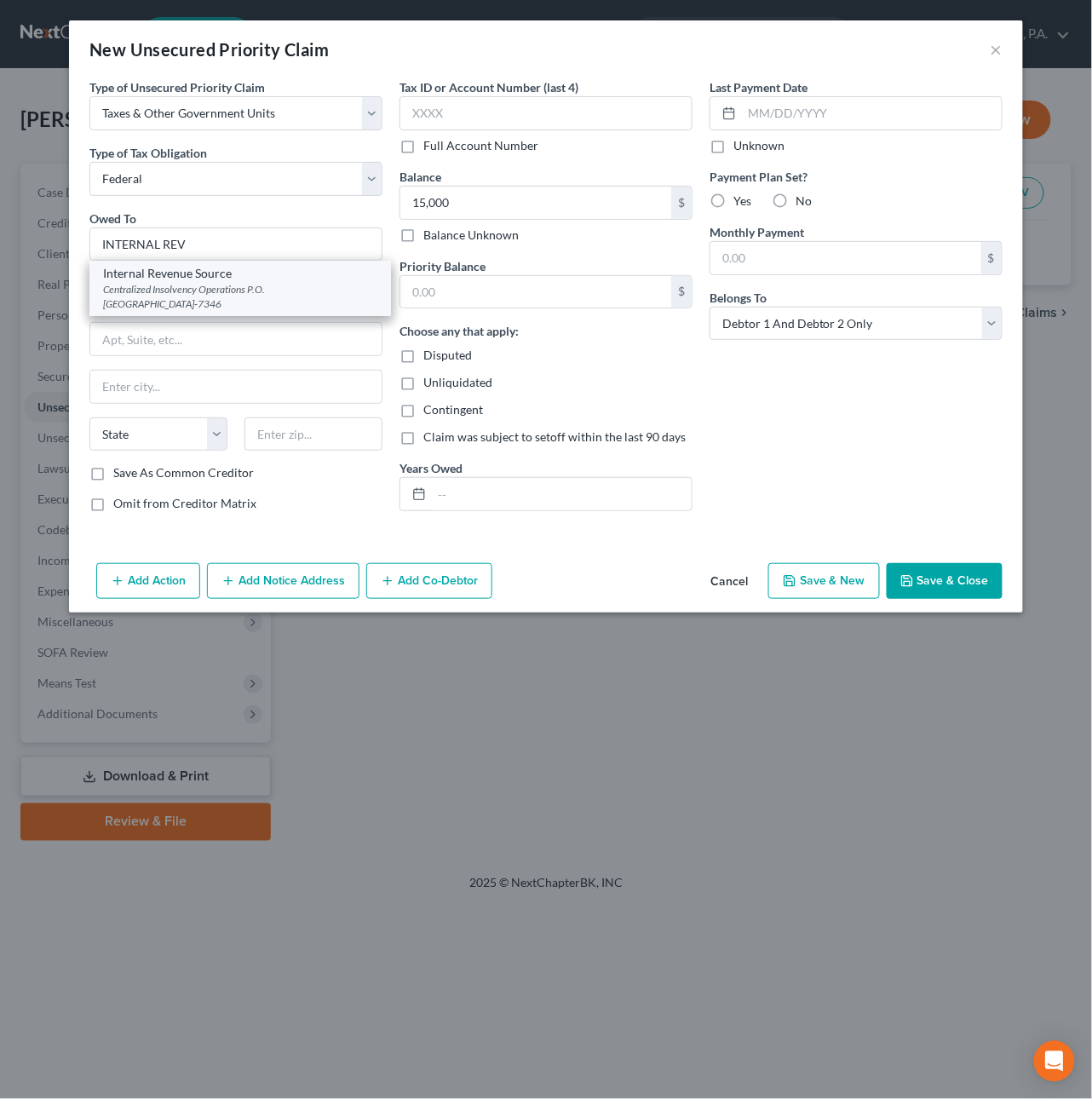
click at [198, 284] on div "Centralized Insolvency Operations P.O. Box 7346, Philadelphia, PA 19101-7346" at bounding box center [241, 296] width 275 height 29
type input "Internal Revenue Source"
type input "Centralized Insolvency Operations"
type input "P.O. Box 7346"
type input "Philadelphia"
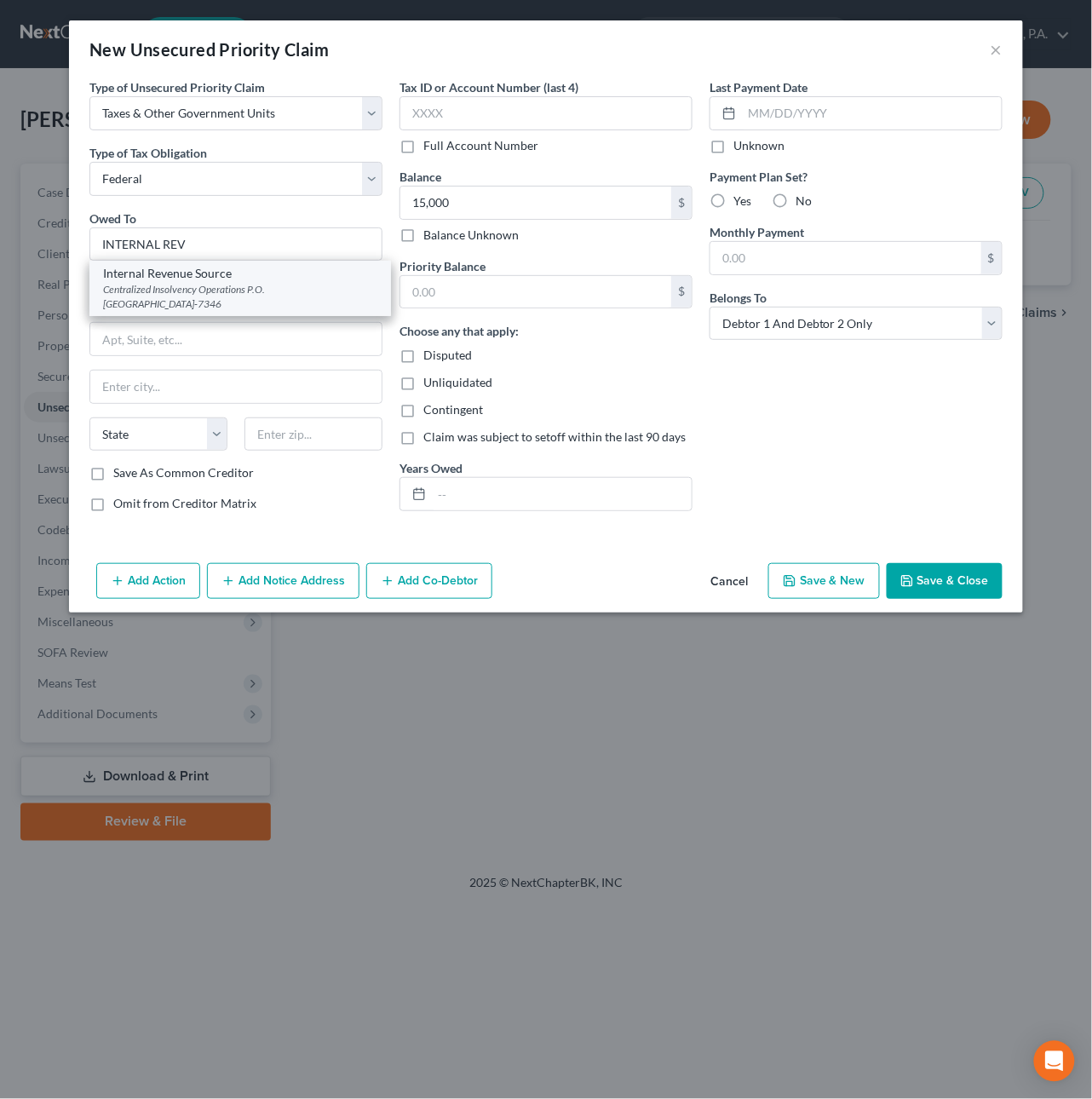
select select "39"
type input "19101-7346"
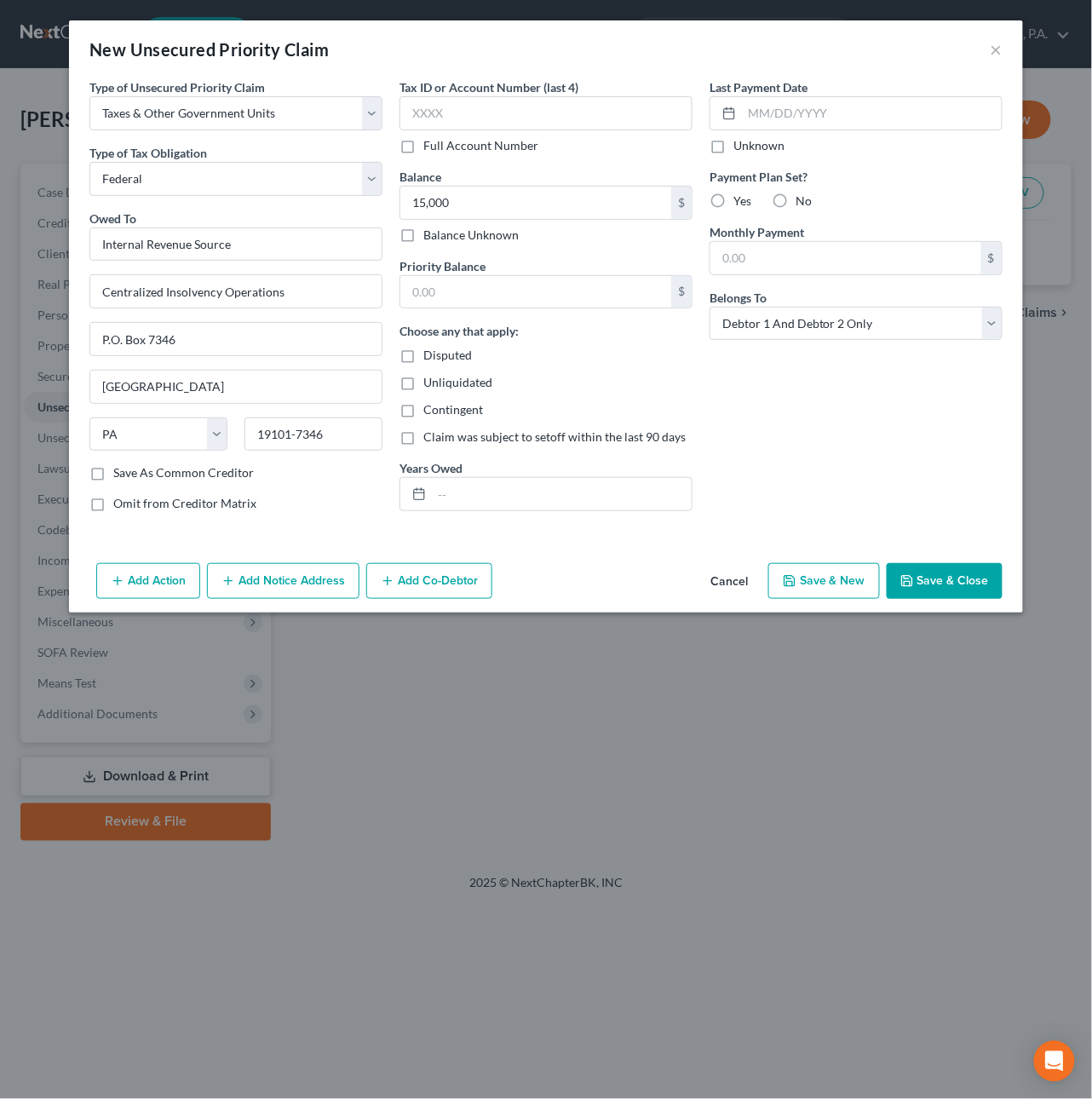
click at [927, 578] on button "Save & Close" at bounding box center [945, 581] width 116 height 36
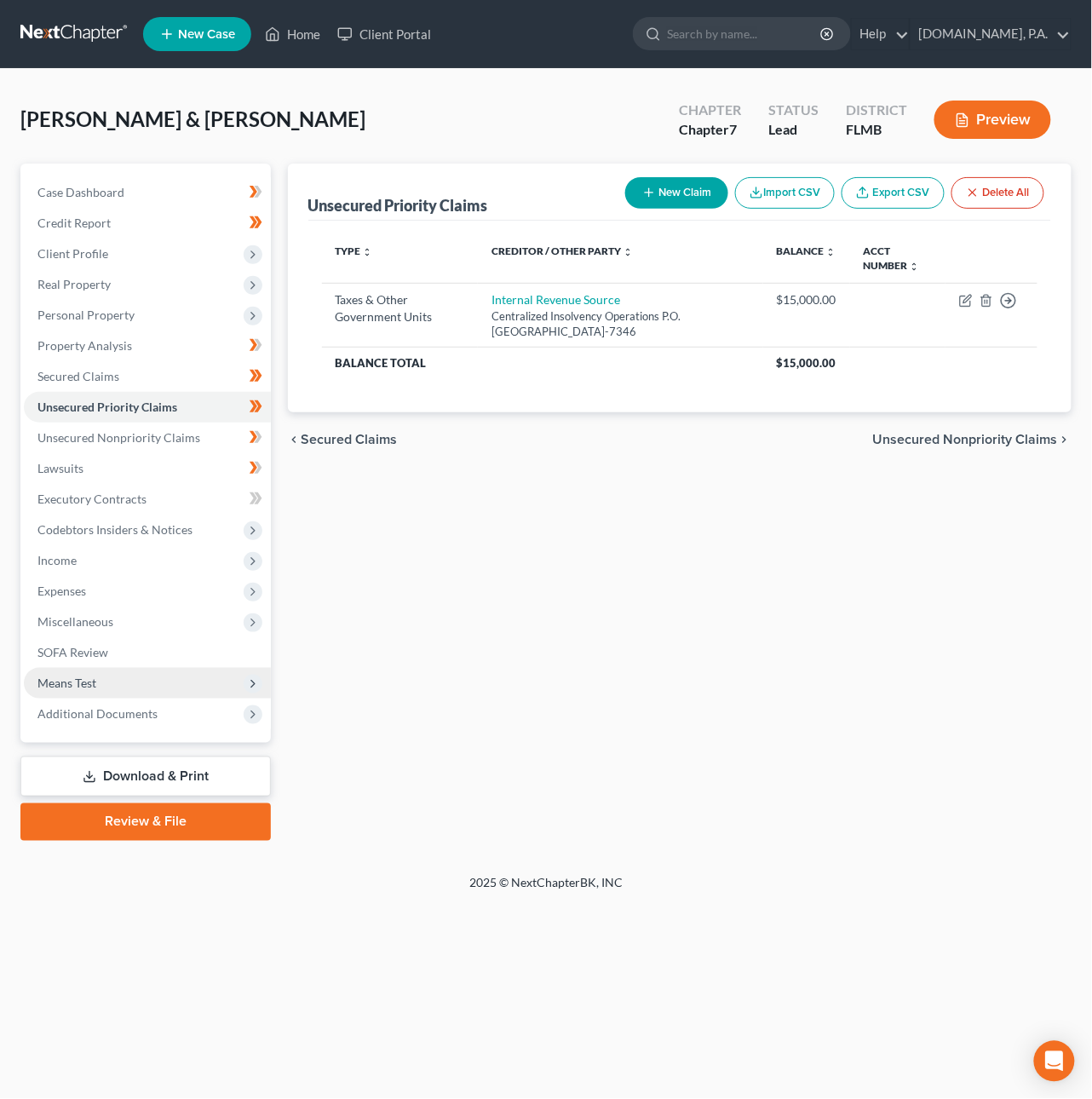
click at [66, 682] on span "Means Test" at bounding box center [67, 682] width 59 height 14
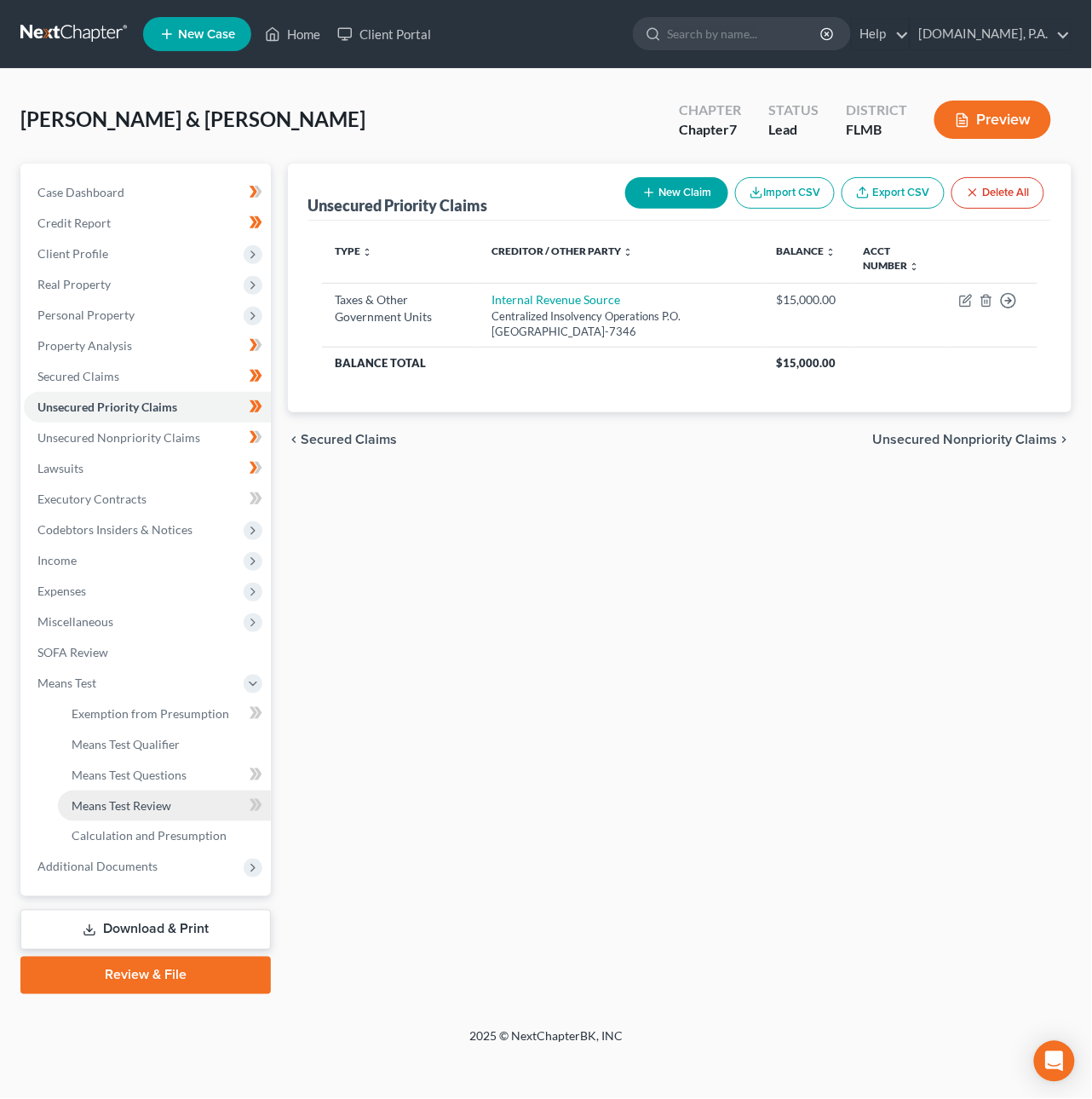
click at [150, 798] on span "Means Test Review" at bounding box center [121, 806] width 100 height 14
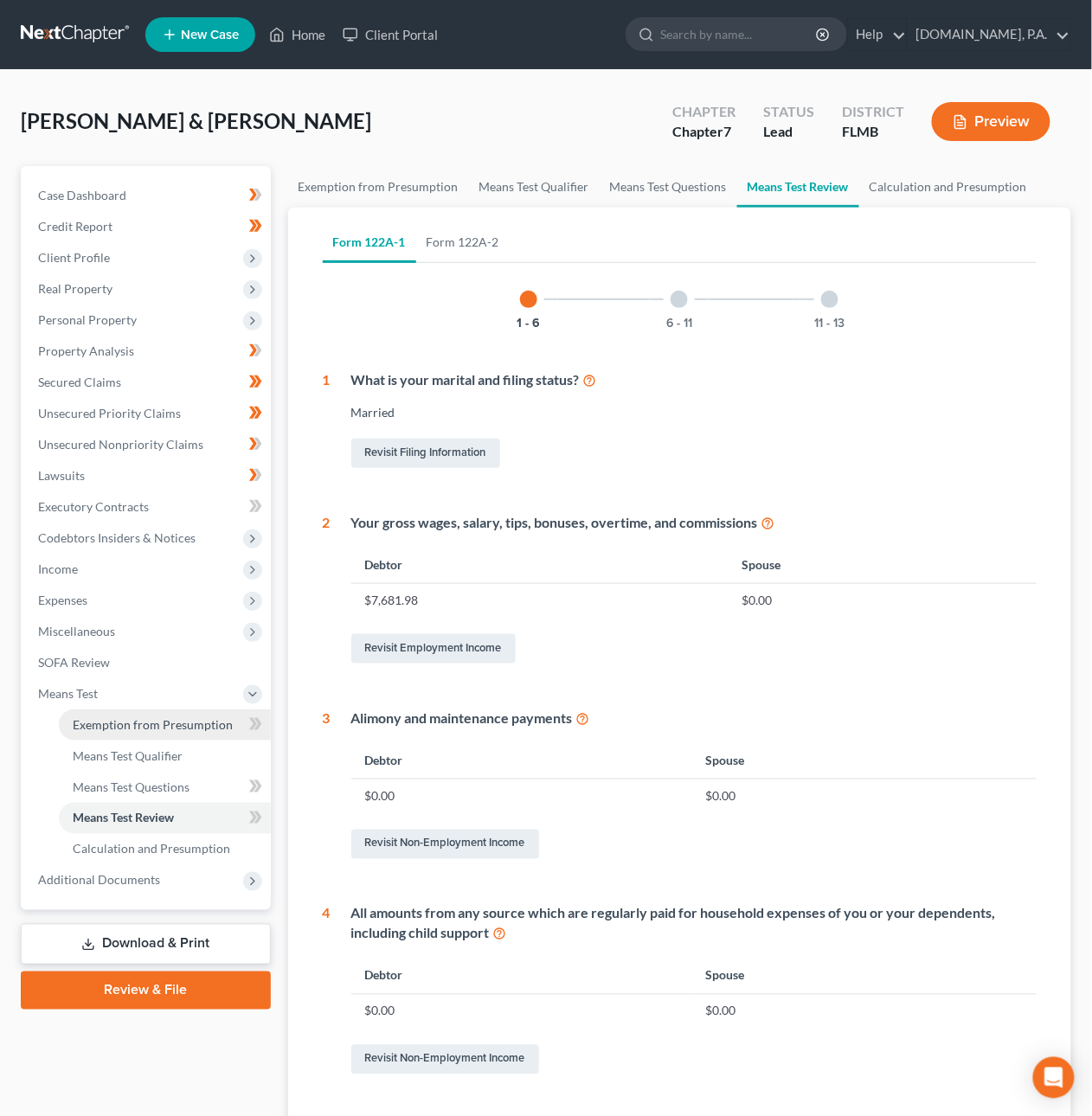
click at [141, 717] on span "Exemption from Presumption" at bounding box center [152, 725] width 160 height 14
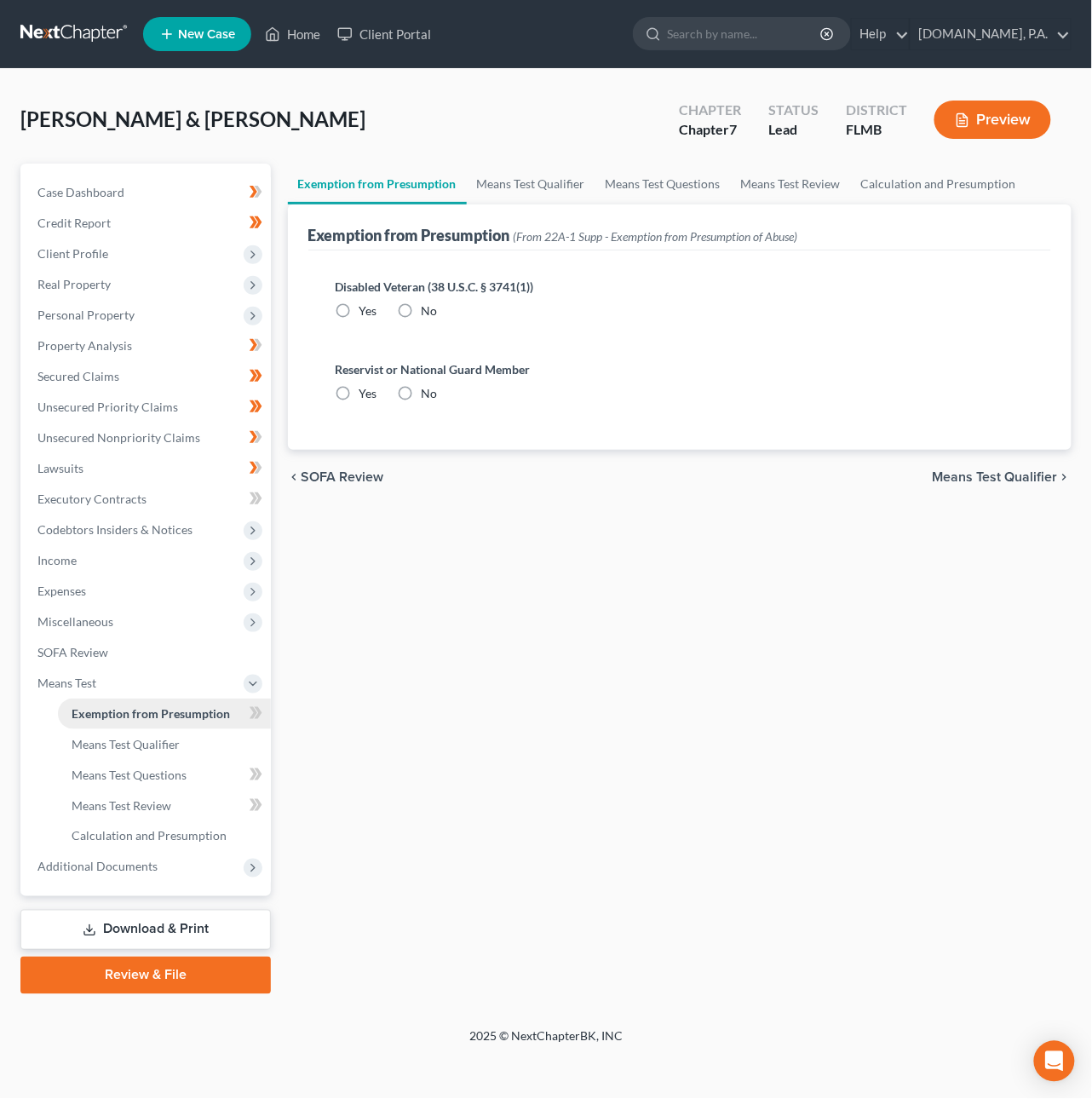
radio input "true"
click at [988, 473] on span "Means Test Qualifier" at bounding box center [996, 476] width 125 height 13
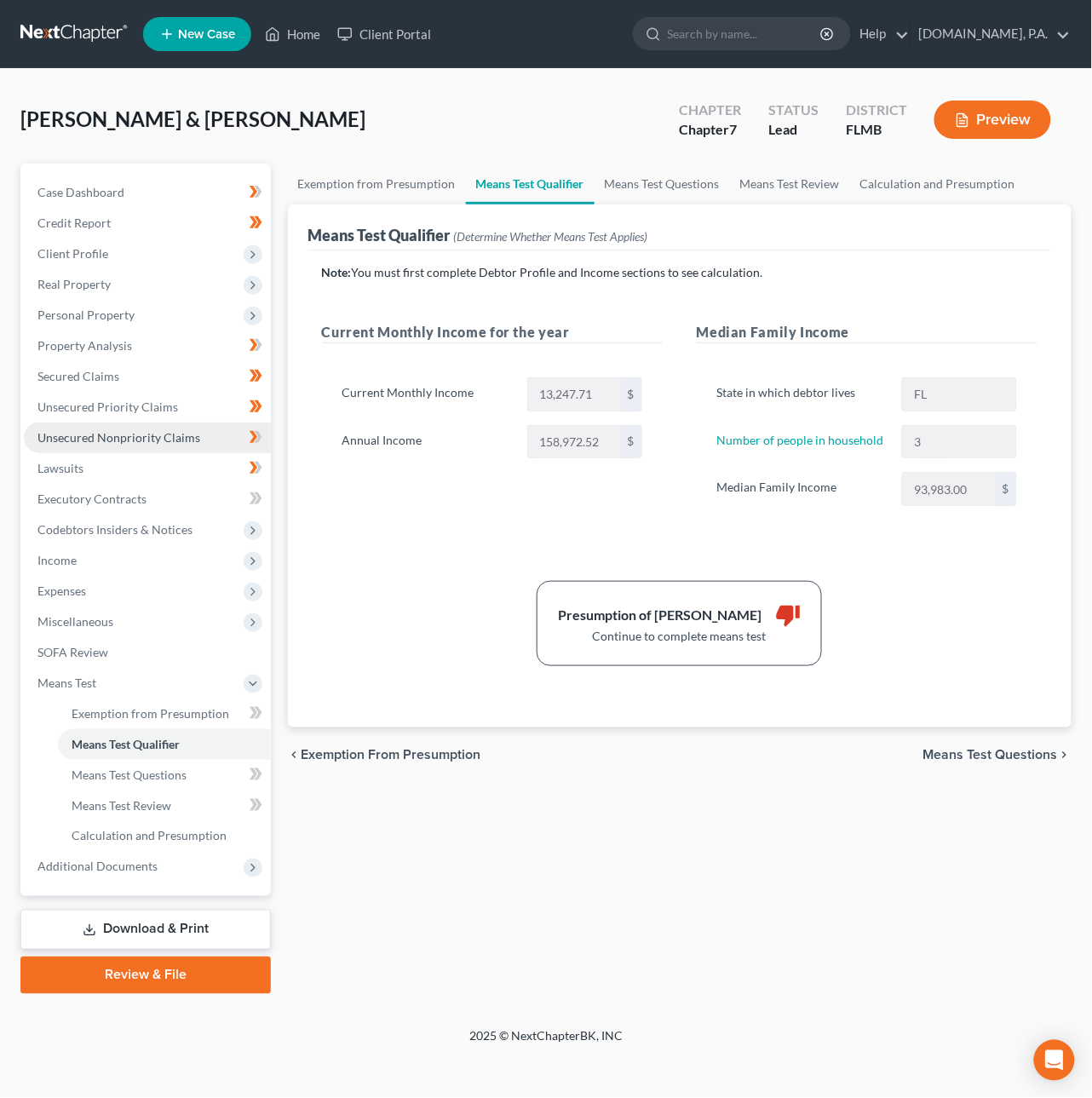
click at [113, 438] on span "Unsecured Nonpriority Claims" at bounding box center [119, 437] width 162 height 14
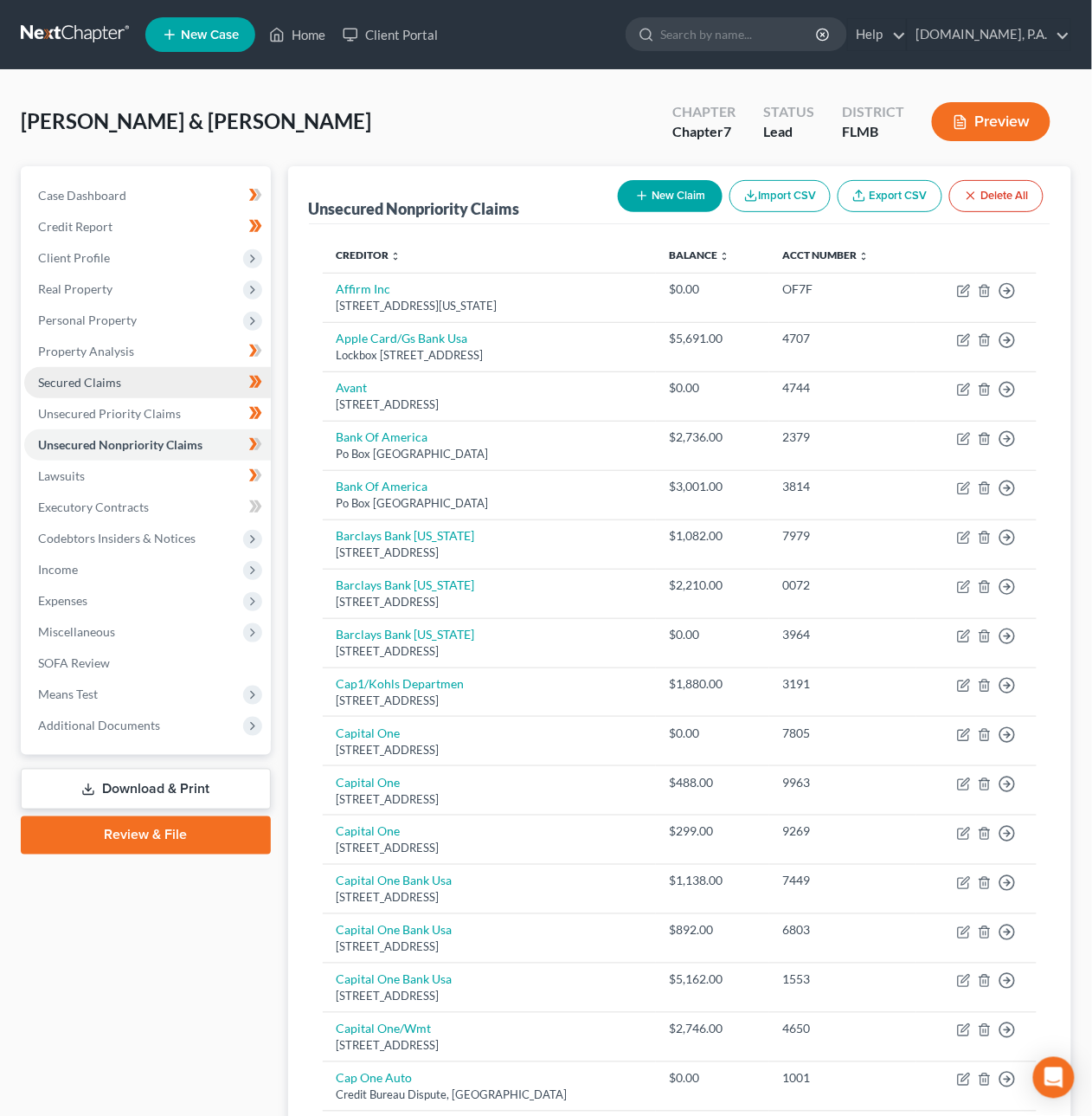
click at [71, 383] on span "Secured Claims" at bounding box center [80, 383] width 83 height 15
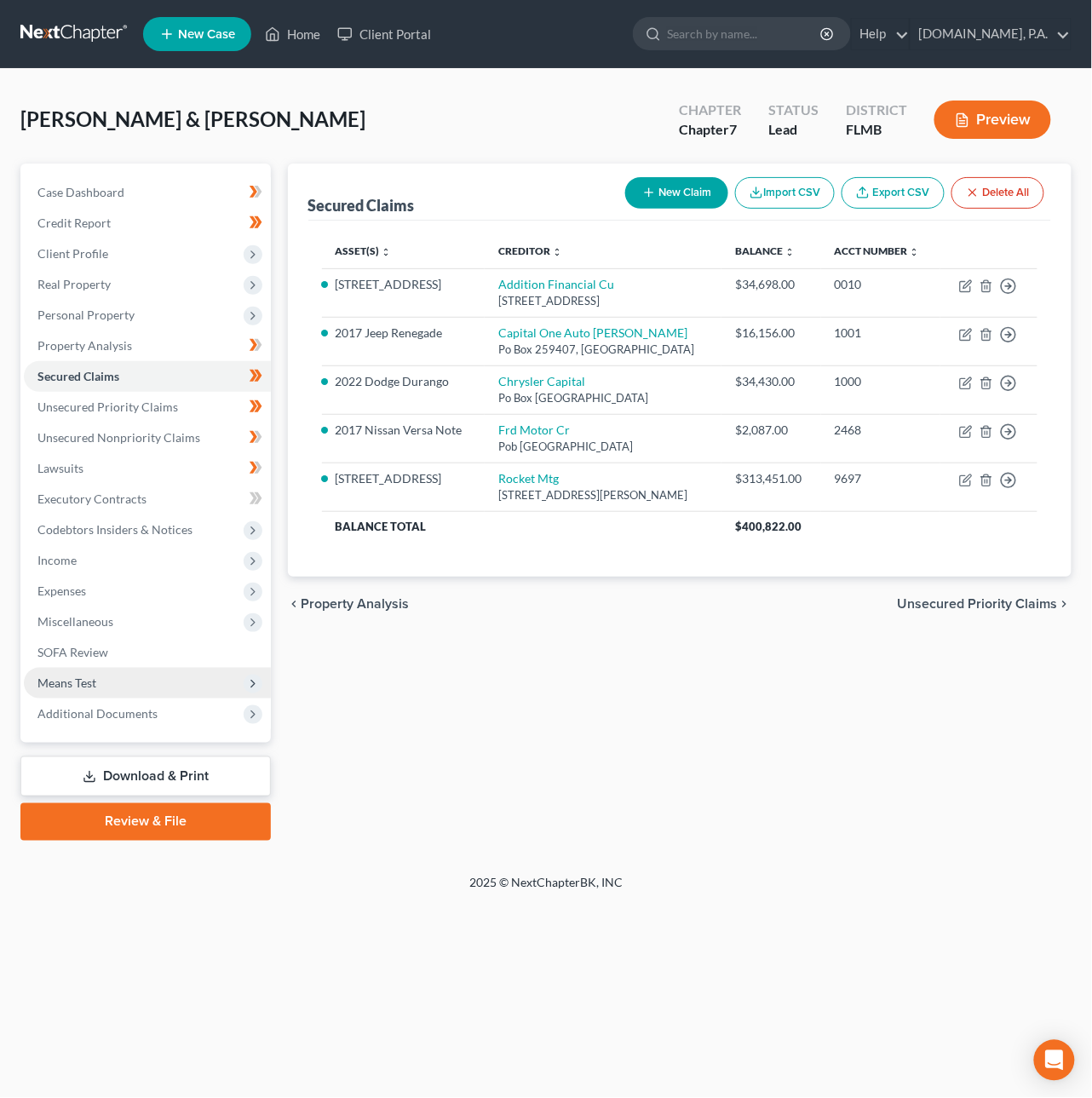
click at [69, 673] on span "Means Test" at bounding box center [147, 683] width 247 height 30
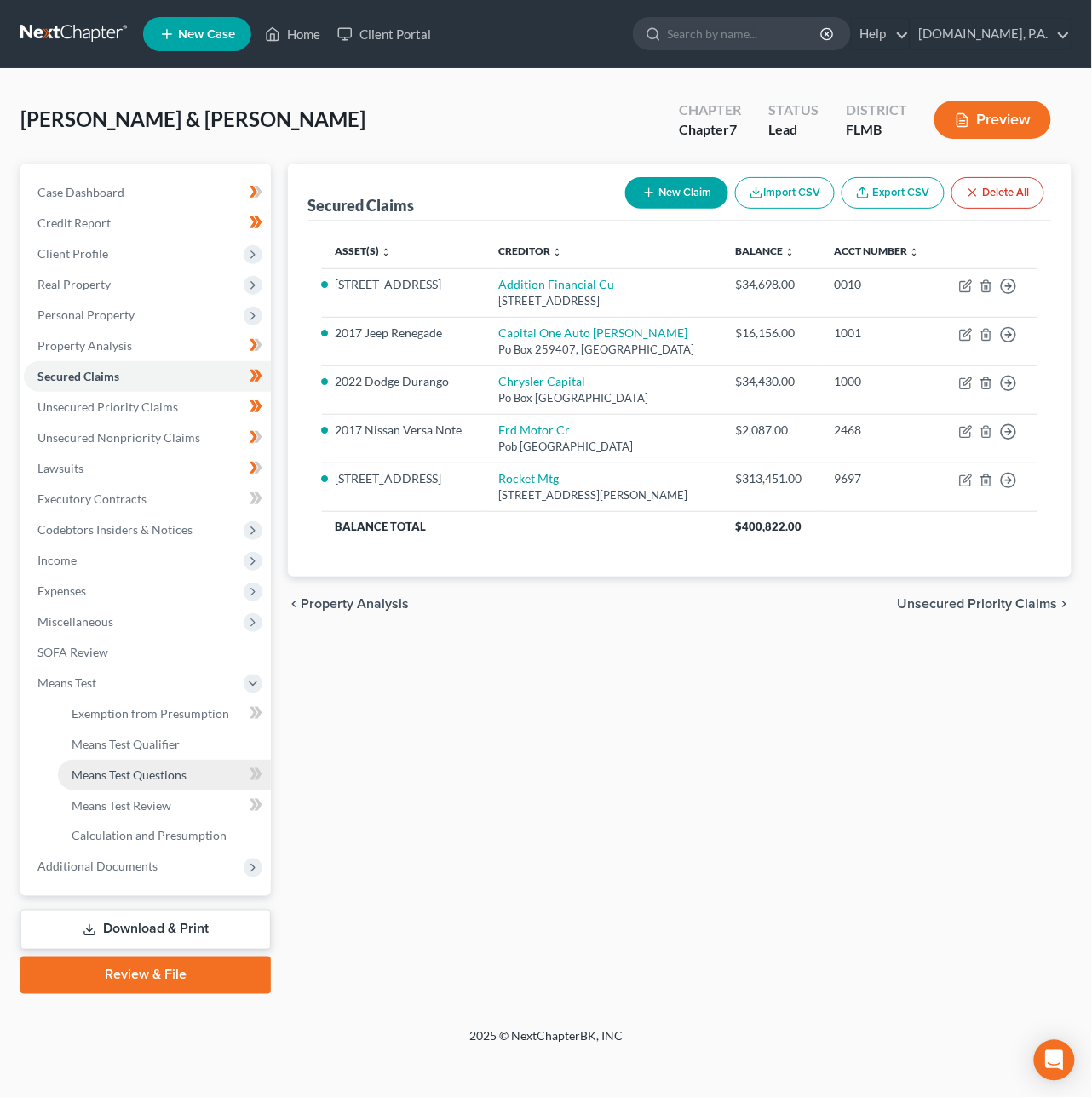
click at [123, 781] on link "Means Test Questions" at bounding box center [164, 775] width 213 height 30
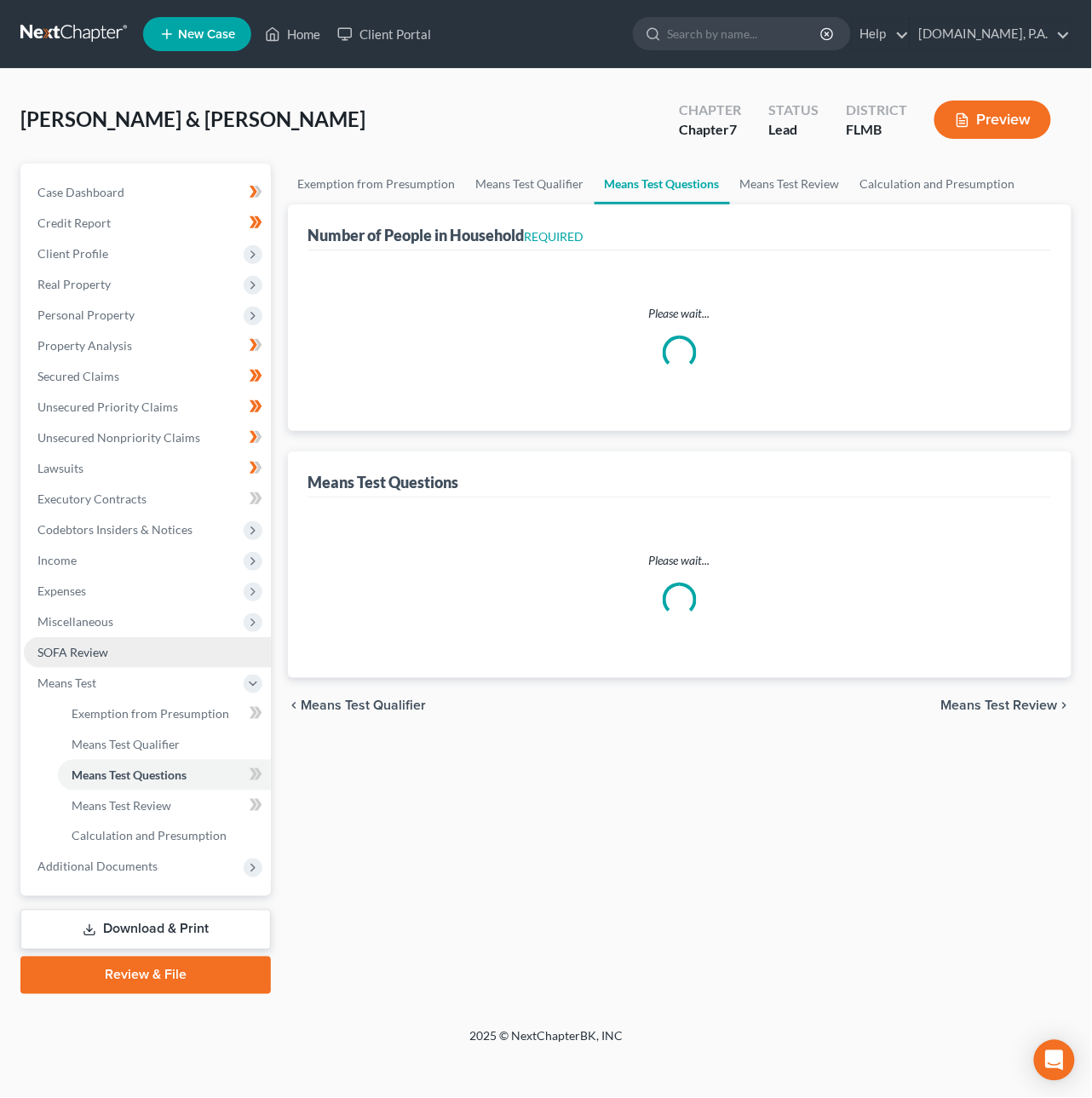
select select "0"
select select "60"
select select "0"
select select "60"
select select "1"
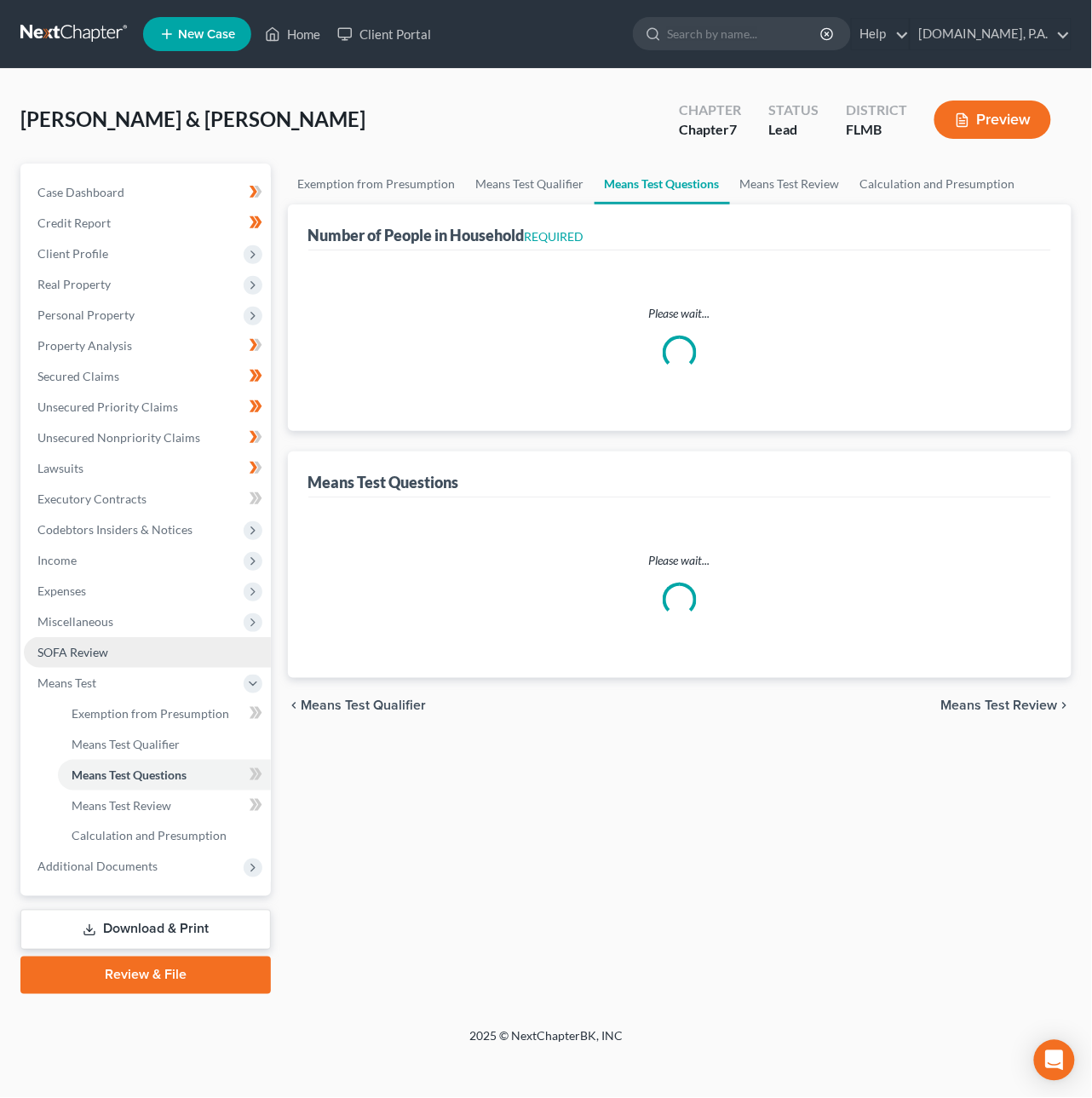
select select "60"
select select "1"
select select "60"
select select "1"
select select "60"
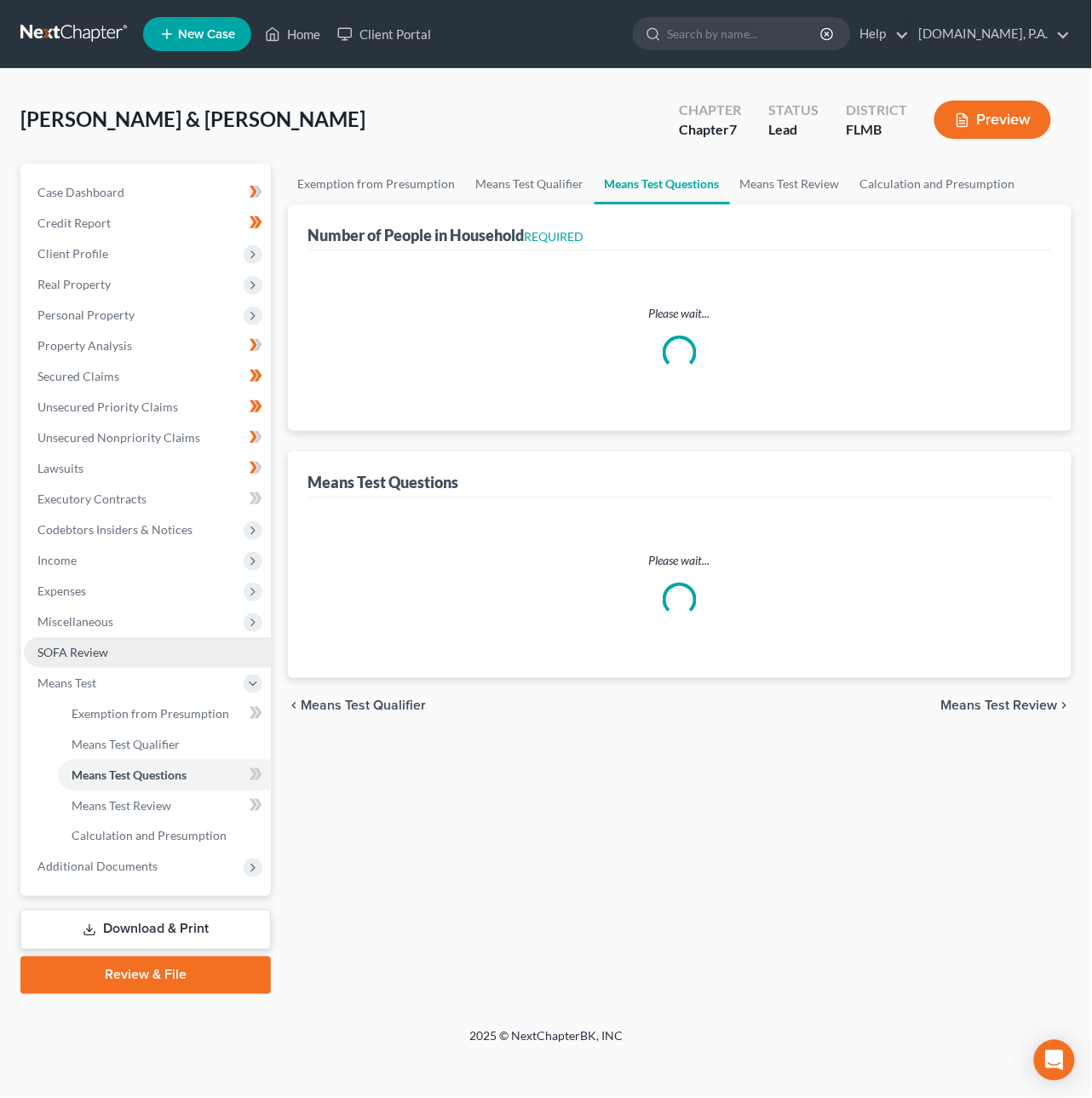
select select "3"
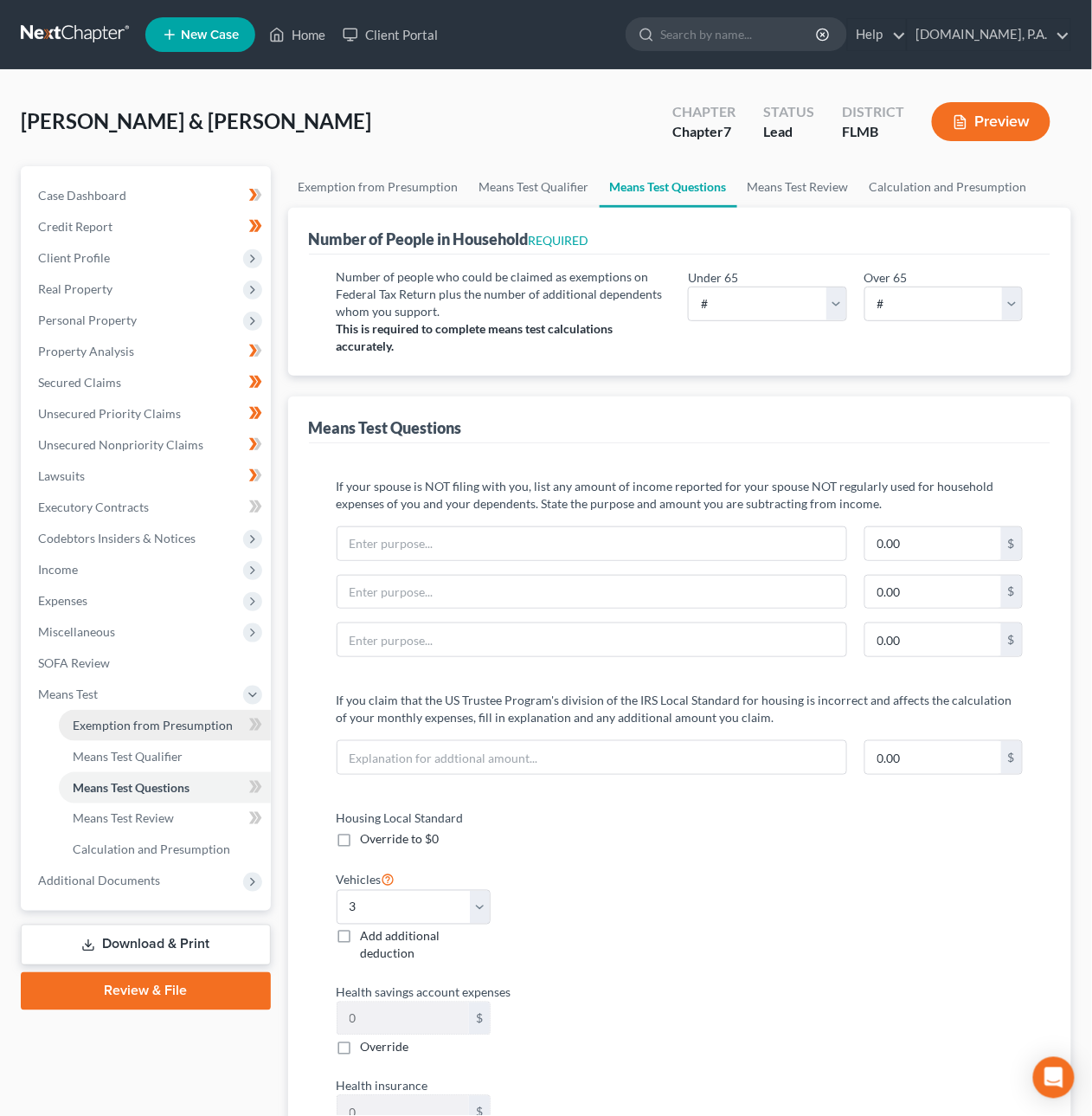
click at [123, 724] on span "Exemption from Presumption" at bounding box center [152, 725] width 160 height 15
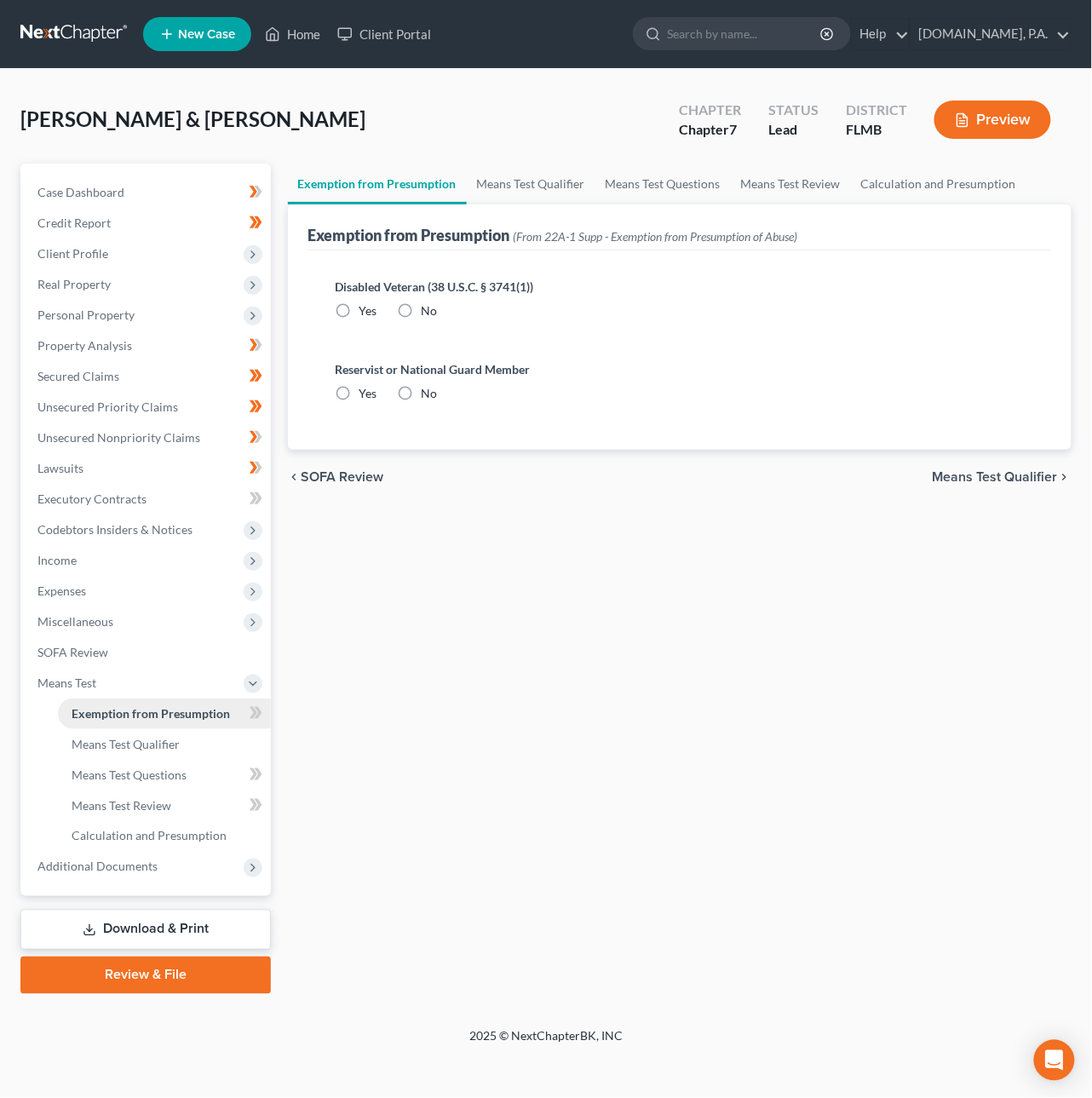
radio input "true"
click at [973, 478] on span "Means Test Qualifier" at bounding box center [996, 476] width 125 height 13
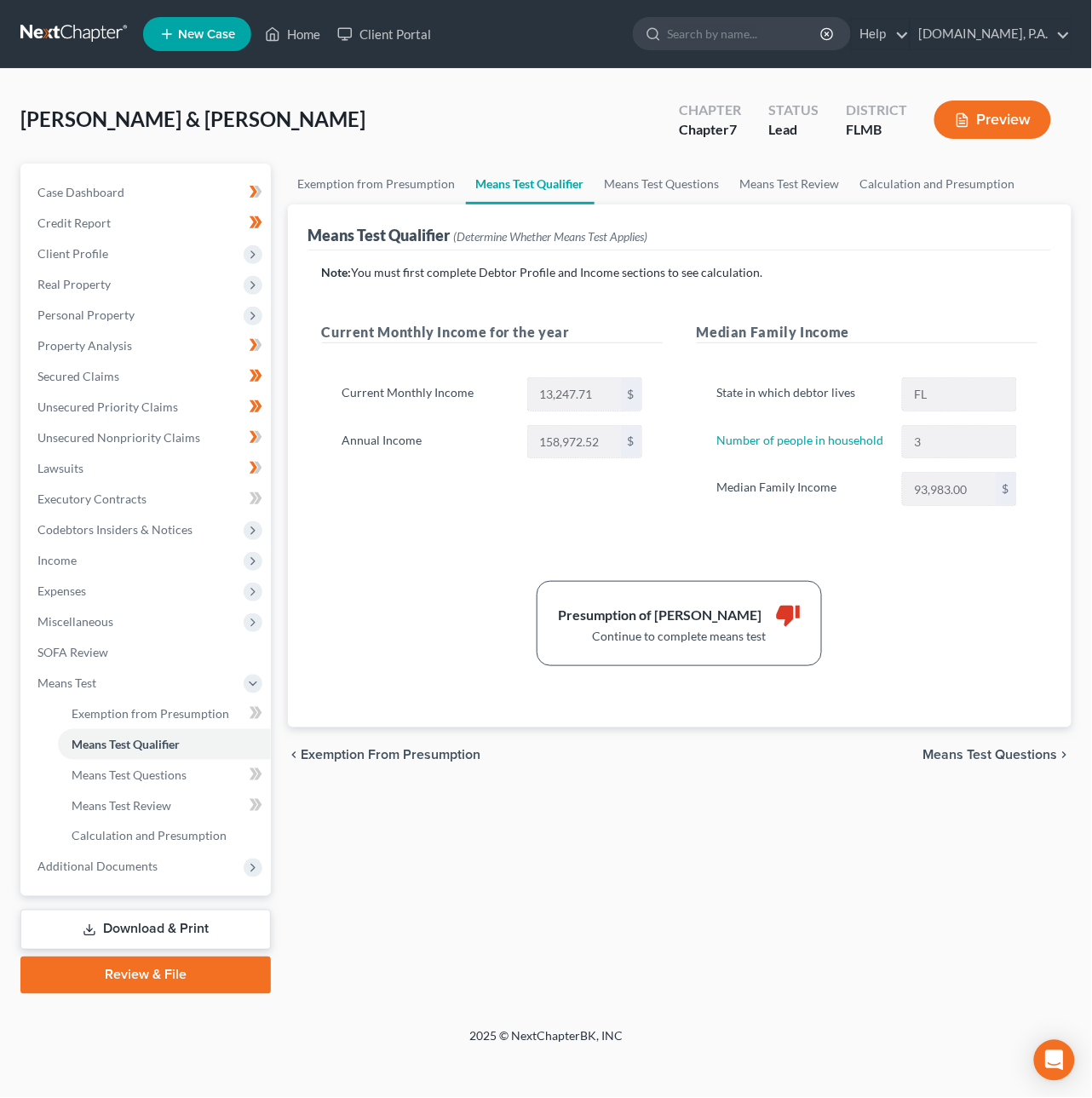
click at [997, 753] on span "Means Test Questions" at bounding box center [990, 754] width 135 height 13
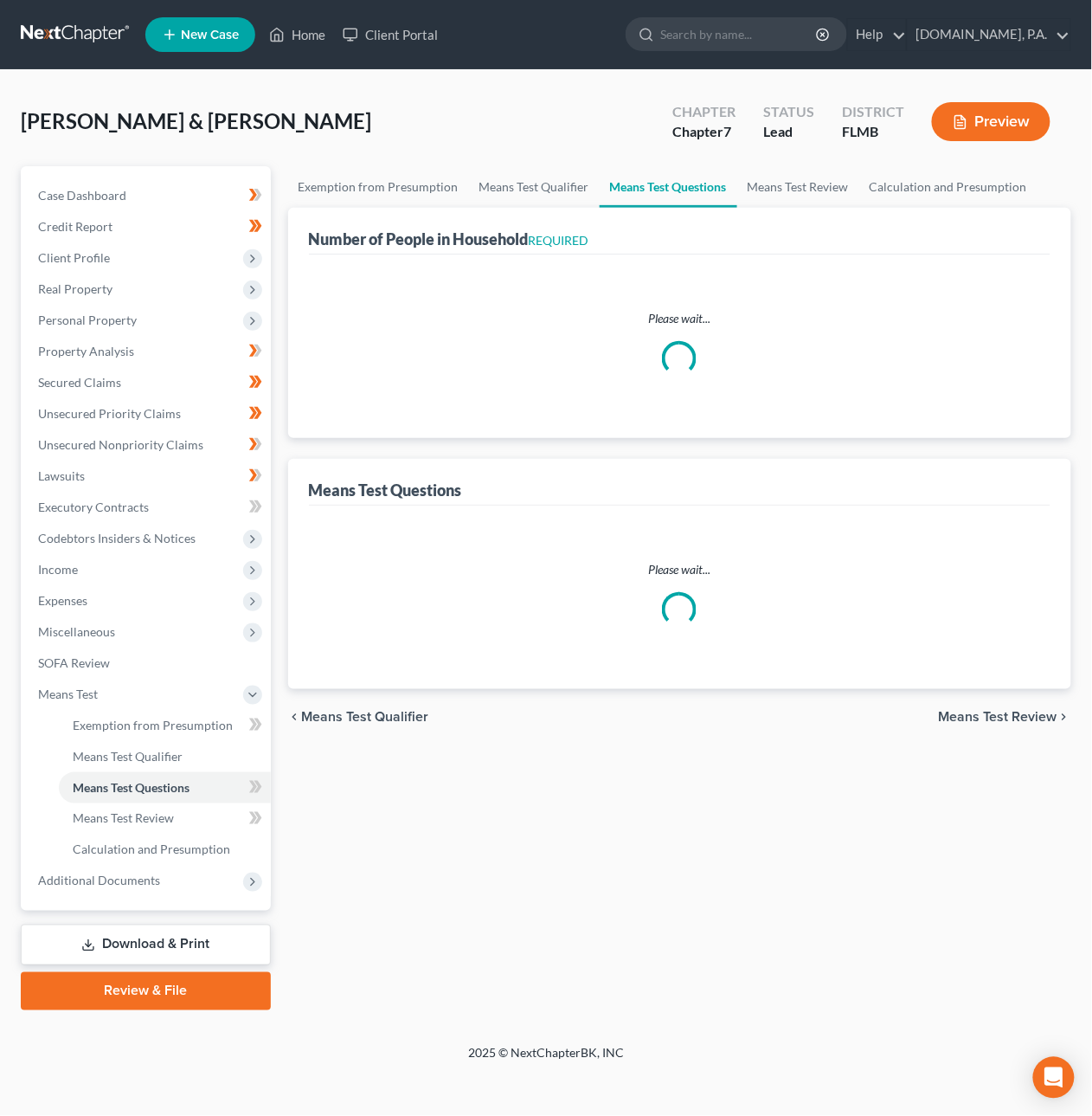
select select "0"
select select "60"
select select "0"
select select "60"
select select "1"
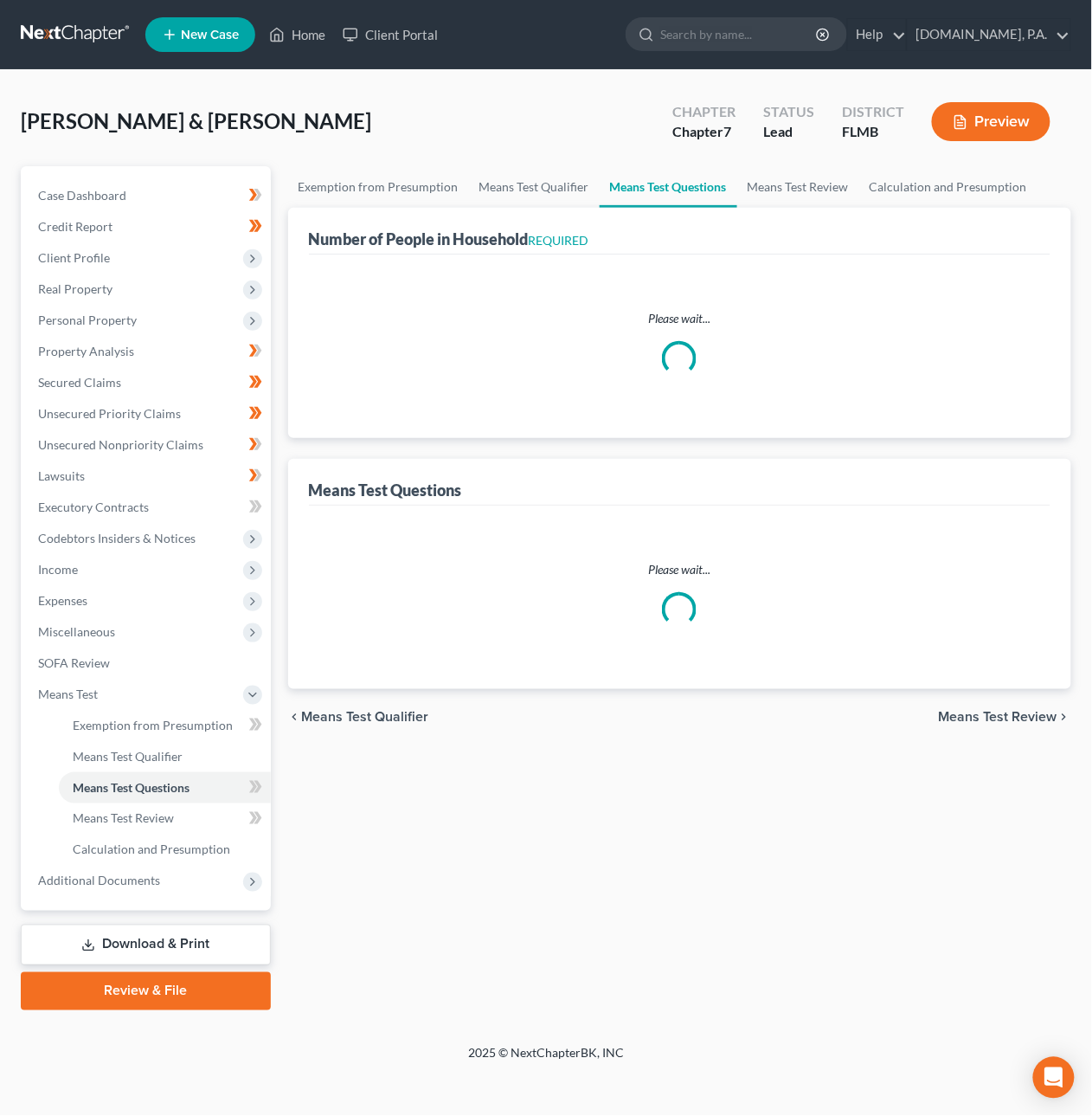
select select "60"
select select "1"
select select "60"
select select "1"
select select "60"
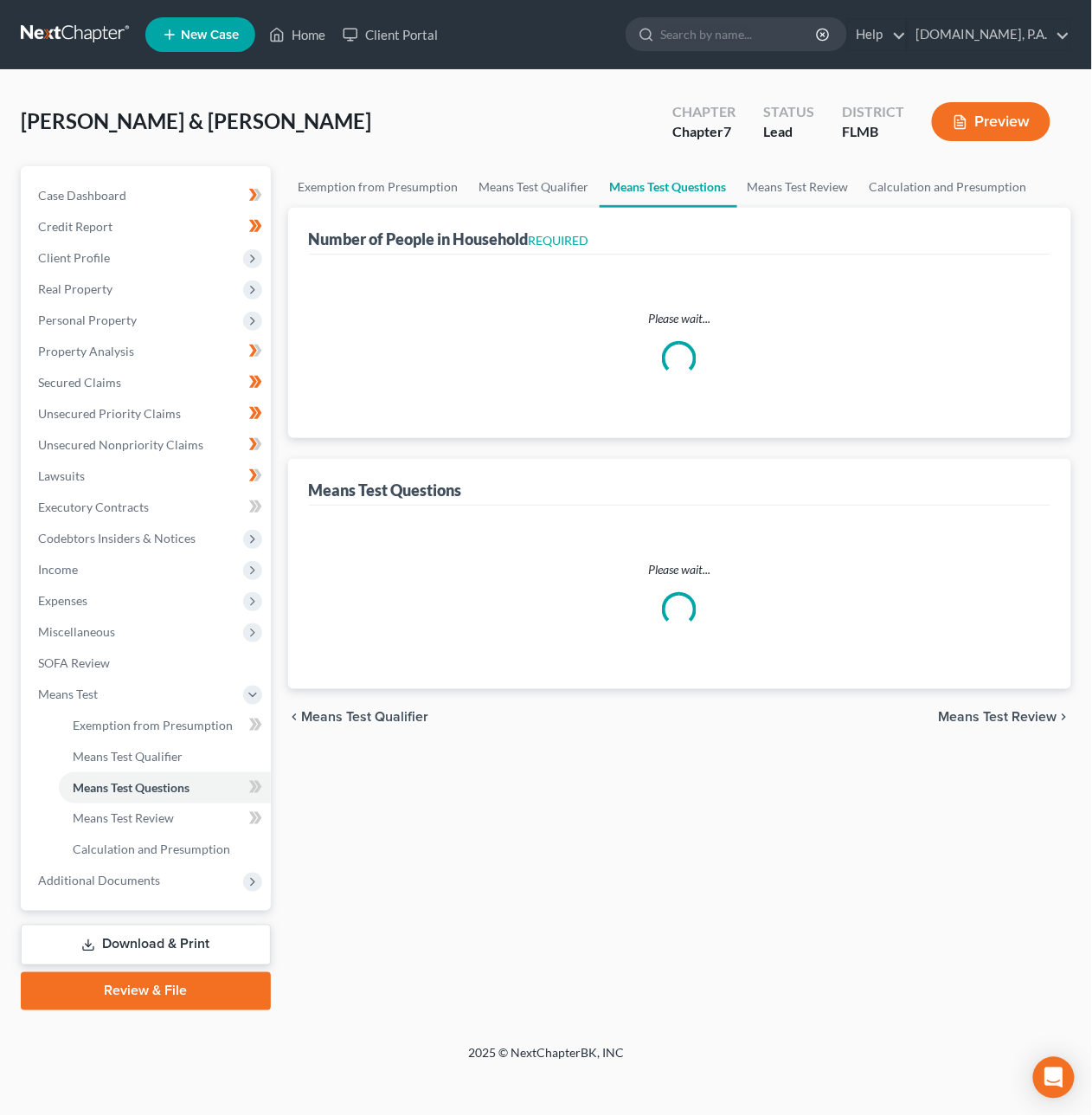
select select "3"
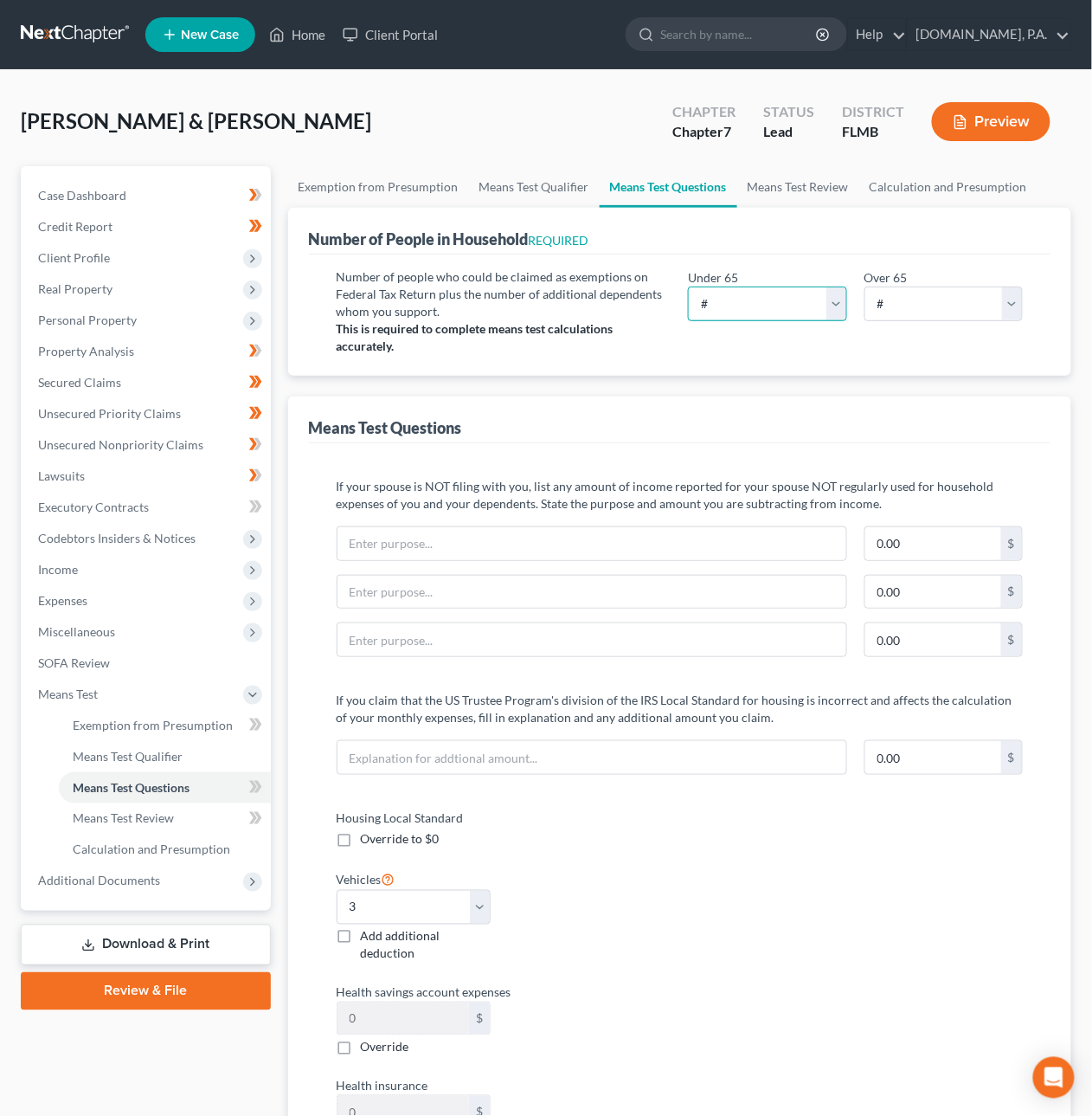
click at [835, 302] on select "# 0 1 2 3 4 5 6 7 8 9 10" at bounding box center [767, 304] width 159 height 34
select select "2"
click at [688, 286] on select "# 0 1 2 3 4 5 6 7 8 9 10" at bounding box center [767, 304] width 159 height 34
click at [913, 298] on select "# 0 1 2 3 4 5 6 7 8 9 10" at bounding box center [943, 304] width 159 height 34
select select "1"
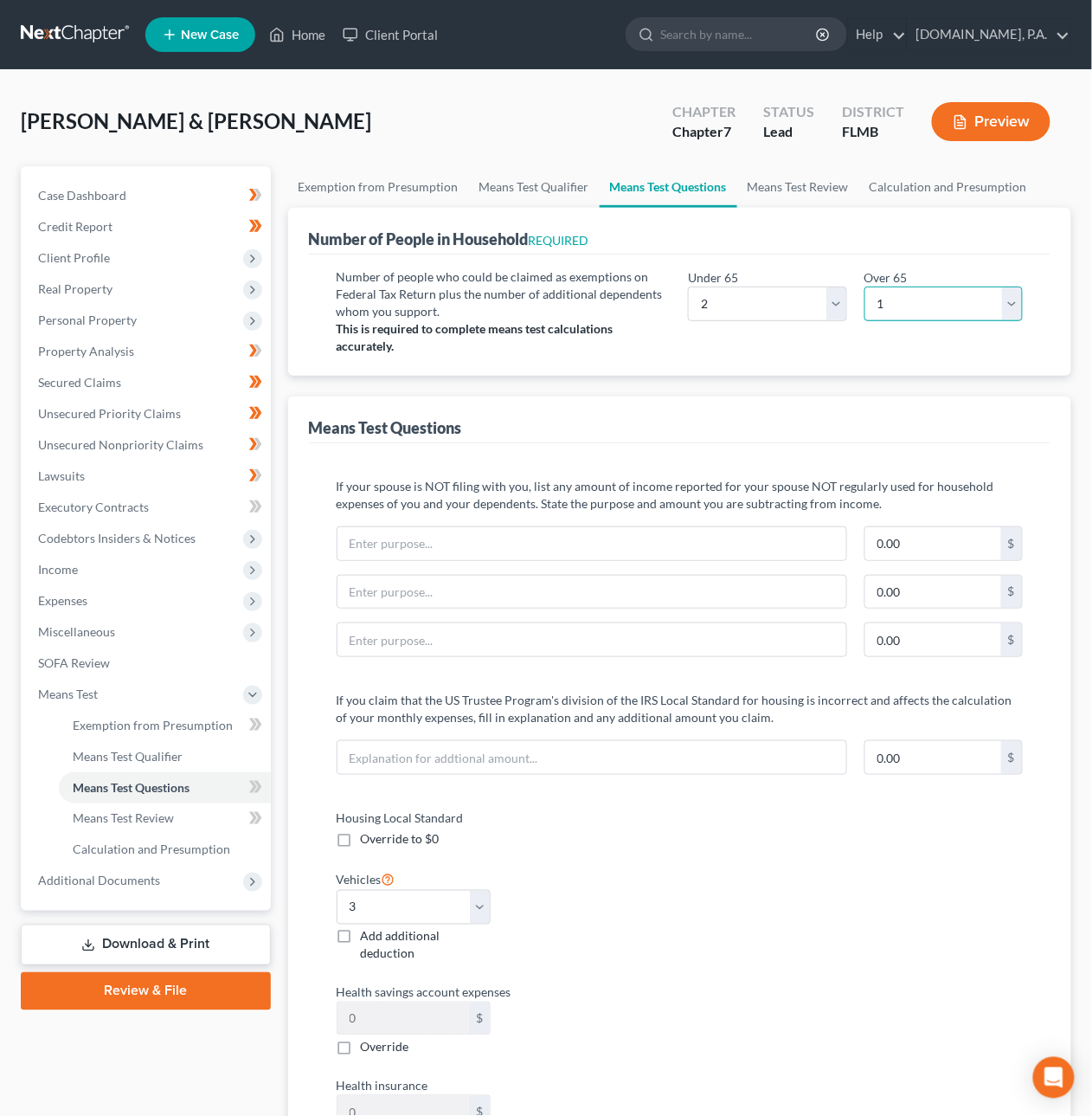
click at [865, 286] on select "# 0 1 2 3 4 5 6 7 8 9 10" at bounding box center [943, 304] width 159 height 34
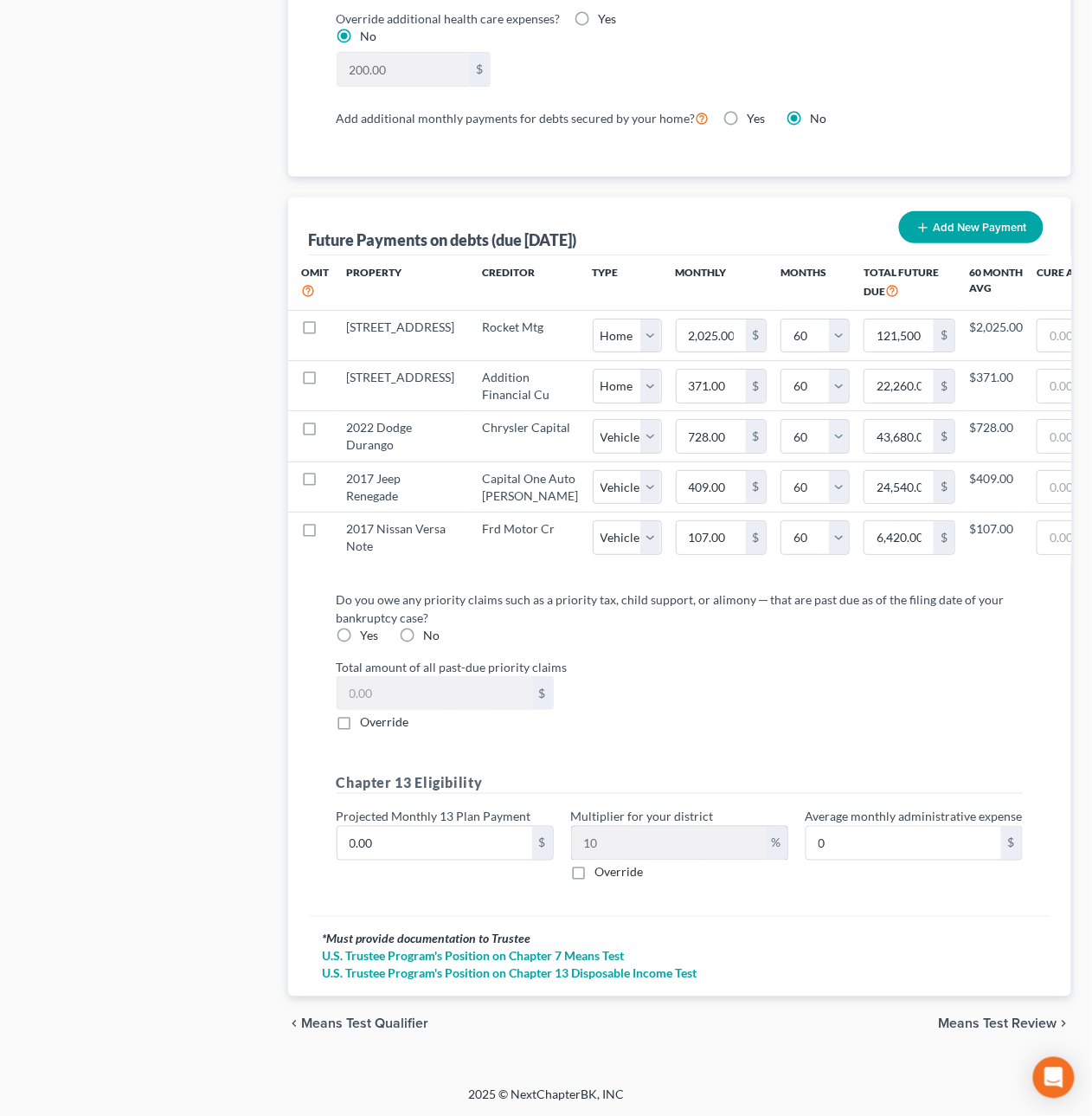
scroll to position [1801, 0]
click at [1001, 1026] on span "Means Test Review" at bounding box center [998, 1022] width 119 height 14
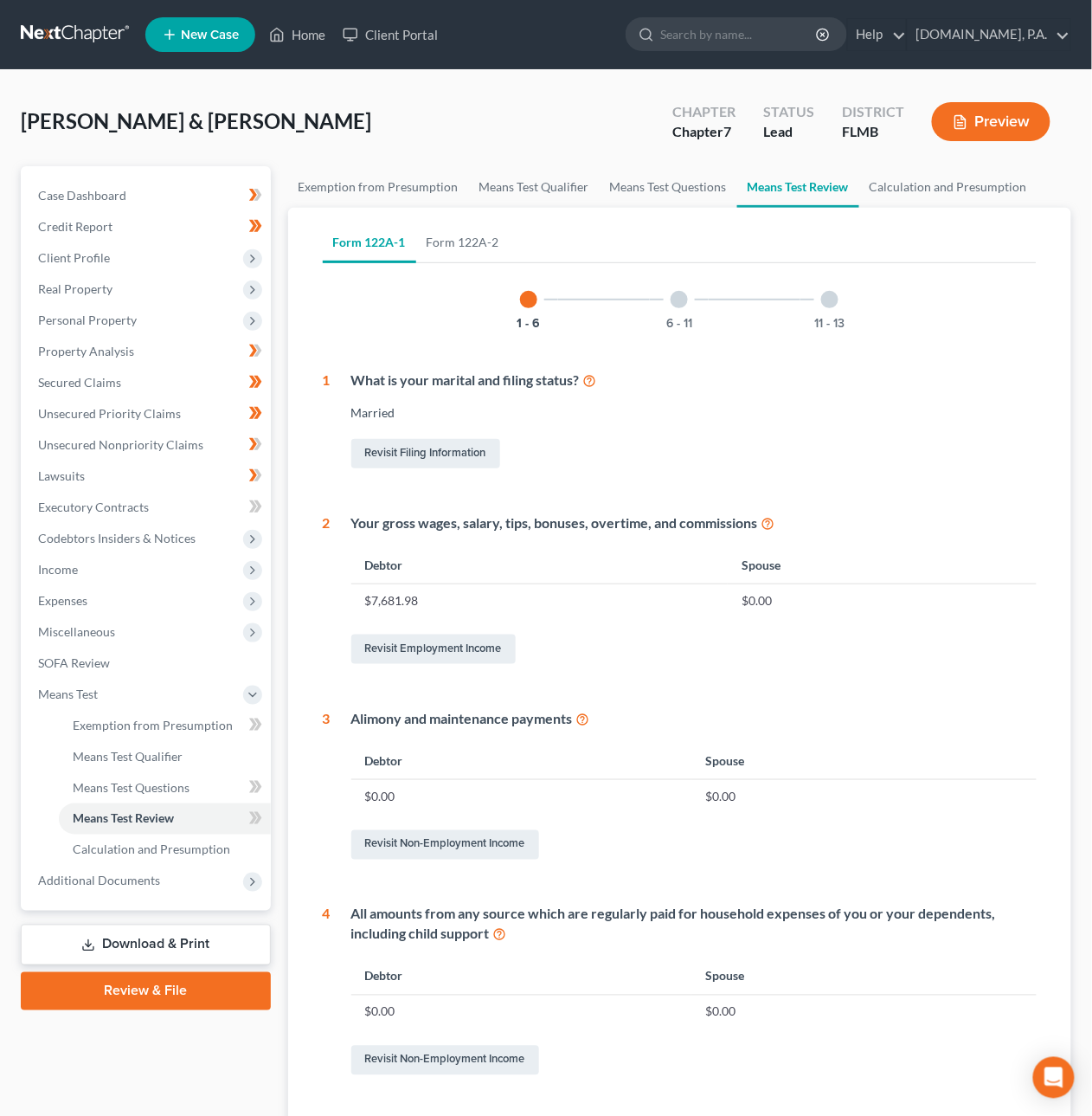
click at [686, 298] on div at bounding box center [679, 299] width 17 height 17
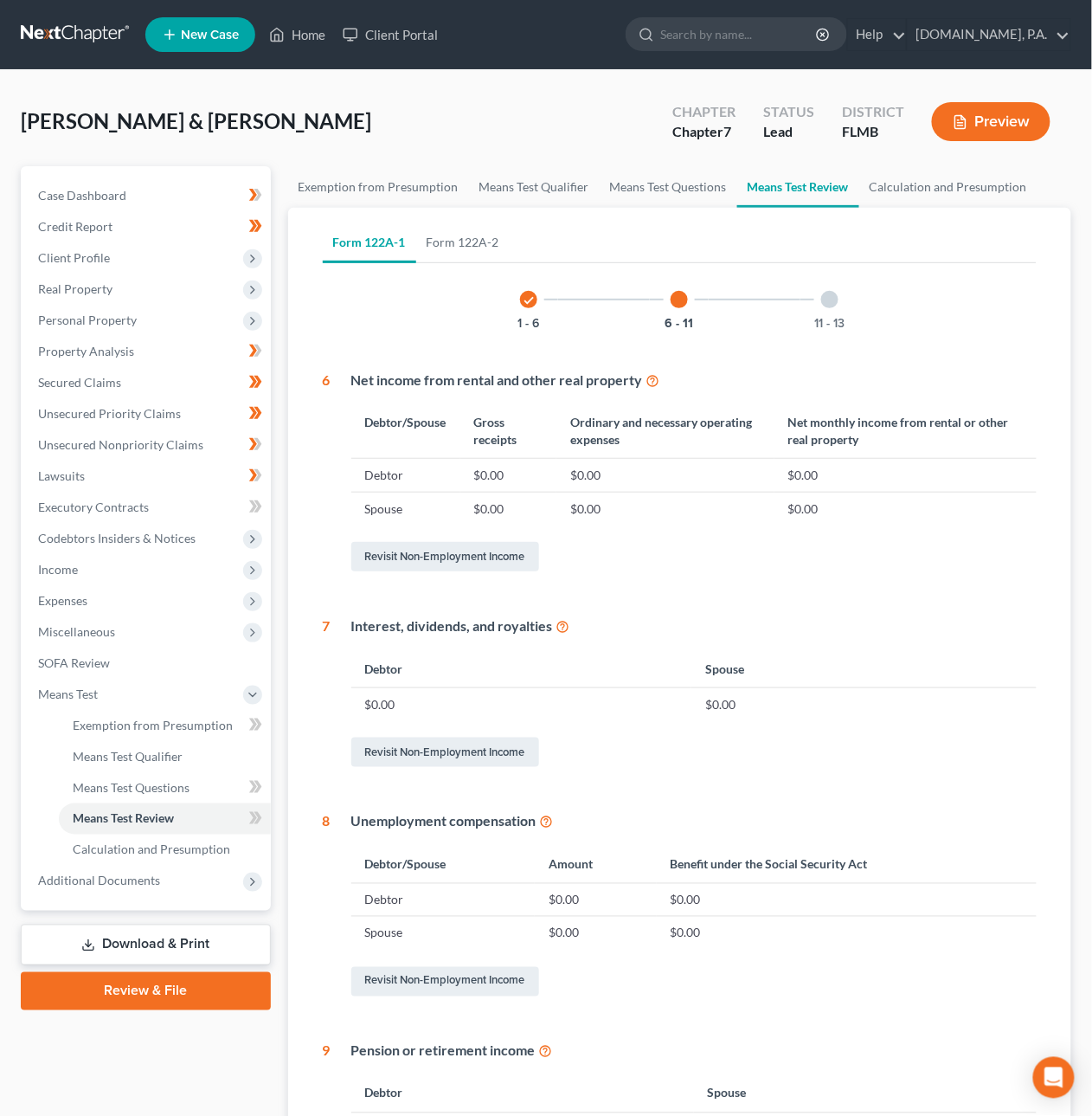
click at [834, 298] on div at bounding box center [829, 299] width 17 height 17
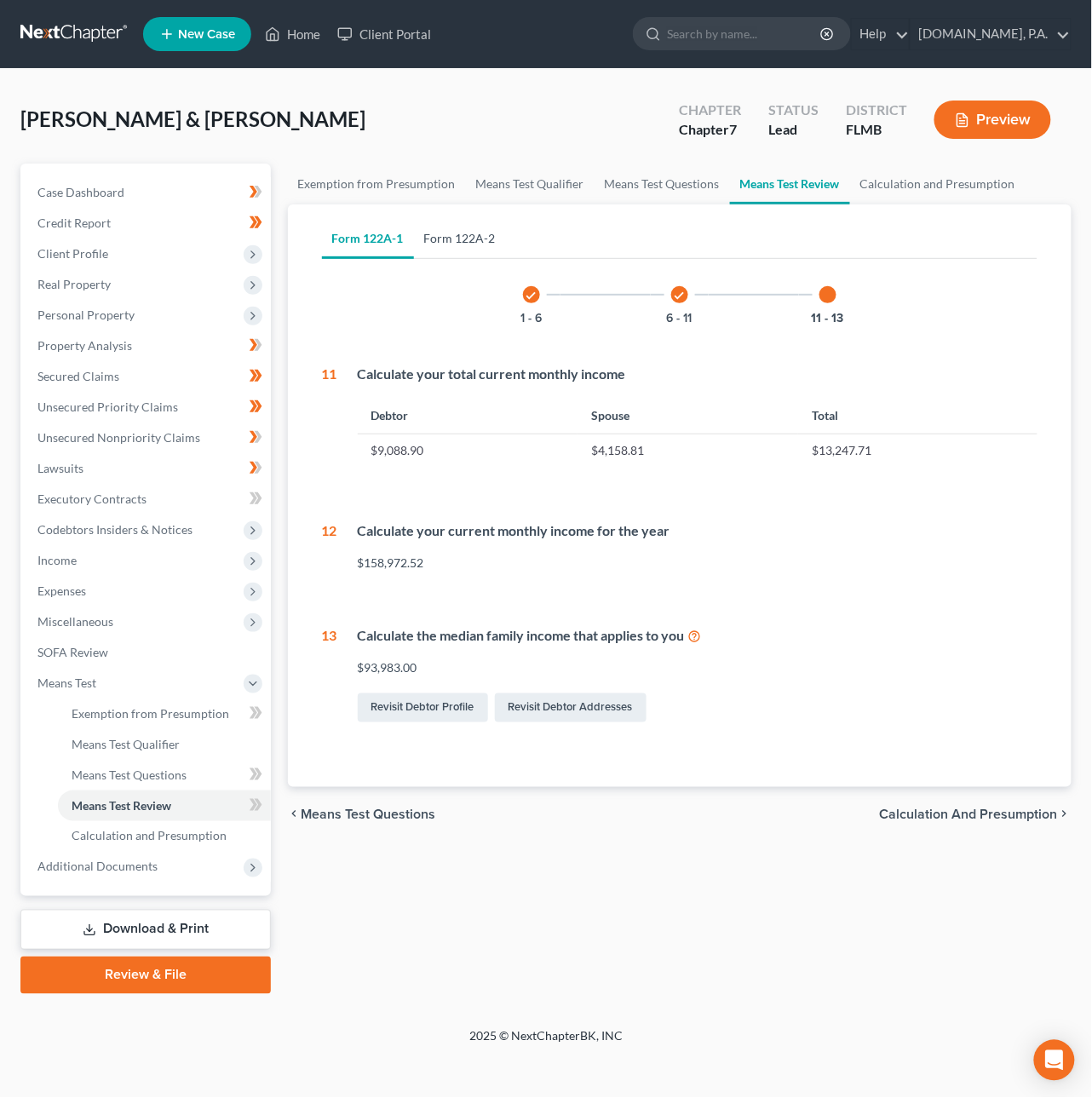
click at [444, 237] on link "Form 122A-2" at bounding box center [459, 238] width 92 height 41
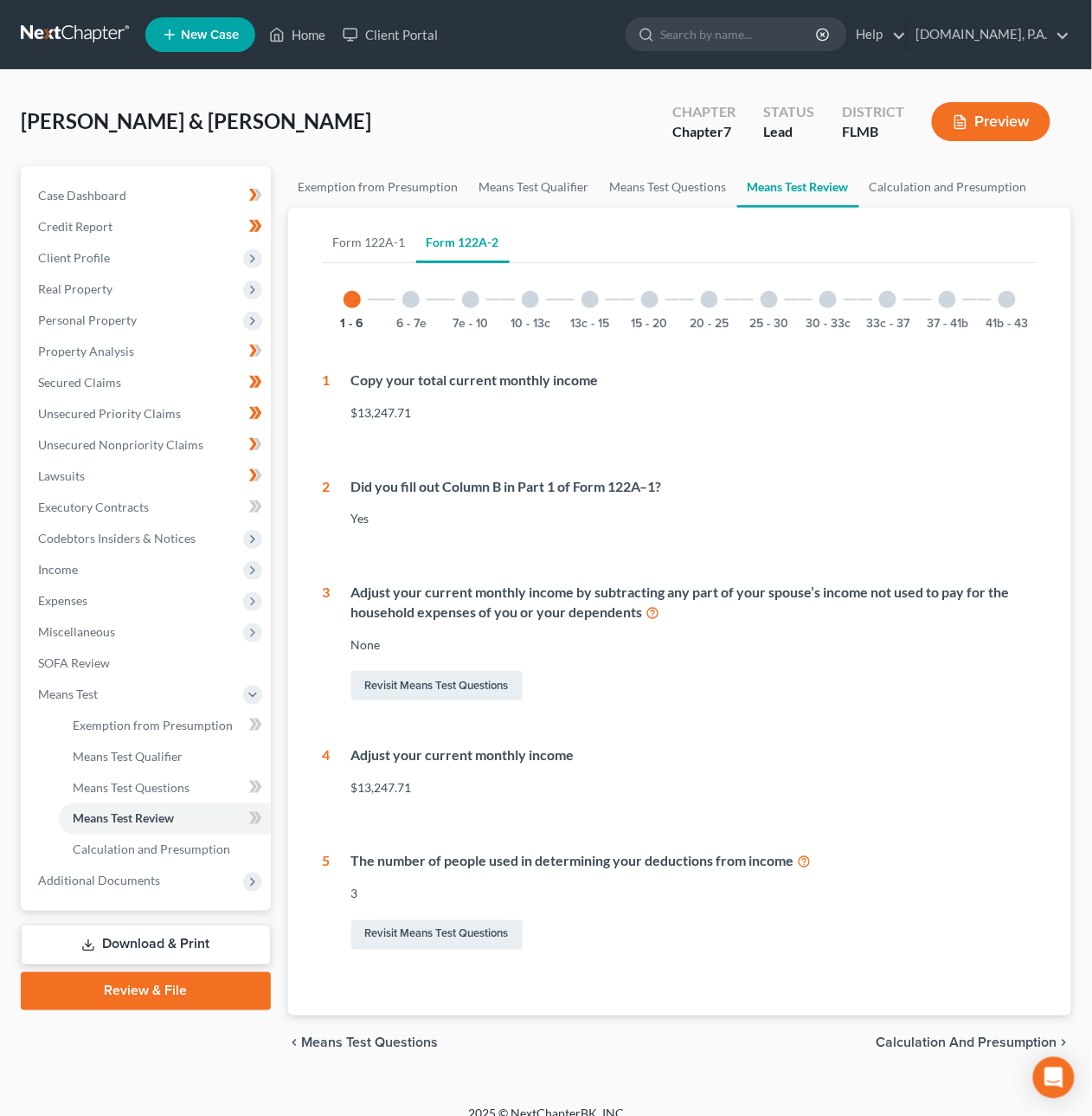
click at [417, 298] on div at bounding box center [411, 299] width 17 height 17
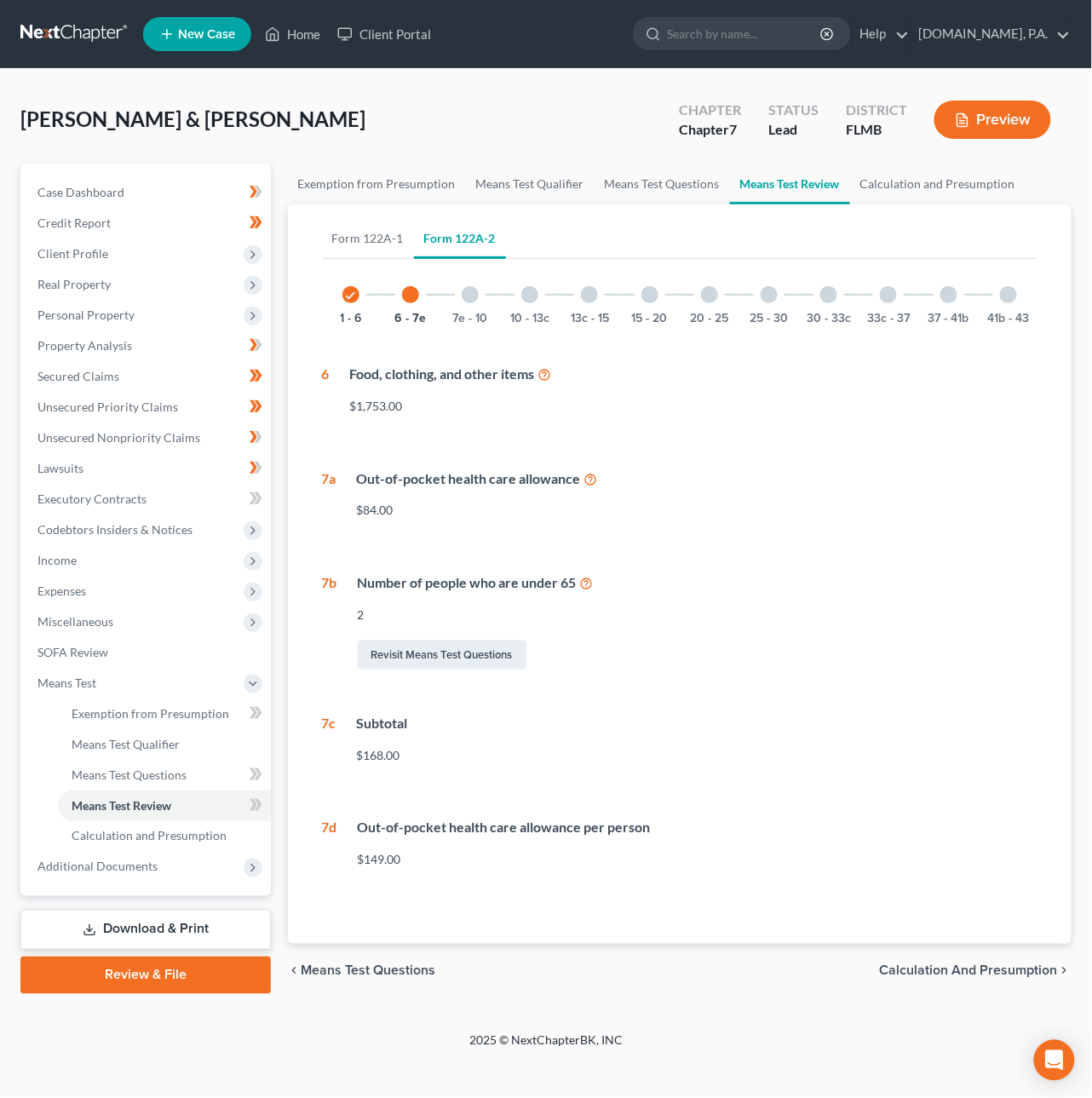
drag, startPoint x: 476, startPoint y: 293, endPoint x: 487, endPoint y: 293, distance: 11.0
click at [476, 293] on div at bounding box center [470, 294] width 17 height 17
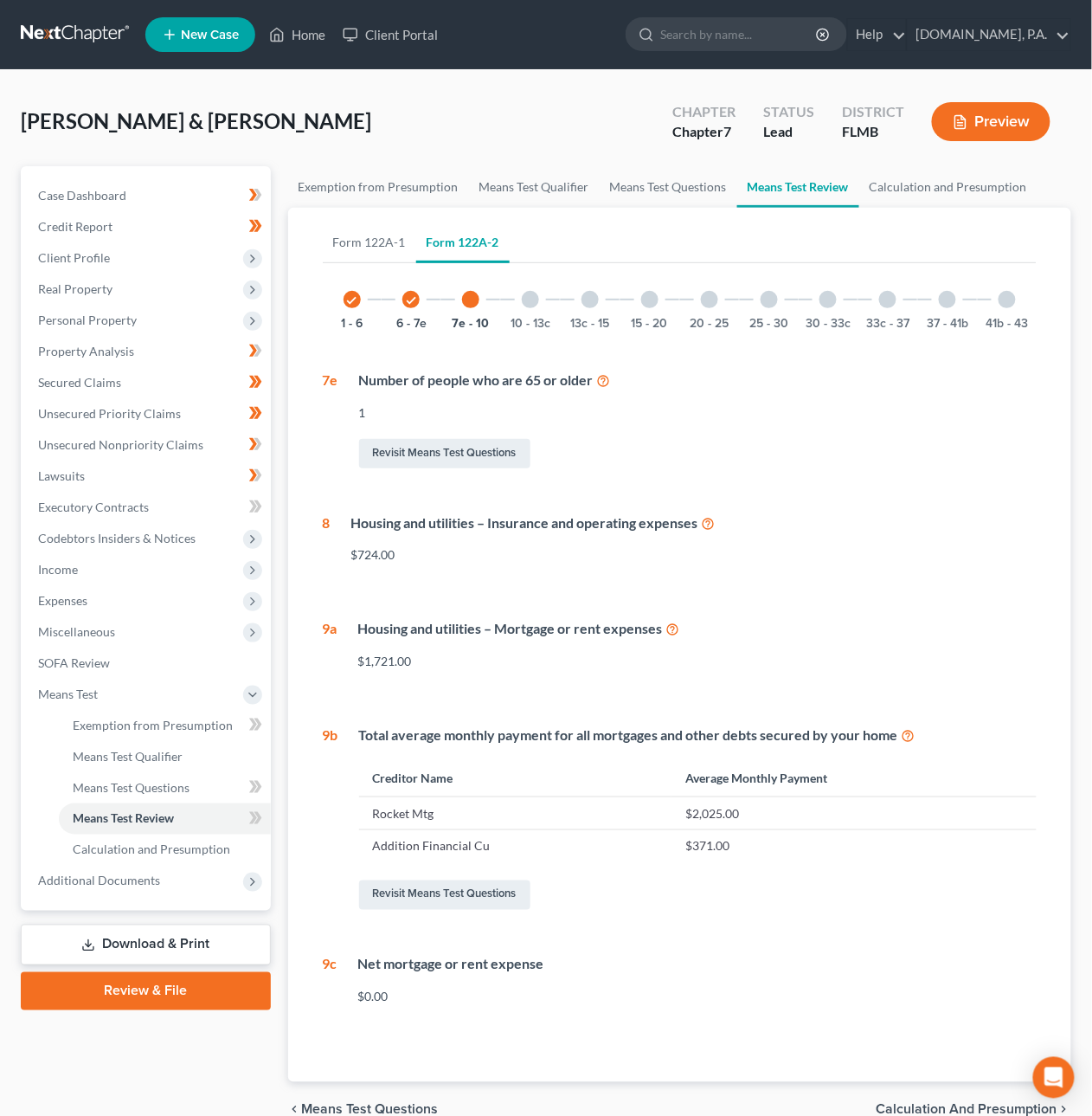
click at [527, 296] on div at bounding box center [530, 299] width 17 height 17
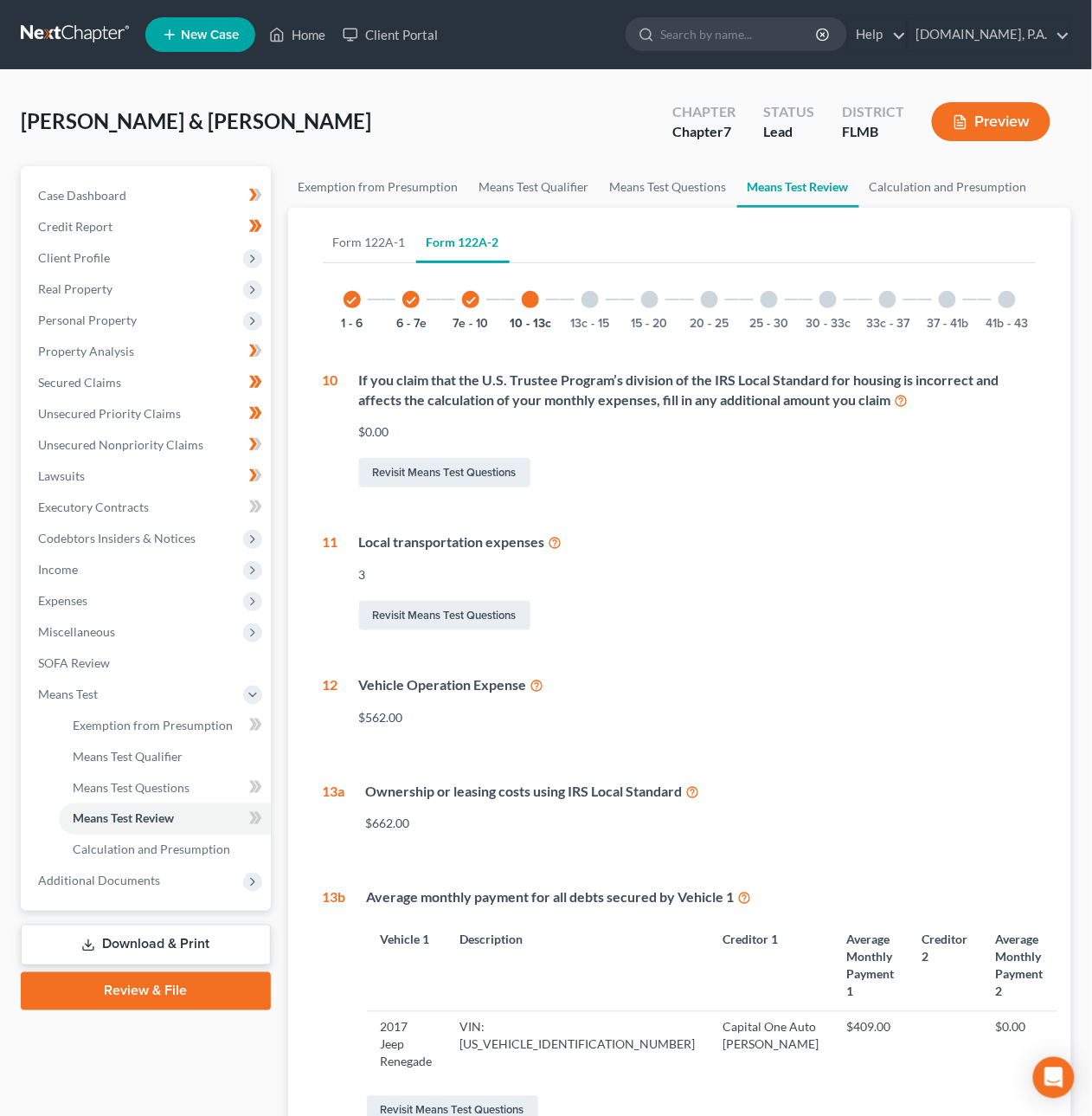
click at [590, 299] on div at bounding box center [590, 299] width 17 height 17
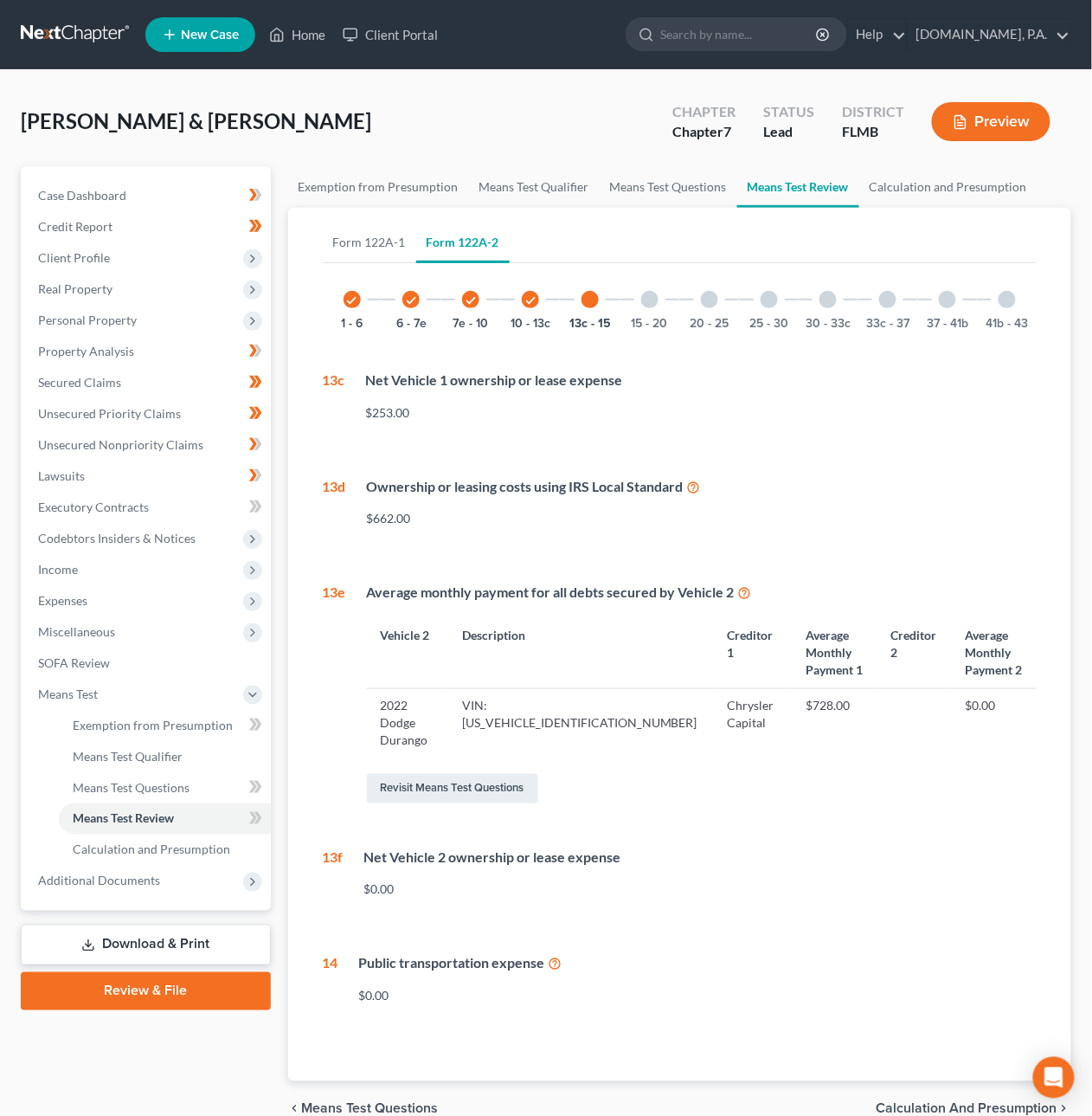
drag, startPoint x: 649, startPoint y: 296, endPoint x: 672, endPoint y: 297, distance: 23.0
click at [649, 296] on div at bounding box center [650, 299] width 17 height 17
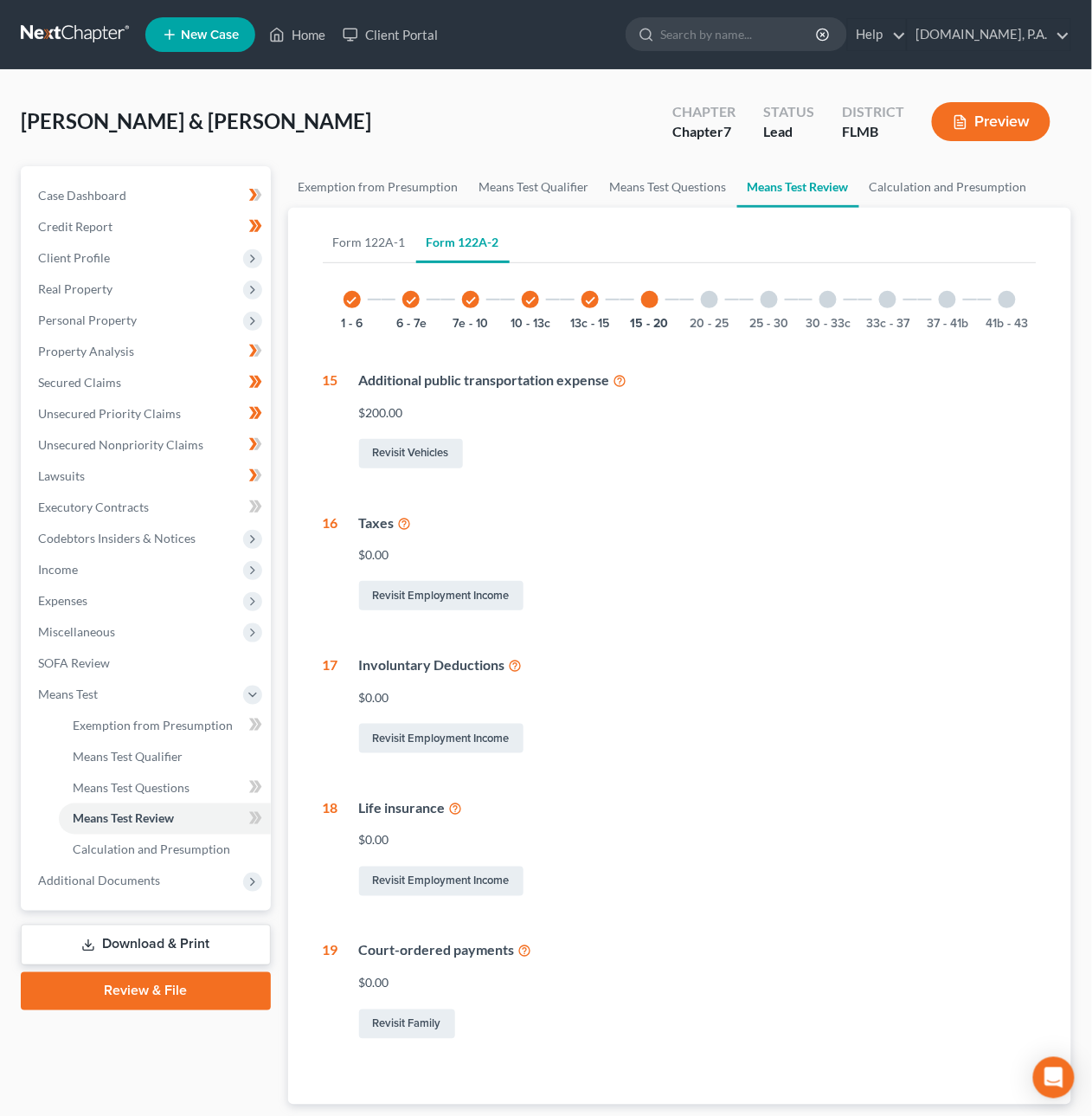
drag, startPoint x: 712, startPoint y: 298, endPoint x: 768, endPoint y: 306, distance: 56.6
click at [712, 298] on div at bounding box center [710, 299] width 17 height 17
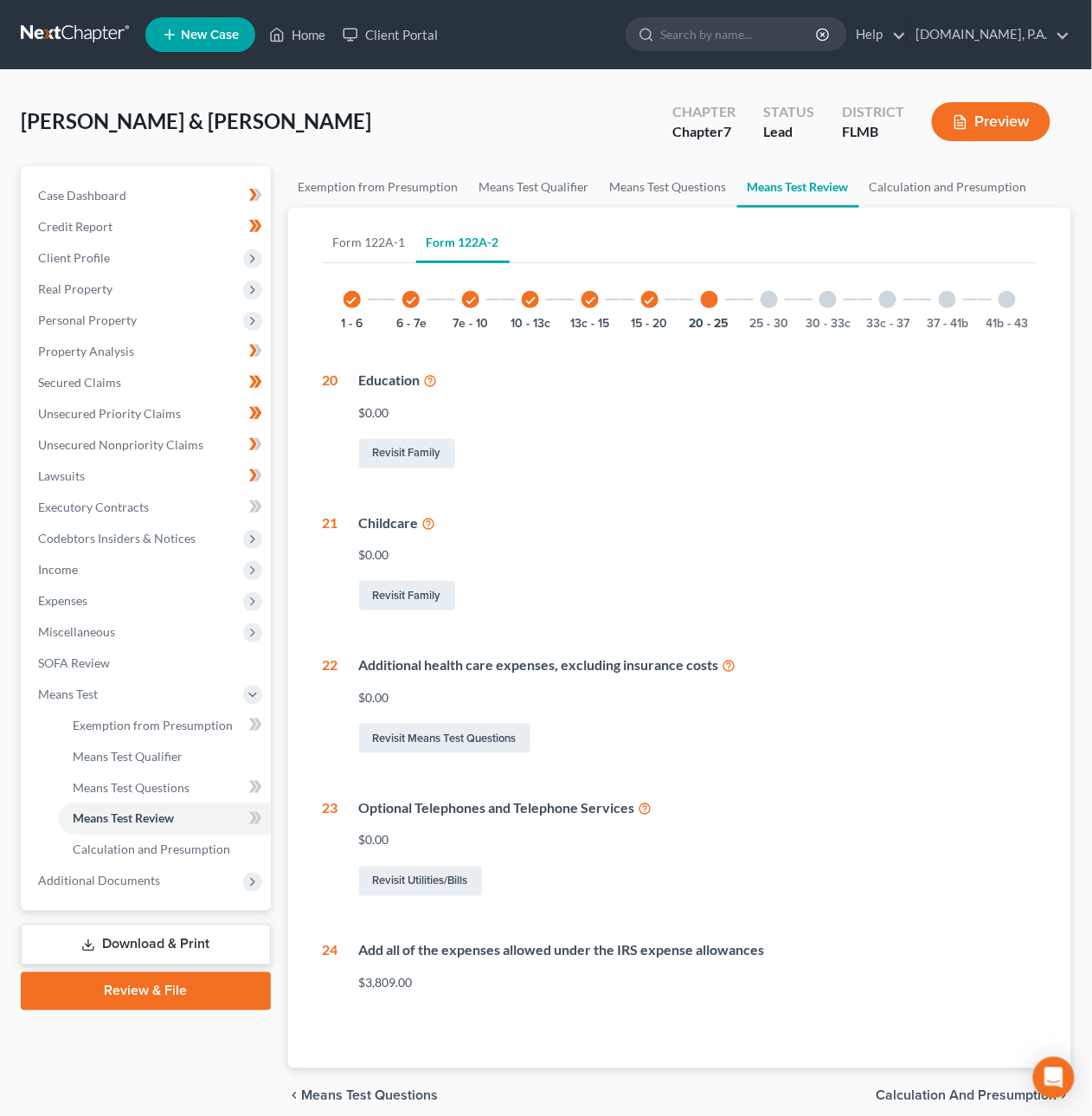
click at [770, 302] on div at bounding box center [768, 299] width 17 height 17
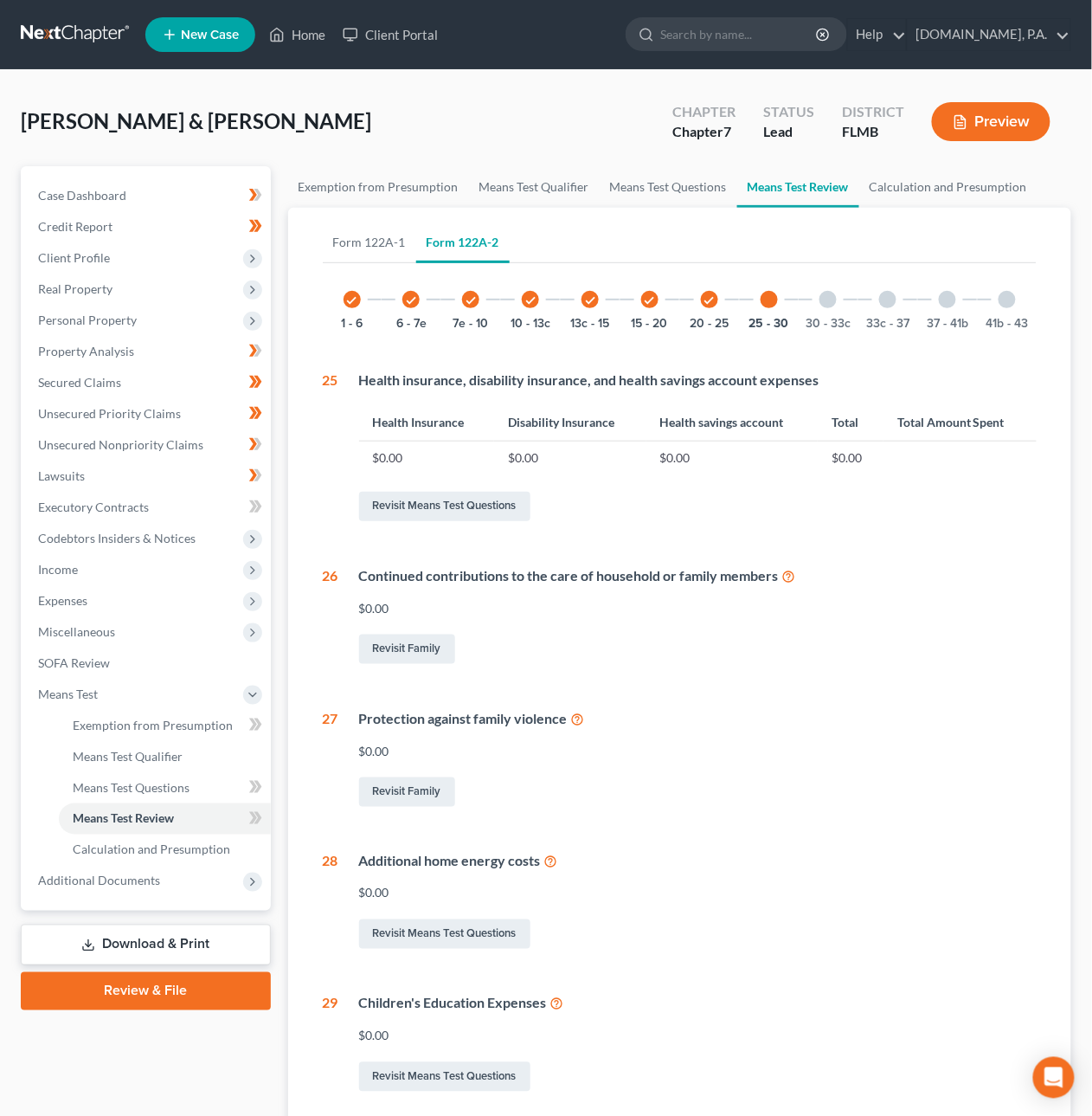
drag, startPoint x: 836, startPoint y: 299, endPoint x: 855, endPoint y: 300, distance: 19.0
click at [836, 299] on div "30 - 33c" at bounding box center [827, 299] width 59 height 59
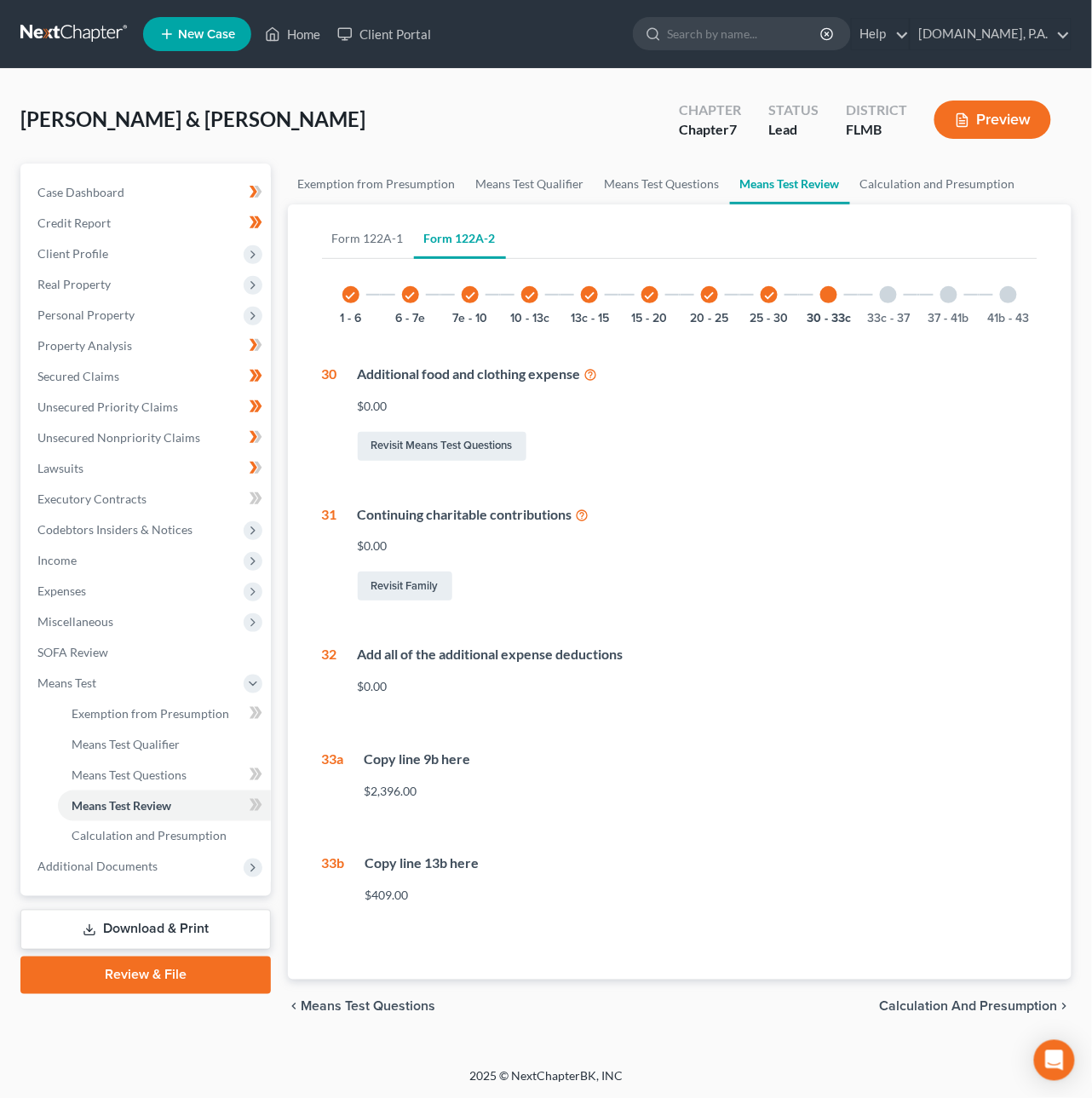
click at [887, 293] on div at bounding box center [889, 294] width 17 height 17
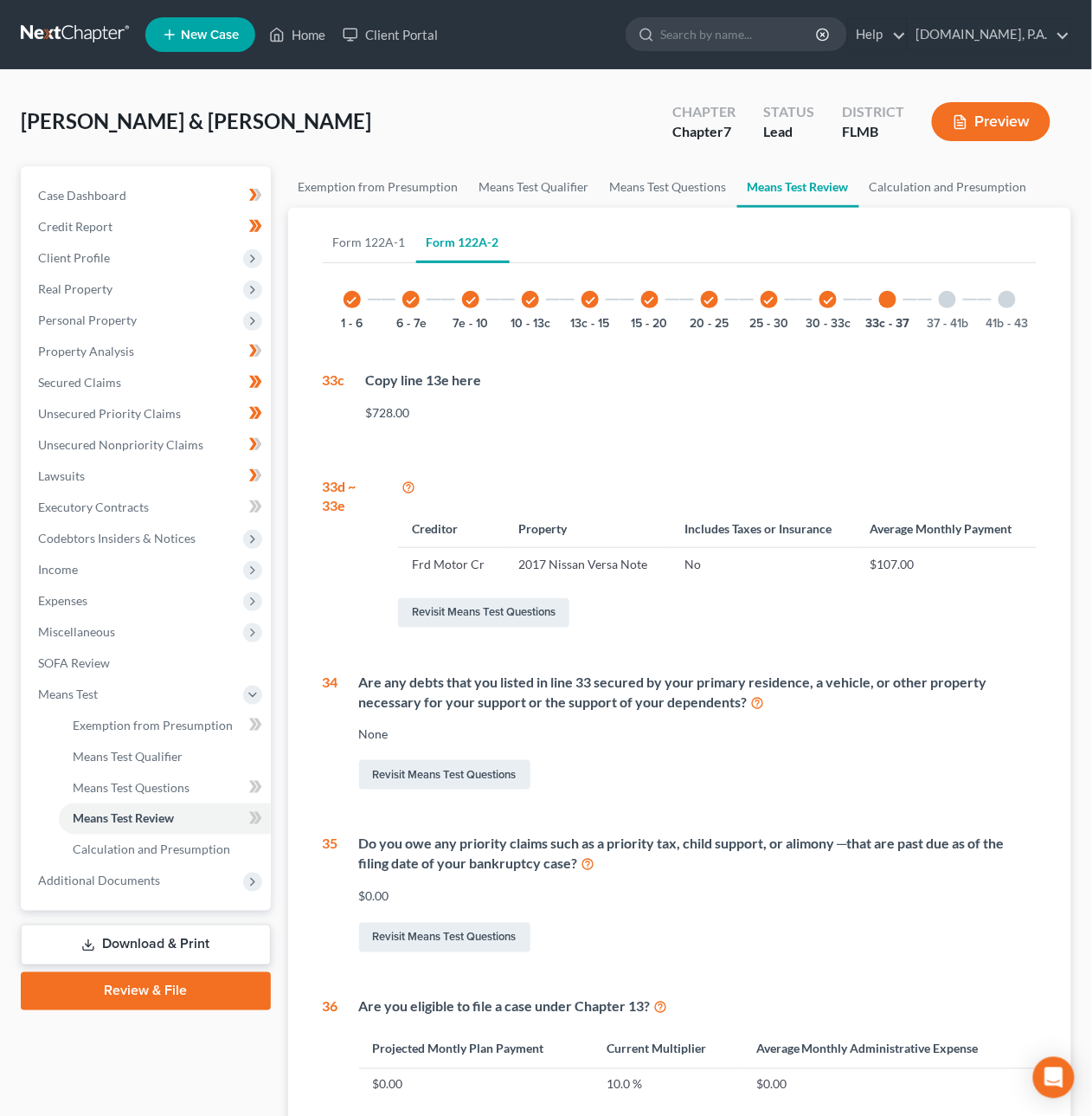
click at [947, 298] on div at bounding box center [947, 299] width 17 height 17
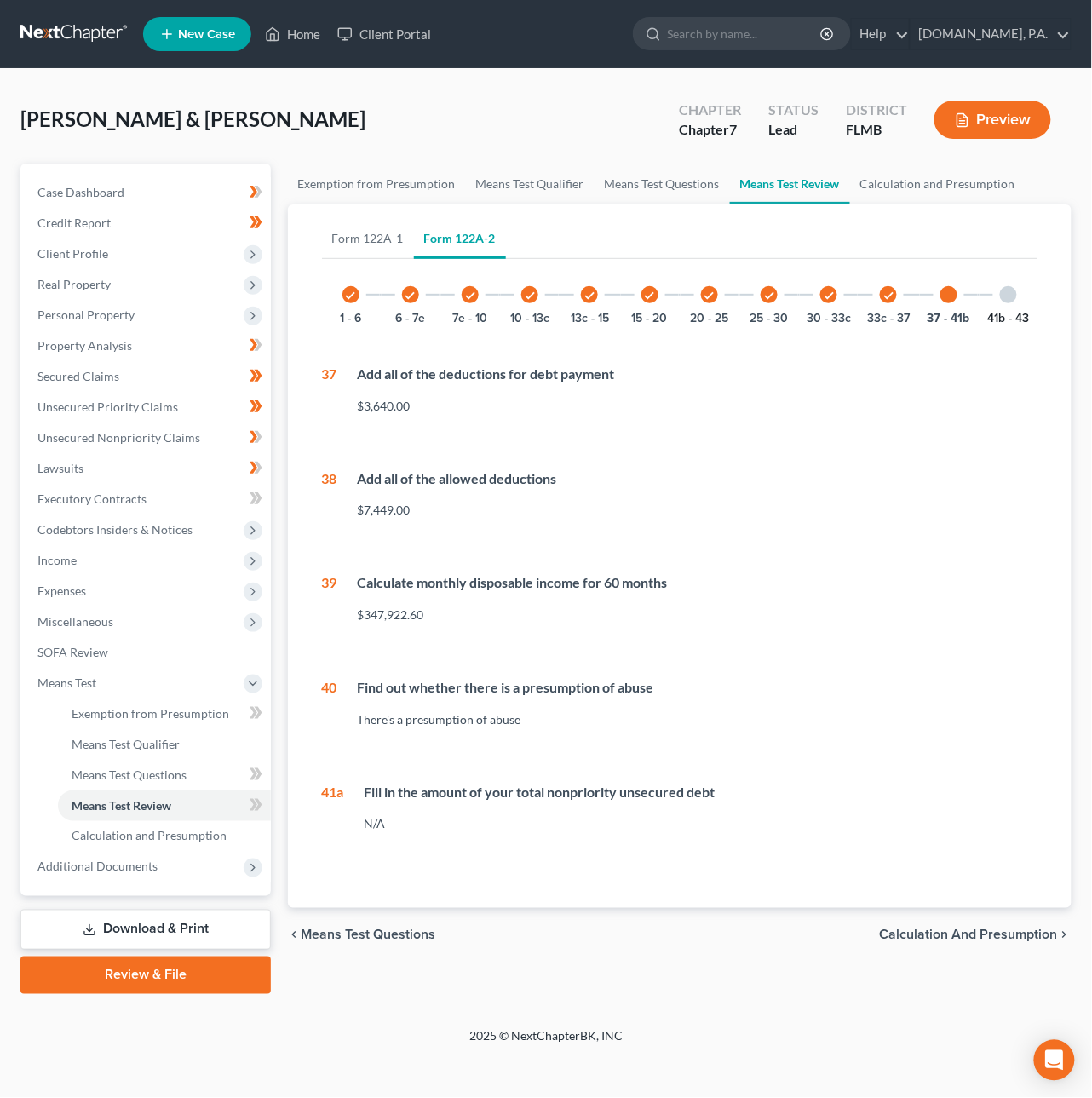
drag, startPoint x: 1012, startPoint y: 297, endPoint x: 1000, endPoint y: 311, distance: 18.4
click at [1012, 297] on div at bounding box center [1008, 294] width 17 height 17
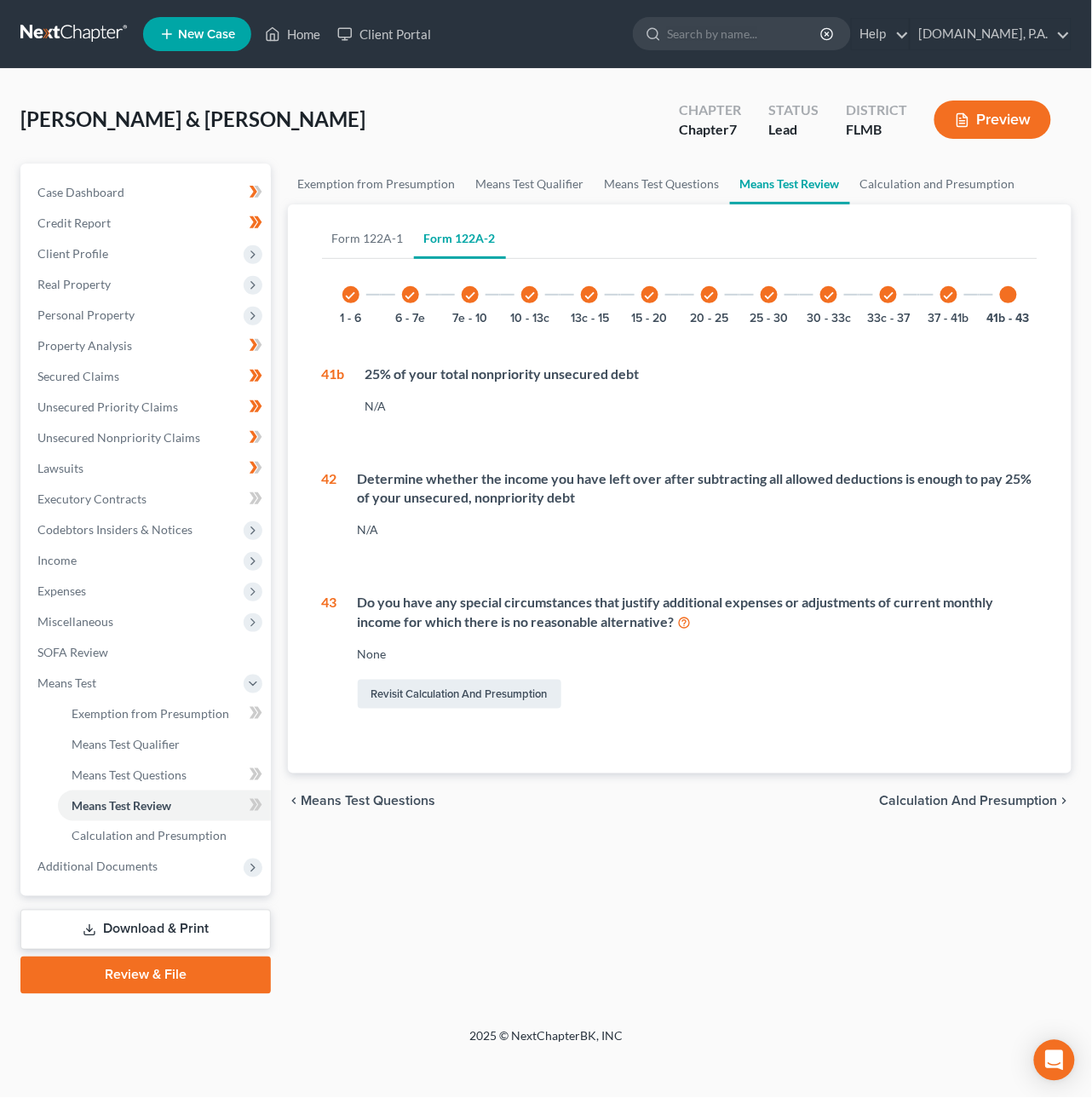
click at [956, 798] on span "Calculation and Presumption" at bounding box center [970, 800] width 178 height 13
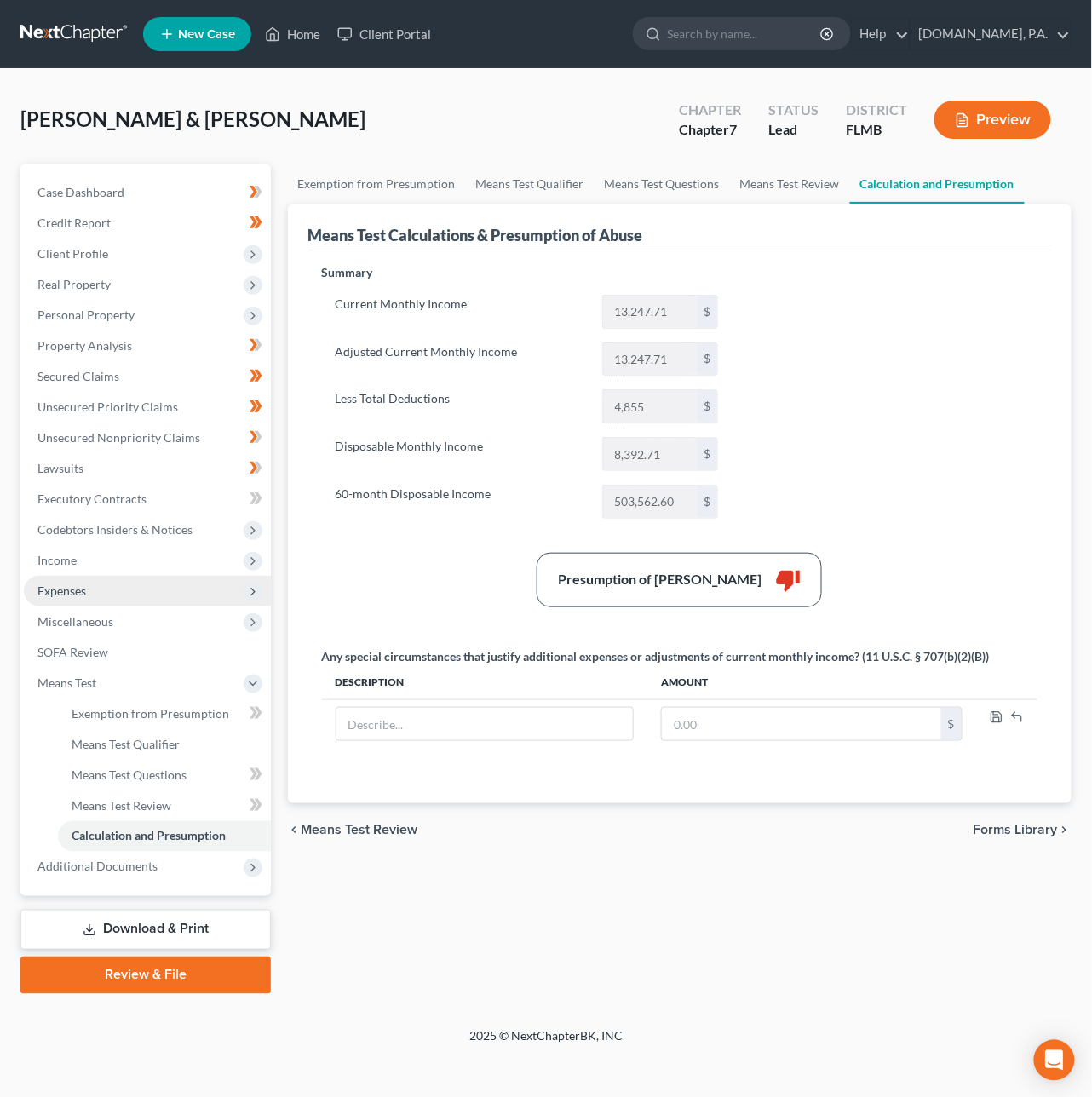
click at [93, 581] on span "Expenses" at bounding box center [147, 591] width 247 height 30
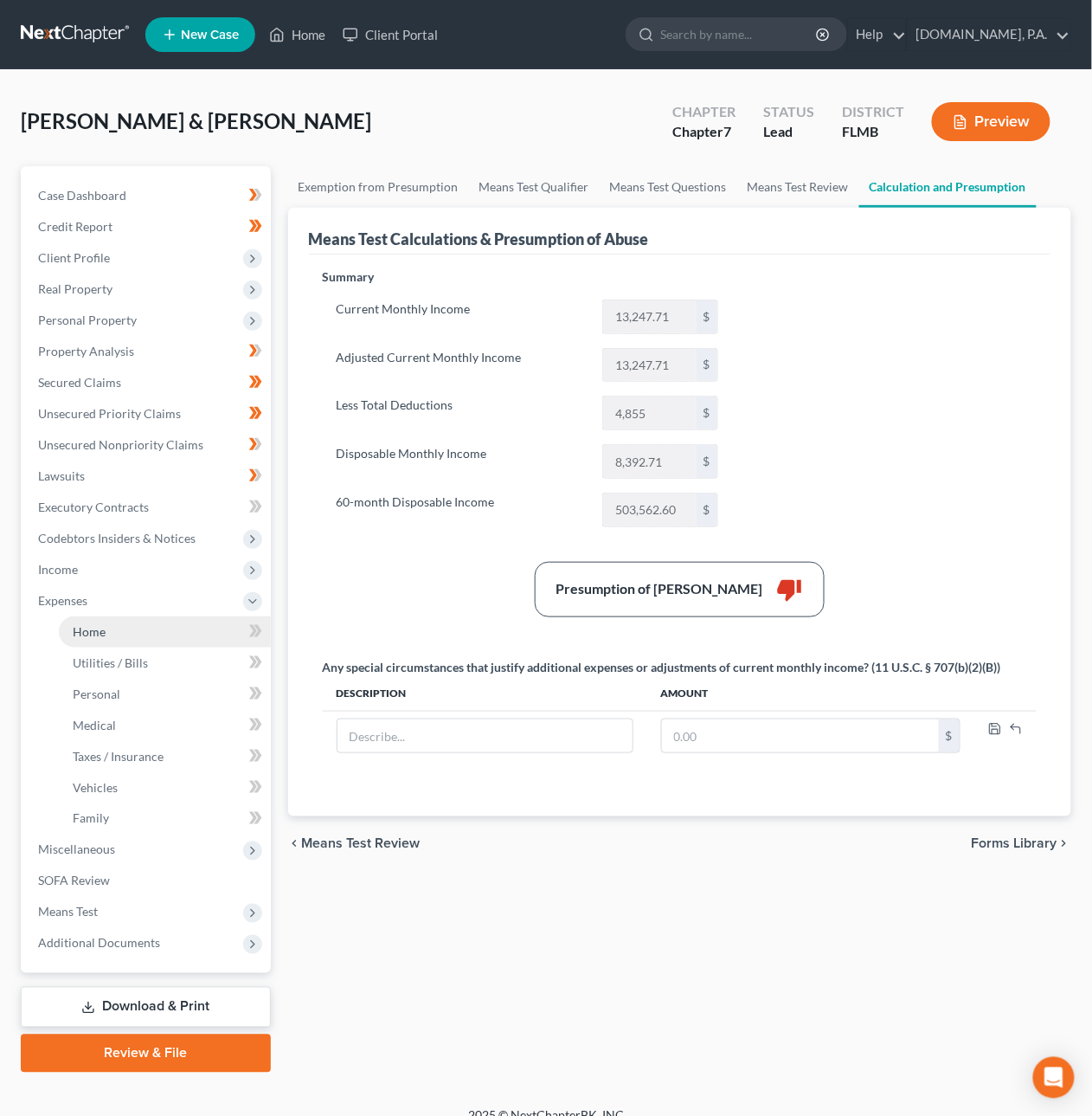
click at [108, 636] on link "Home" at bounding box center [165, 632] width 212 height 31
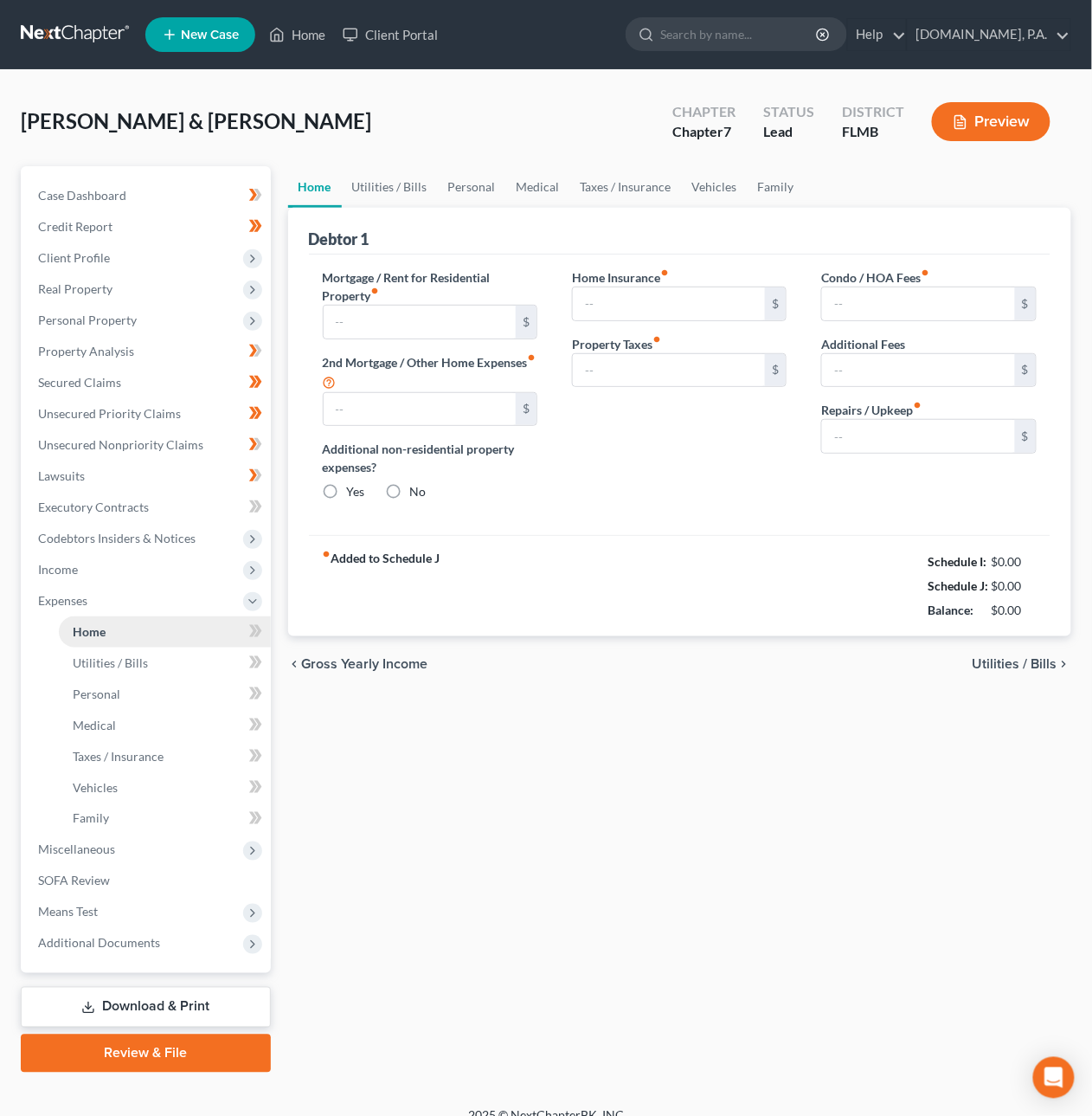
type input "2,067.00"
type input "372.00"
radio input "true"
type input "250.00"
type input "316.00"
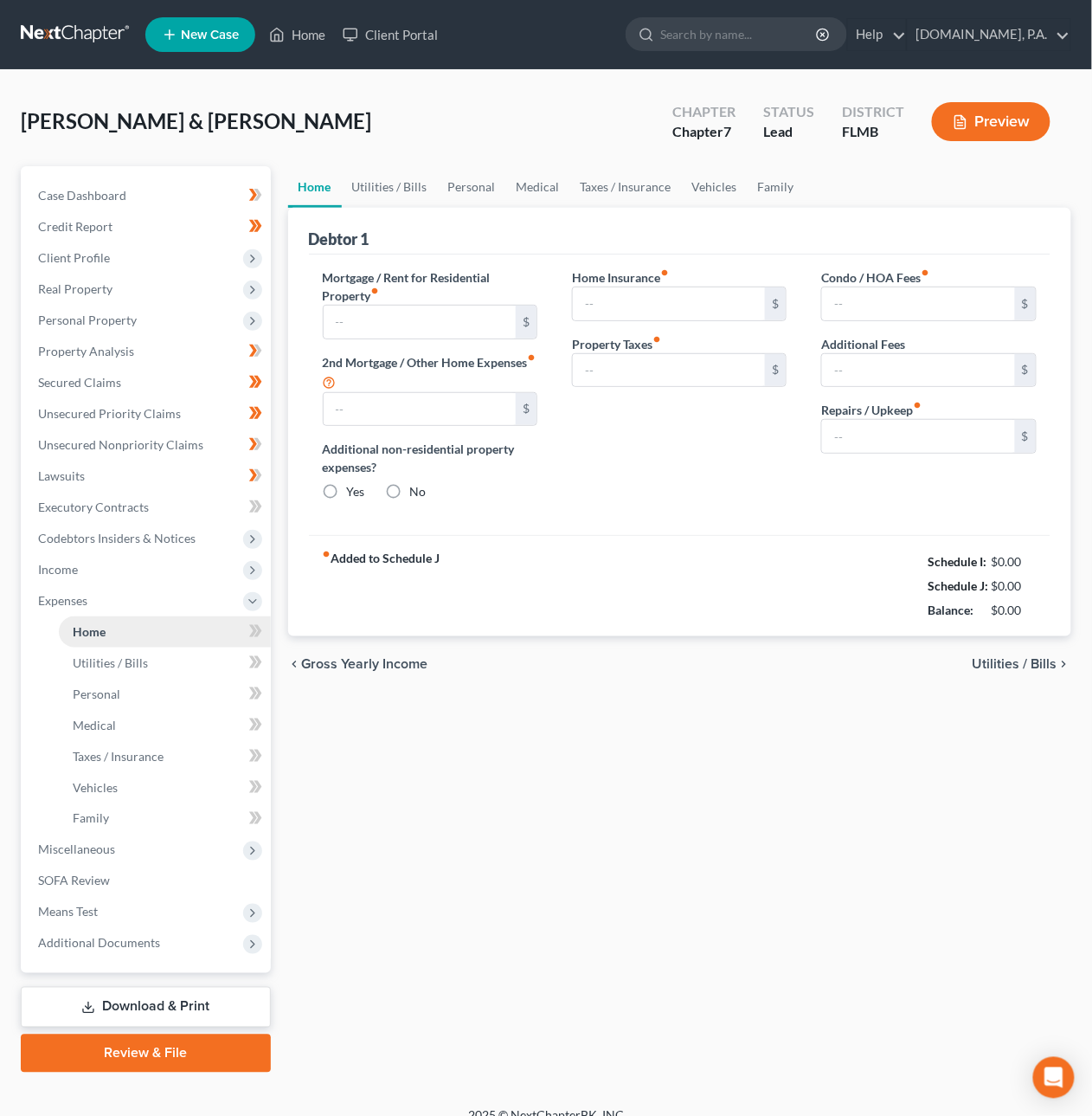
type input "25.00"
type input "0.00"
type input "370.00"
click at [105, 791] on span "Vehicles" at bounding box center [95, 787] width 45 height 15
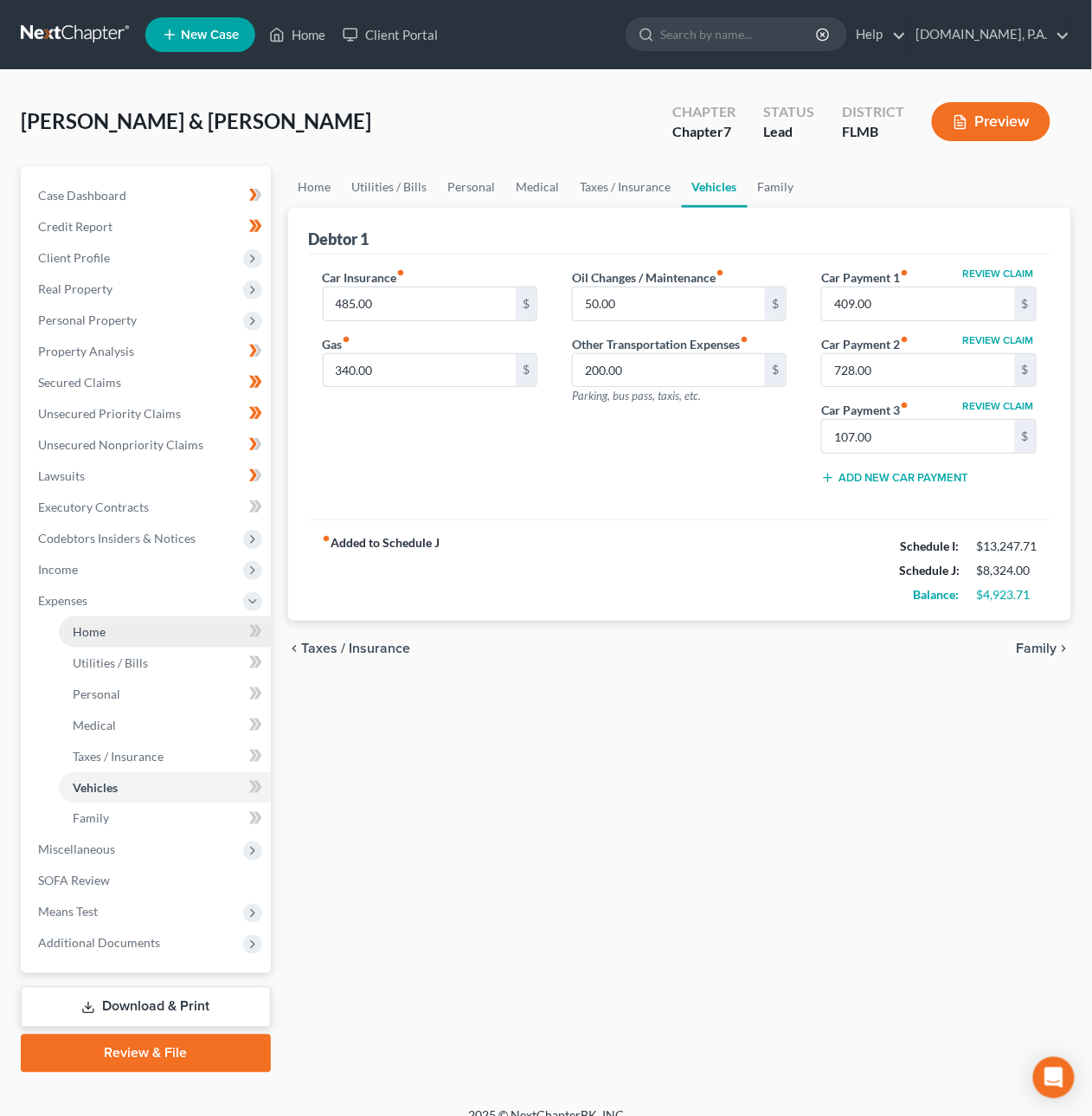
click at [92, 636] on span "Home" at bounding box center [89, 632] width 33 height 15
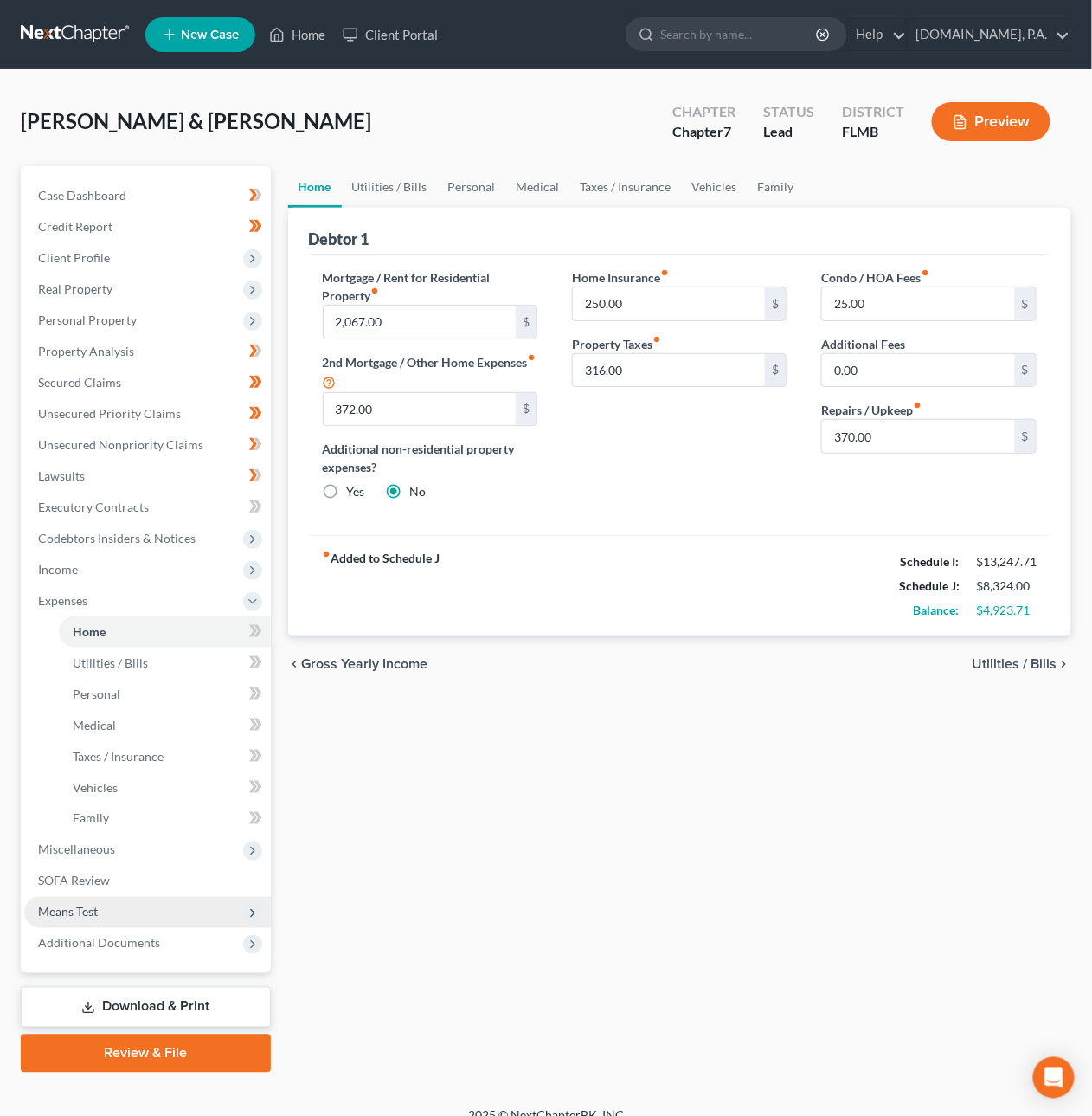
click at [57, 911] on span "Means Test" at bounding box center [68, 912] width 60 height 15
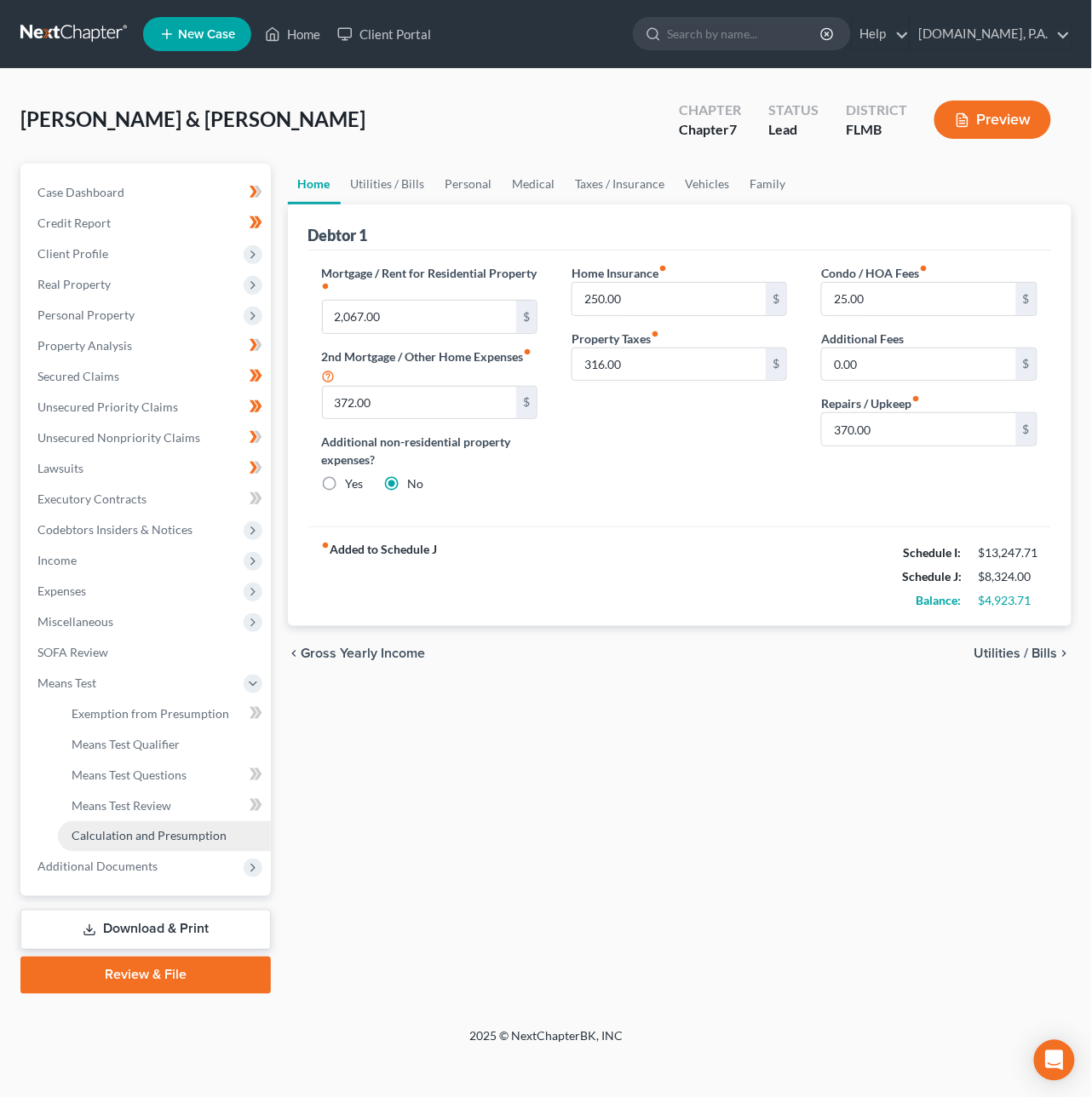
click at [87, 835] on span "Calculation and Presumption" at bounding box center [149, 836] width 155 height 14
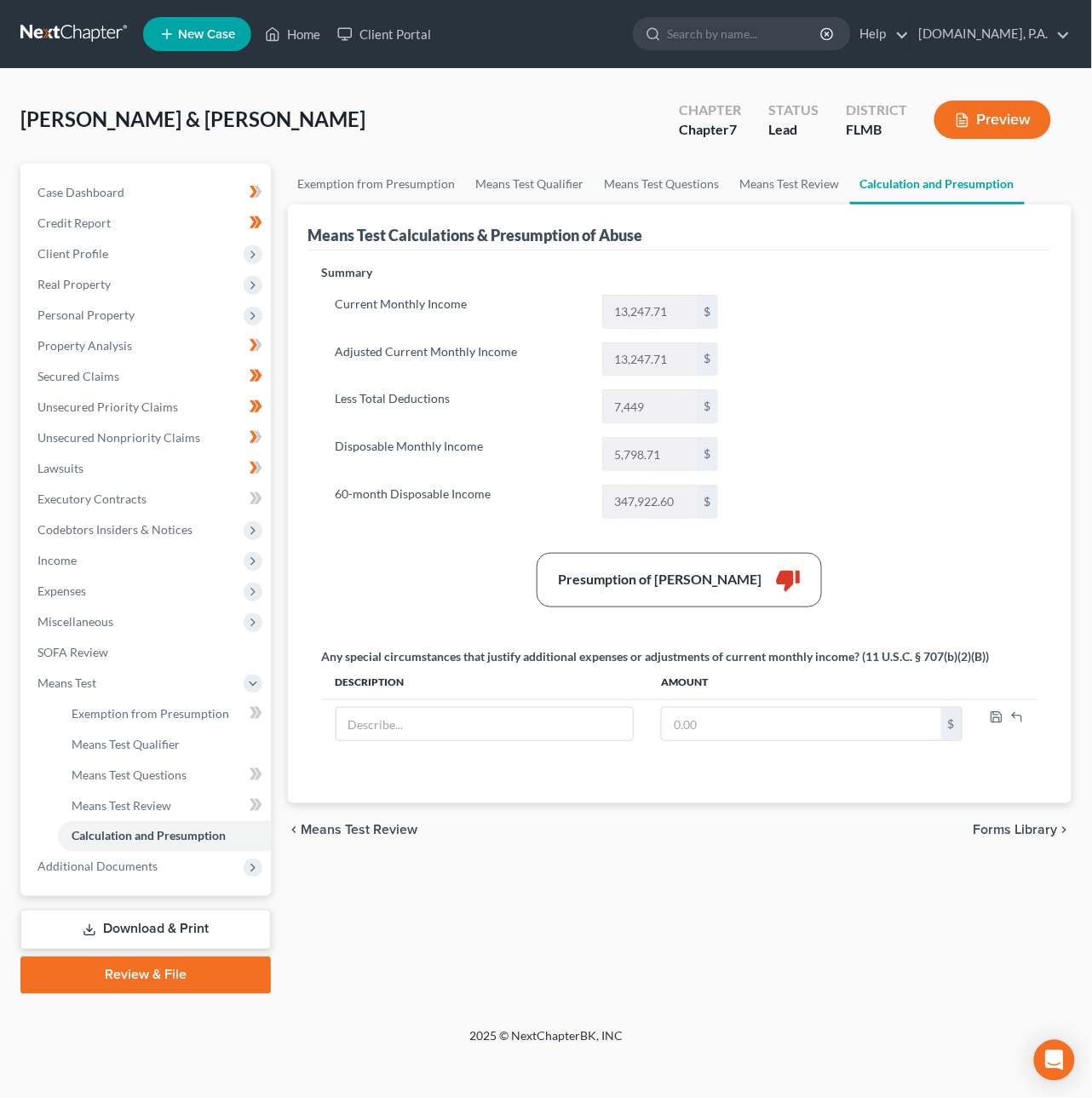
click at [50, 29] on link at bounding box center [75, 34] width 109 height 30
